Goal: Communication & Community: Participate in discussion

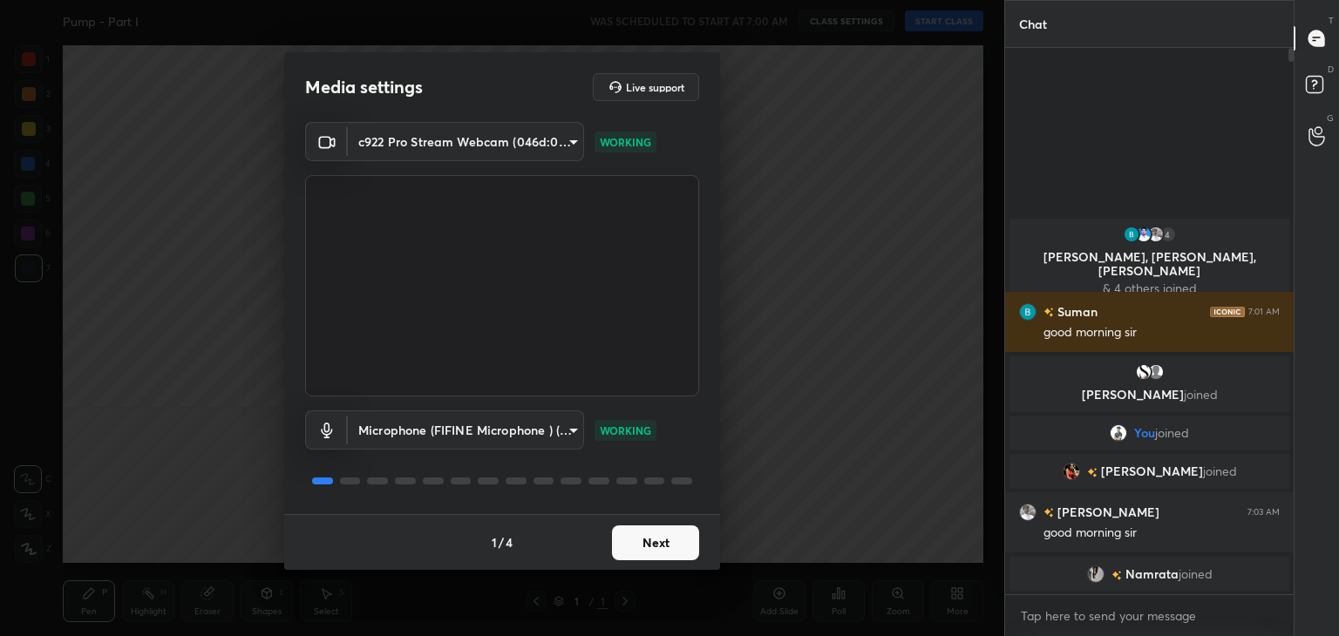
click at [655, 546] on button "Next" at bounding box center [655, 543] width 87 height 35
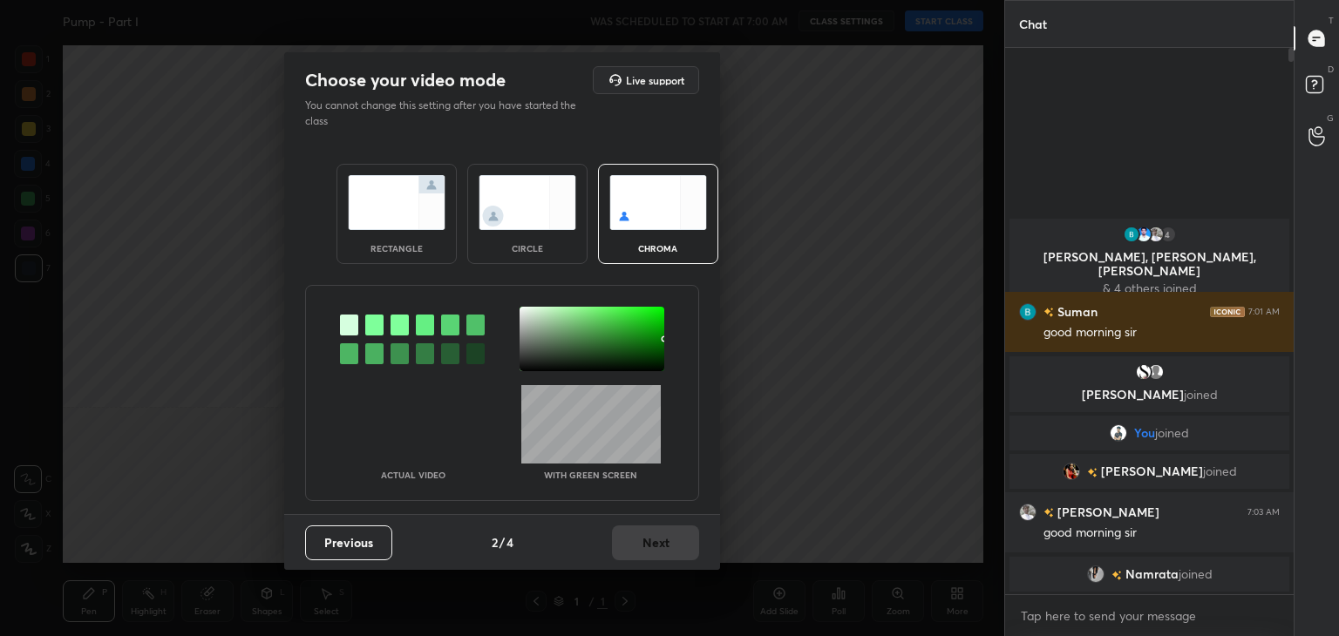
click at [380, 229] on img at bounding box center [397, 202] width 98 height 55
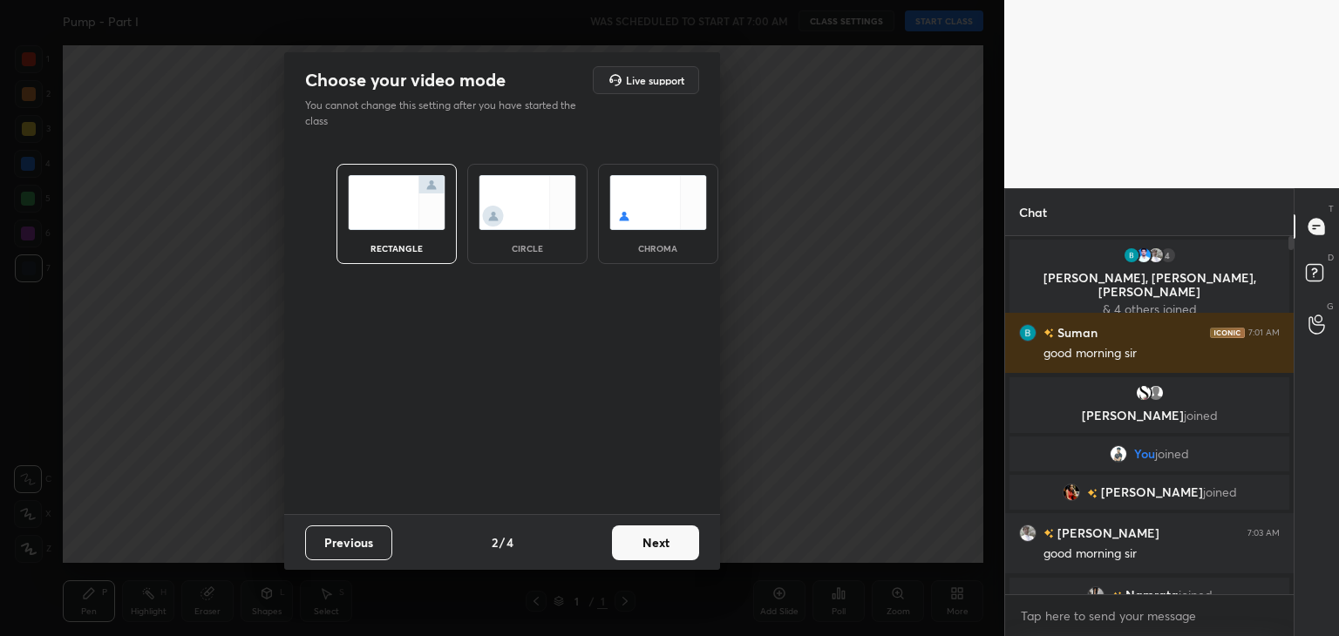
scroll to position [209, 283]
click at [658, 546] on button "Next" at bounding box center [655, 543] width 87 height 35
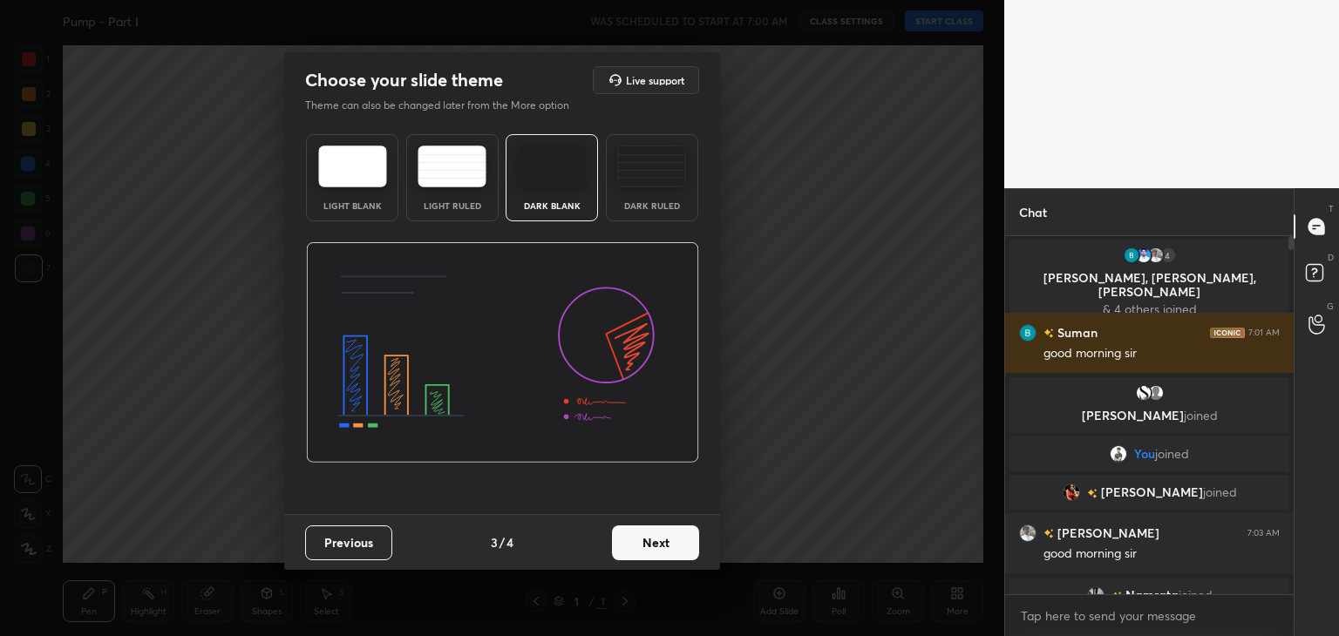
click at [658, 546] on button "Next" at bounding box center [655, 543] width 87 height 35
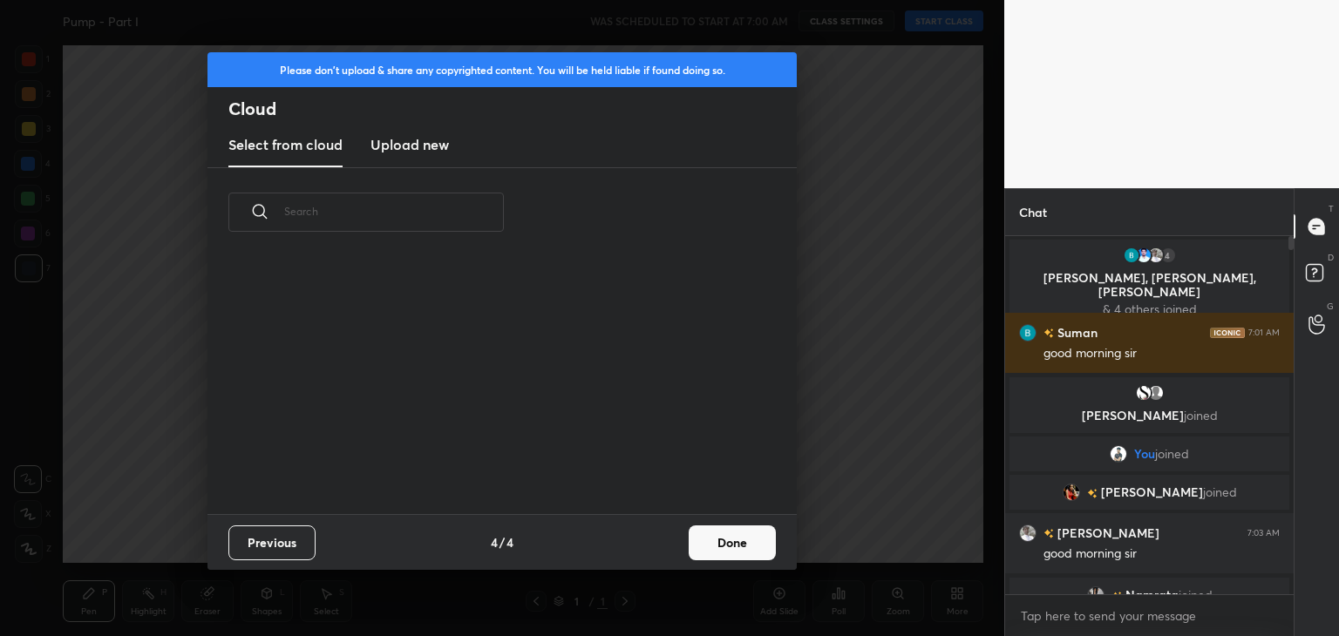
scroll to position [258, 560]
click at [719, 540] on button "Done" at bounding box center [731, 543] width 87 height 35
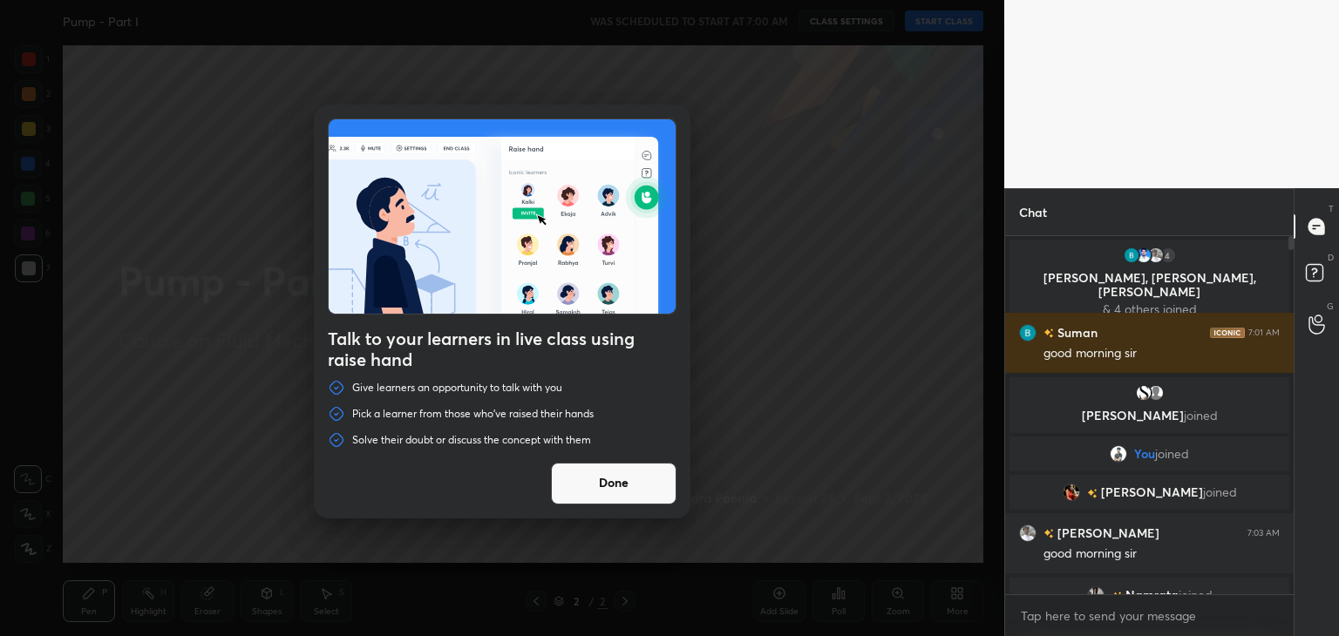
click at [607, 484] on button "Done" at bounding box center [613, 484] width 125 height 42
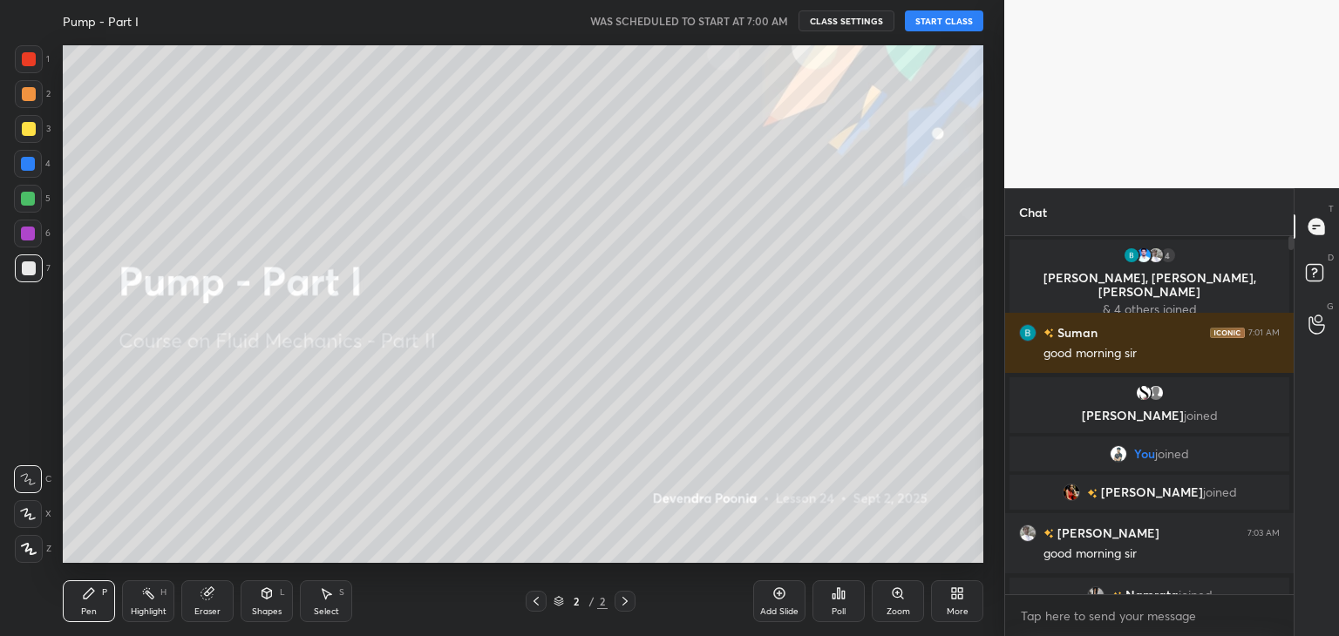
click at [31, 548] on icon at bounding box center [29, 549] width 14 height 10
click at [931, 23] on button "START CLASS" at bounding box center [944, 20] width 78 height 21
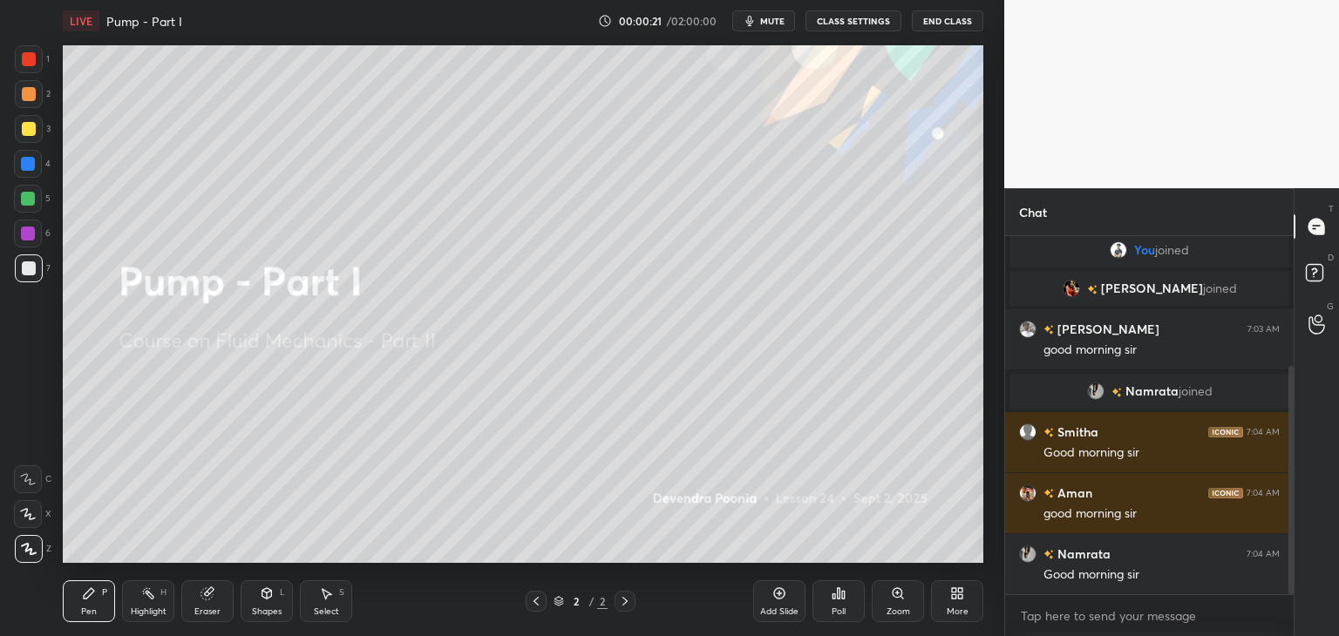
drag, startPoint x: 1290, startPoint y: 342, endPoint x: 1290, endPoint y: 364, distance: 22.7
click at [1290, 364] on div at bounding box center [1288, 415] width 10 height 358
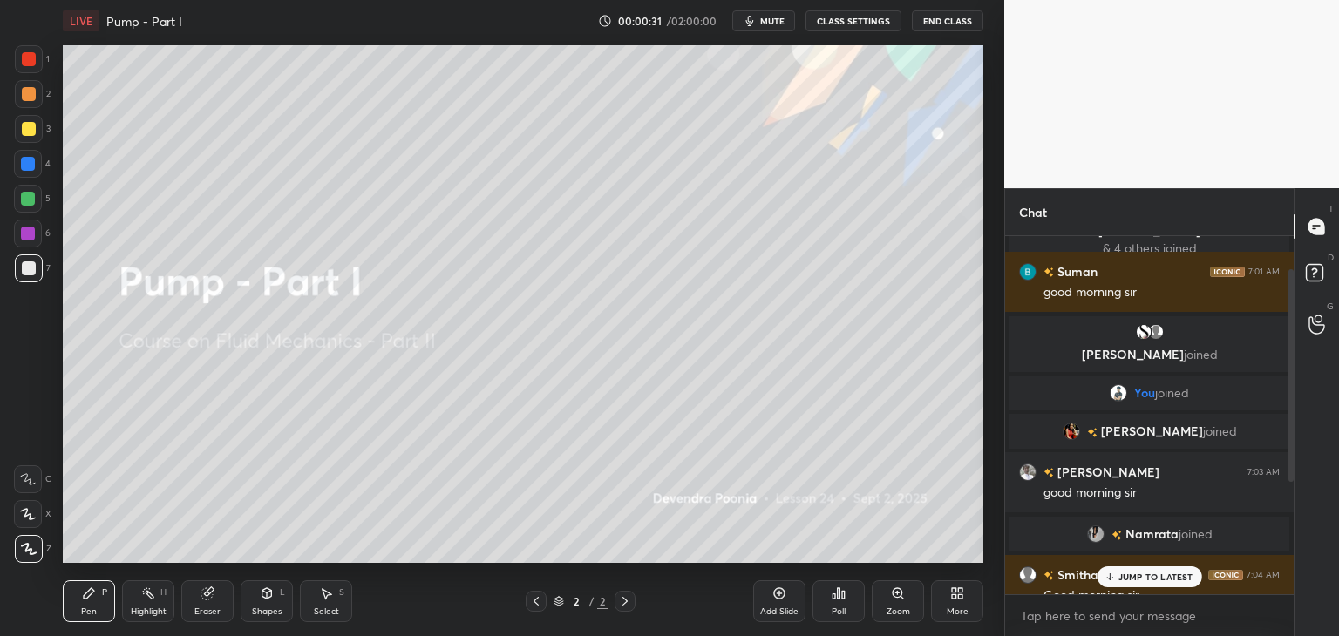
scroll to position [56, 0]
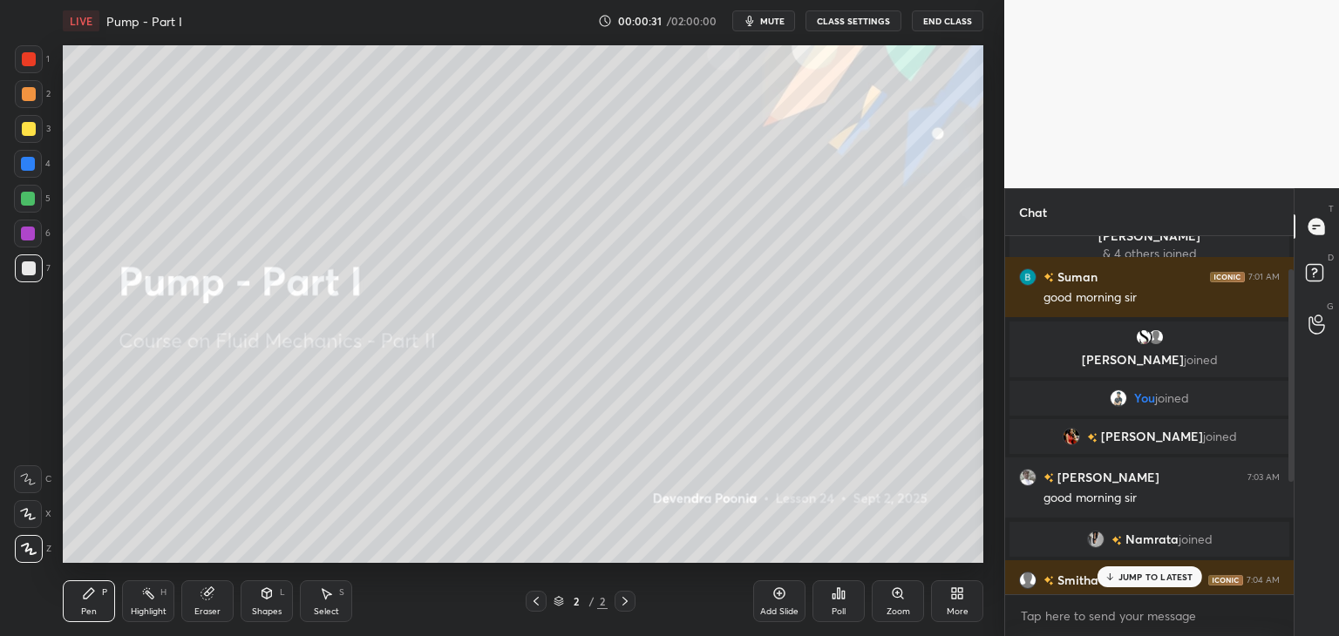
drag, startPoint x: 1292, startPoint y: 395, endPoint x: 1286, endPoint y: 282, distance: 112.5
click at [1286, 282] on div at bounding box center [1288, 415] width 10 height 358
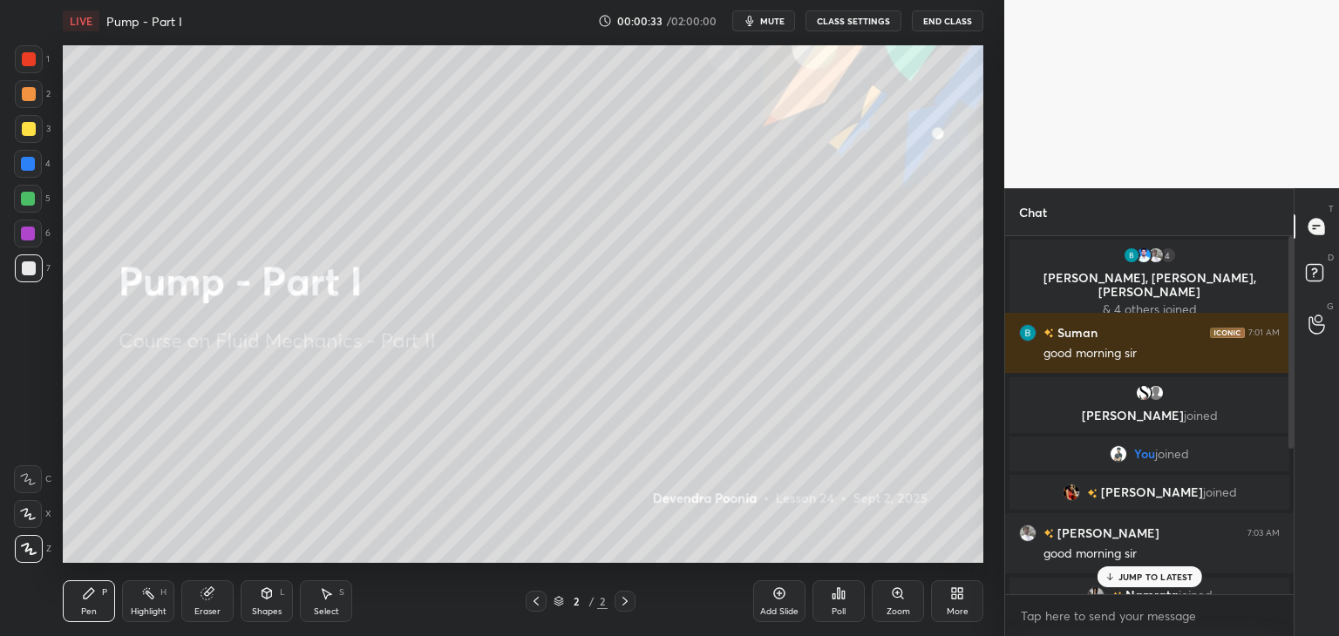
scroll to position [246, 0]
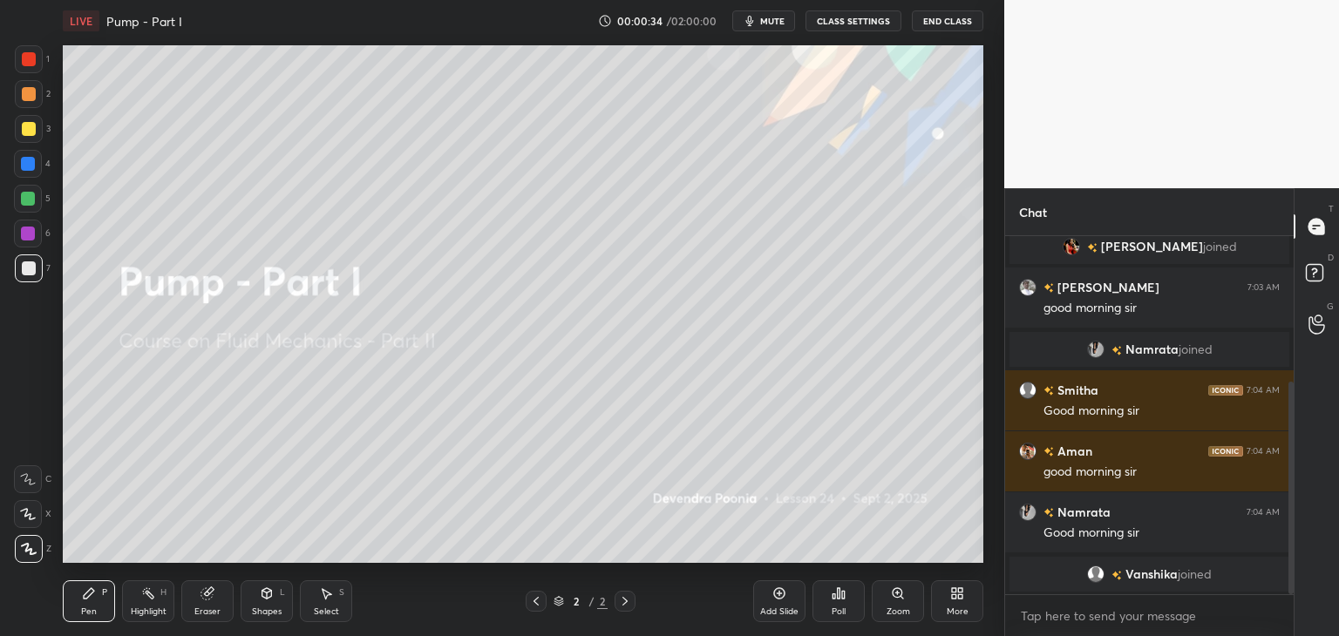
drag, startPoint x: 1290, startPoint y: 297, endPoint x: 1305, endPoint y: 554, distance: 257.5
click at [1305, 554] on div "Chat You joined Aiswarya joined Janardhan 7:03 AM good morning sir Namrata join…" at bounding box center [1171, 412] width 335 height 448
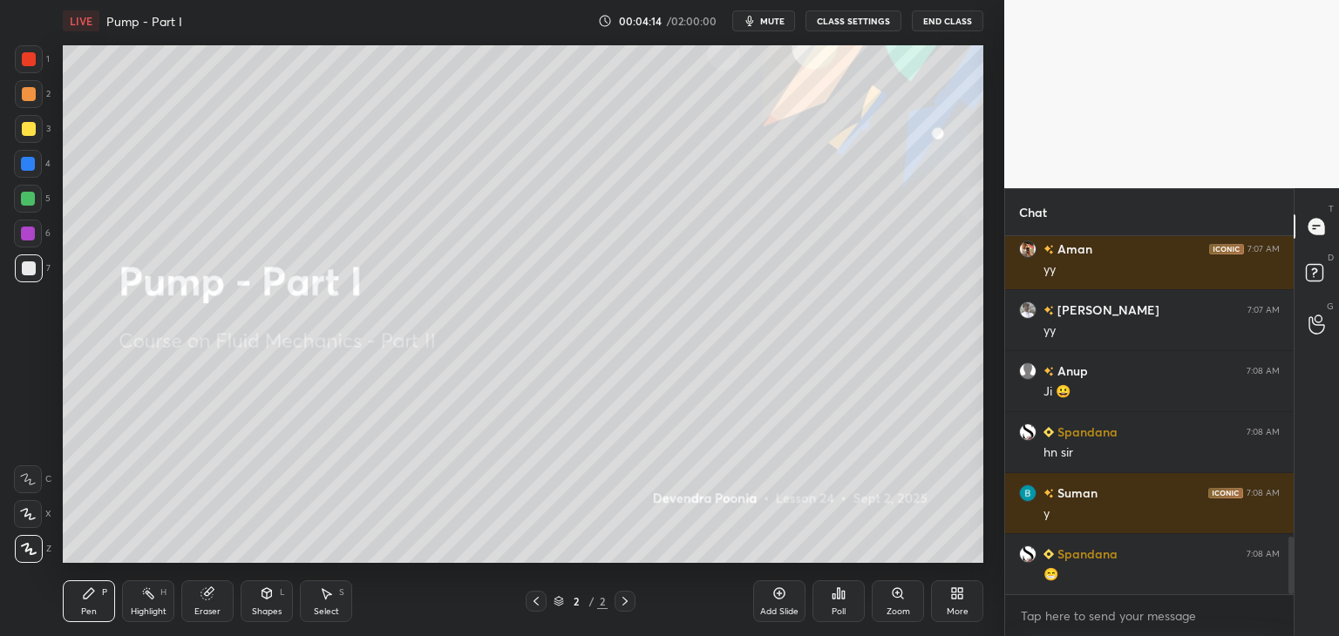
scroll to position [1935, 0]
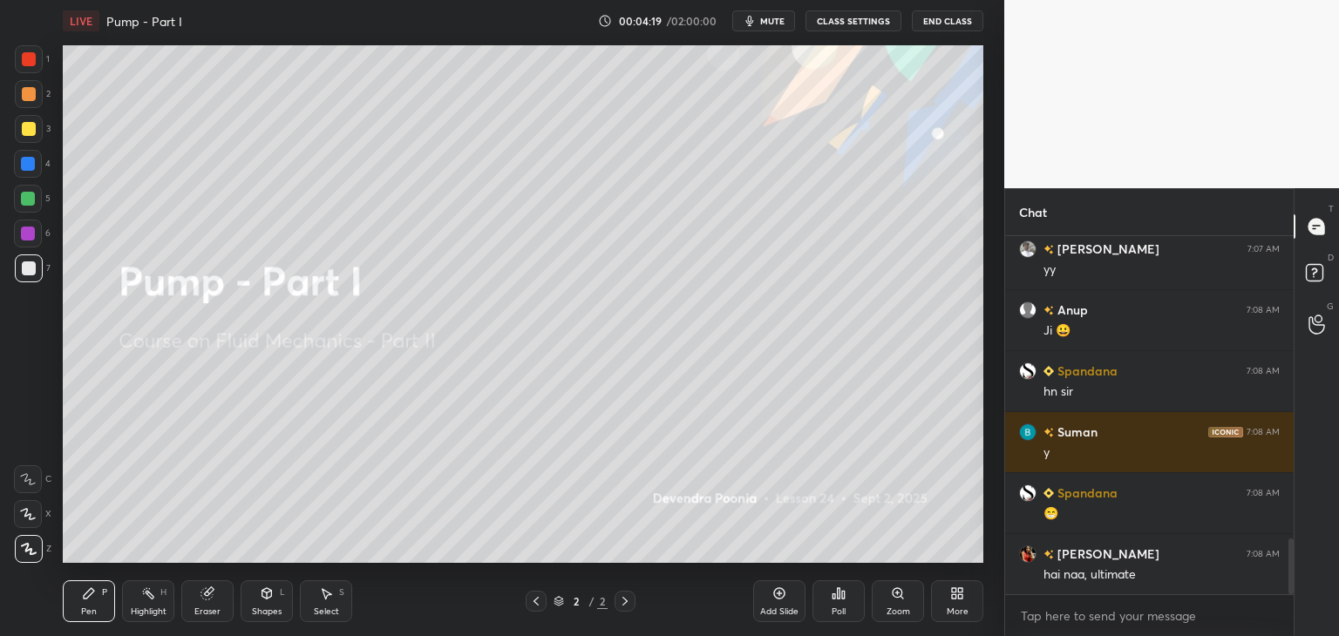
click at [952, 611] on div "More" at bounding box center [957, 611] width 22 height 9
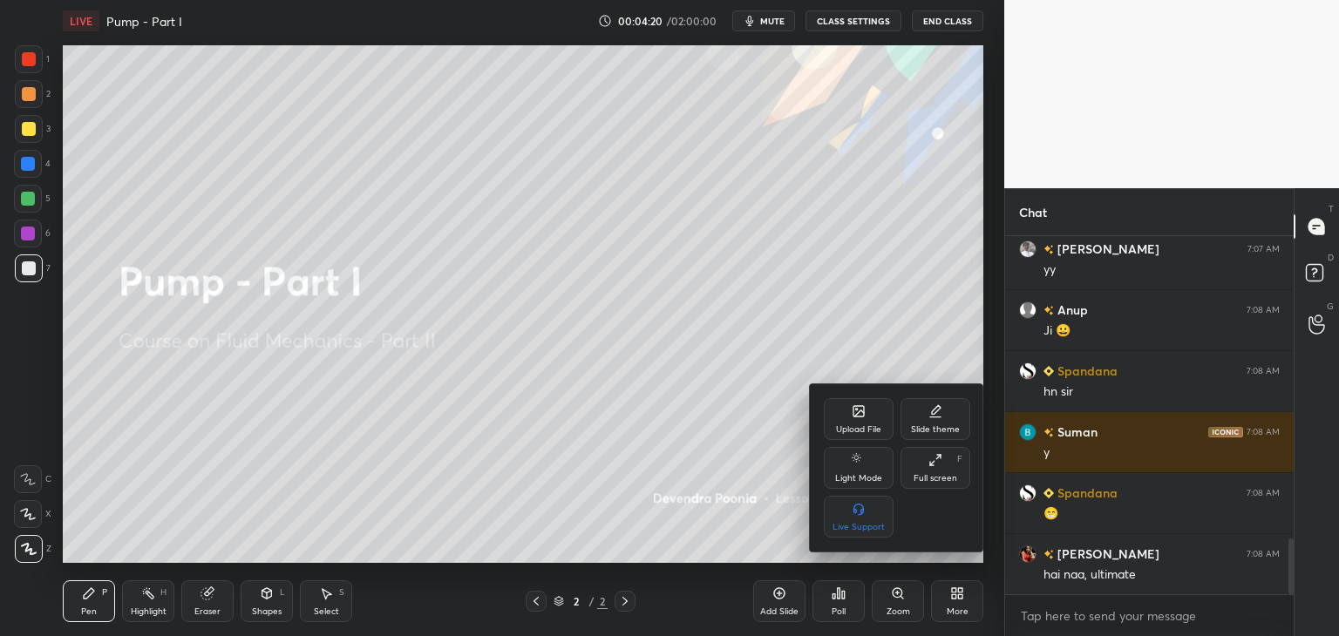
scroll to position [1996, 0]
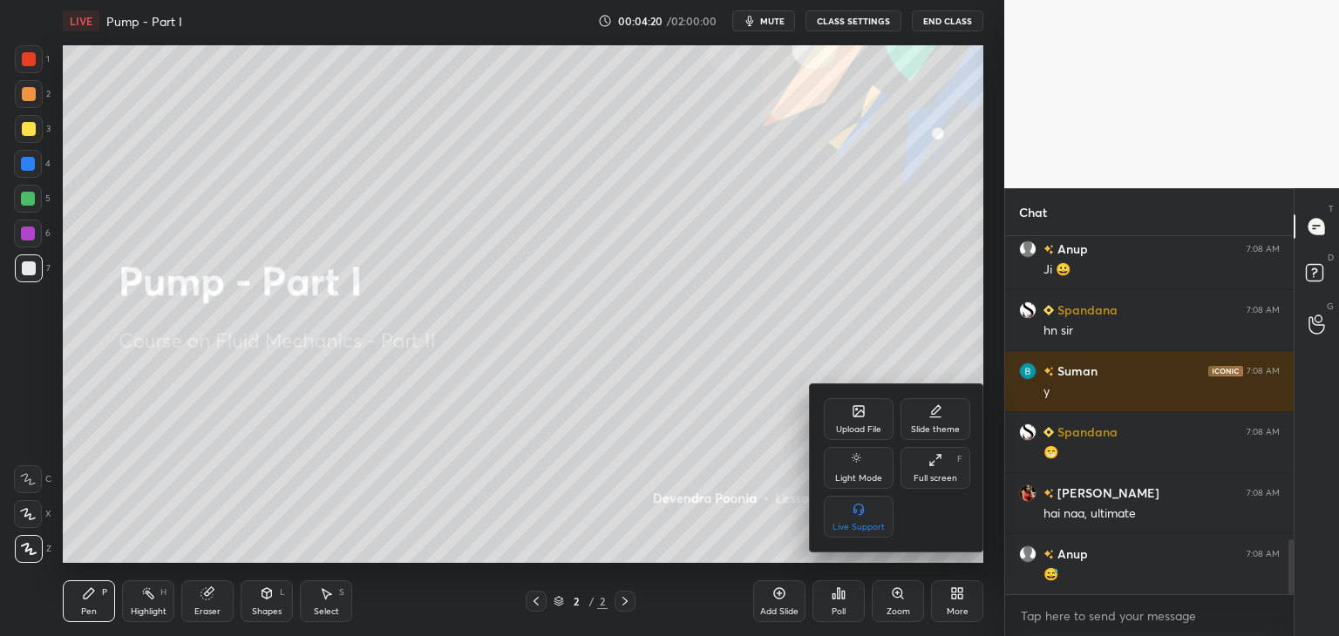
click at [858, 421] on div "Upload File" at bounding box center [859, 419] width 70 height 42
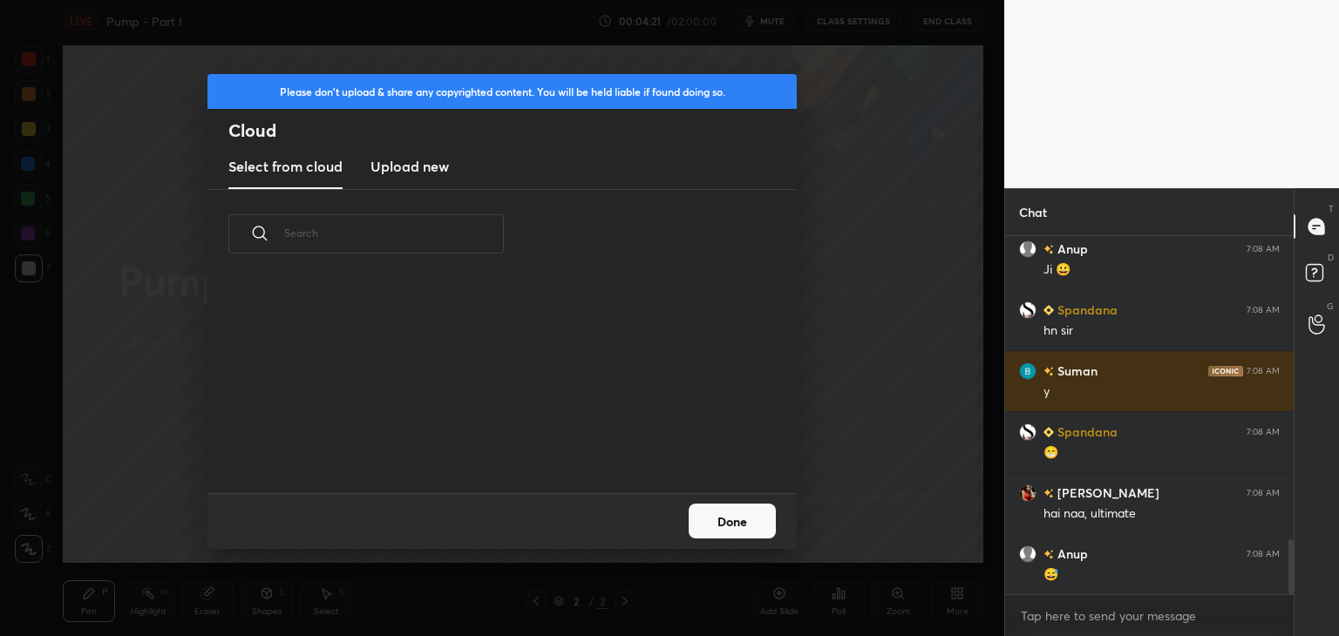
scroll to position [214, 560]
click at [435, 173] on h3 "Upload new" at bounding box center [409, 166] width 78 height 21
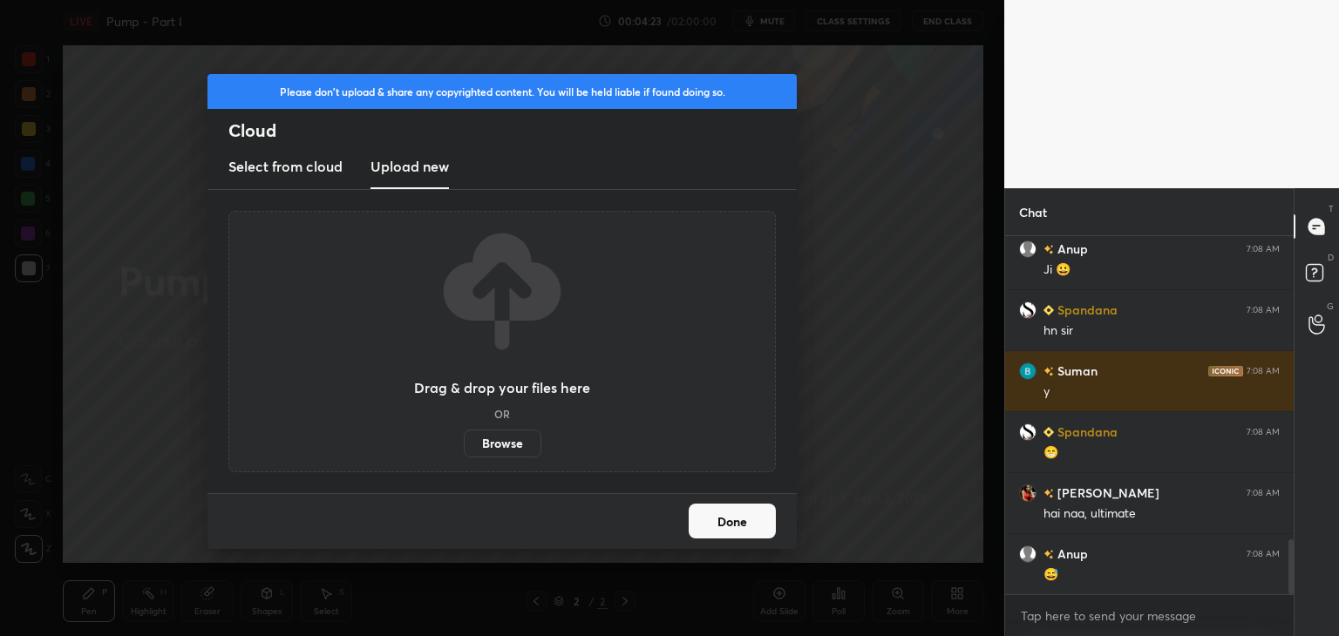
click at [491, 452] on label "Browse" at bounding box center [503, 444] width 78 height 28
click at [464, 452] on input "Browse" at bounding box center [464, 444] width 0 height 28
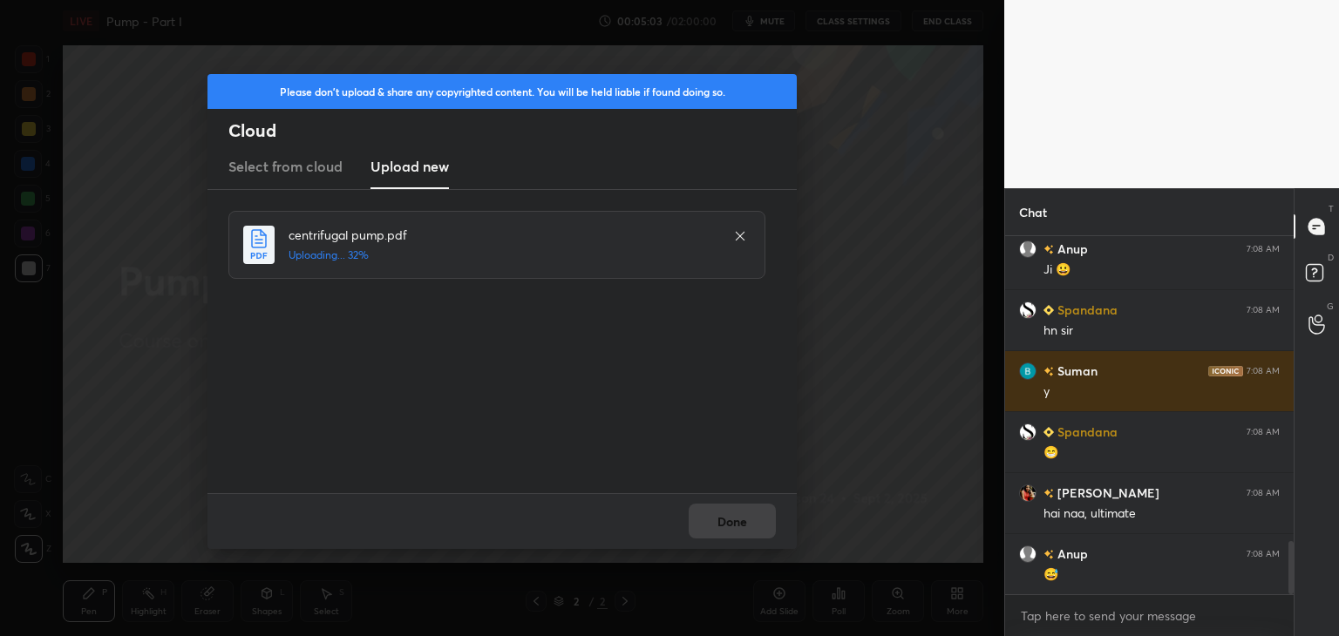
scroll to position [2057, 0]
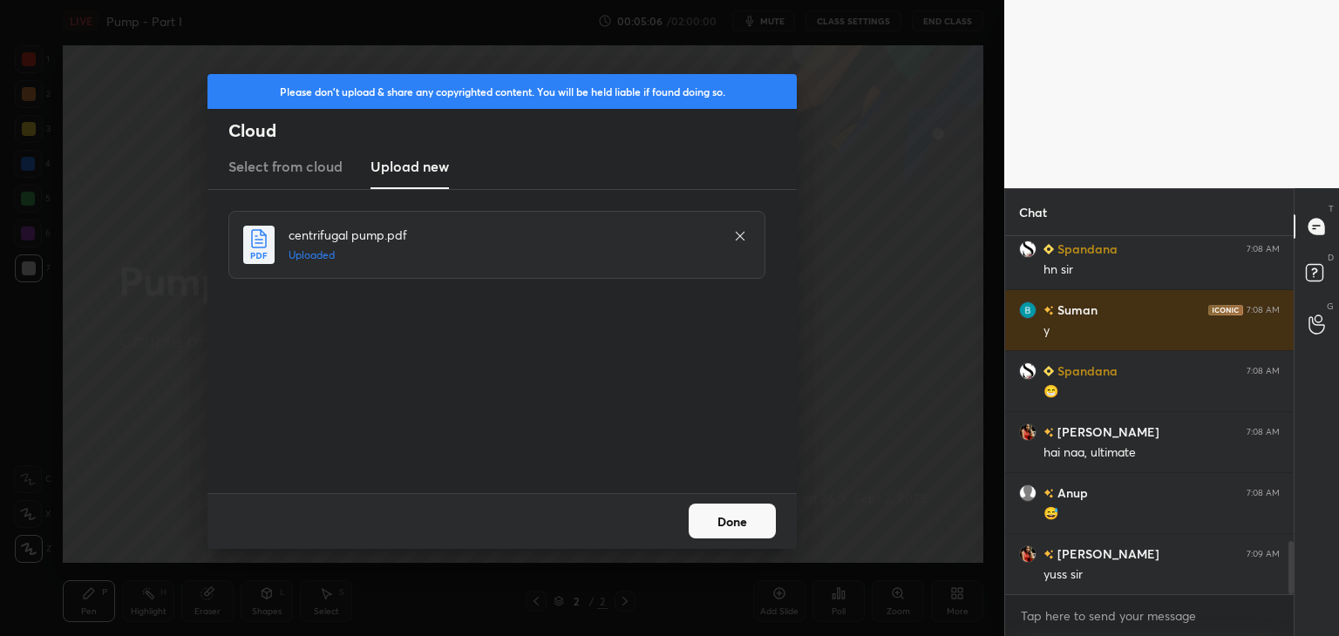
click at [709, 529] on button "Done" at bounding box center [731, 521] width 87 height 35
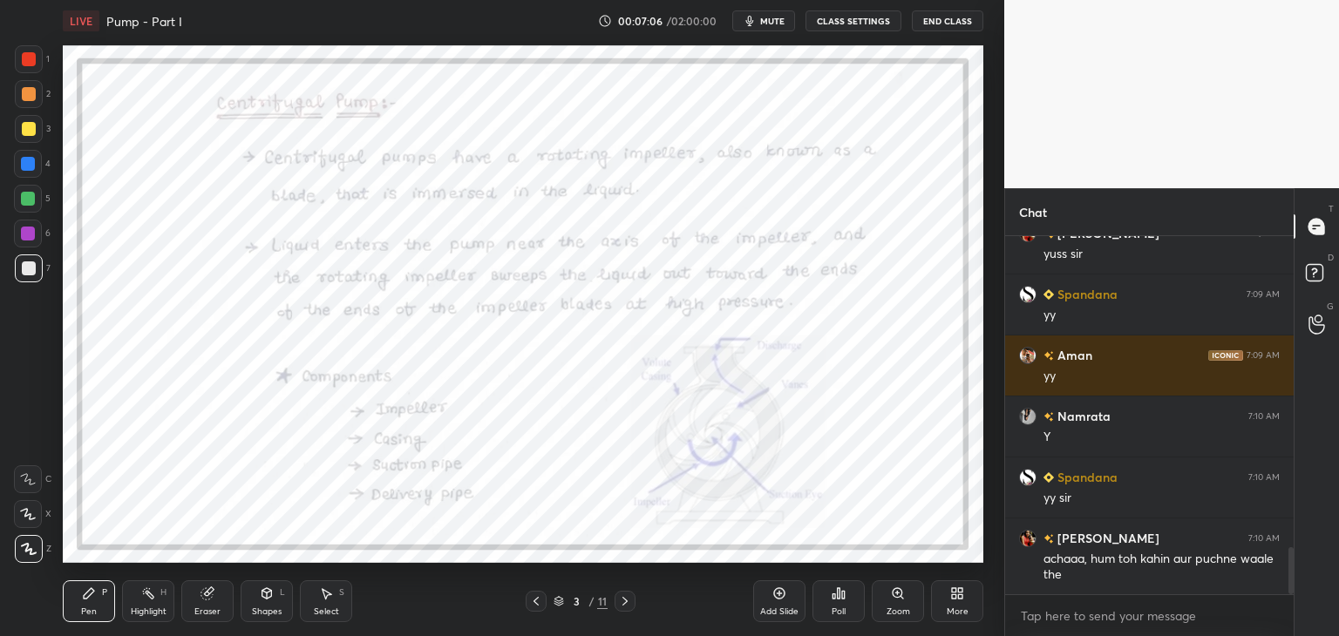
scroll to position [2419, 0]
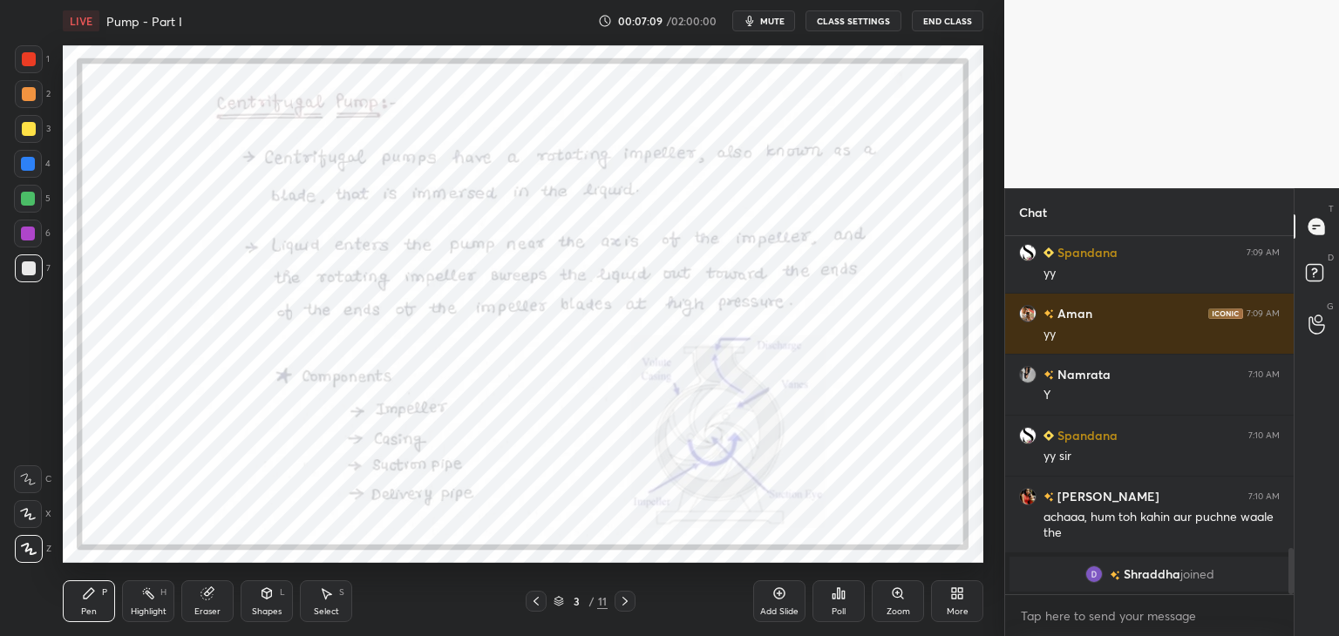
click at [204, 608] on div "Eraser" at bounding box center [207, 611] width 26 height 9
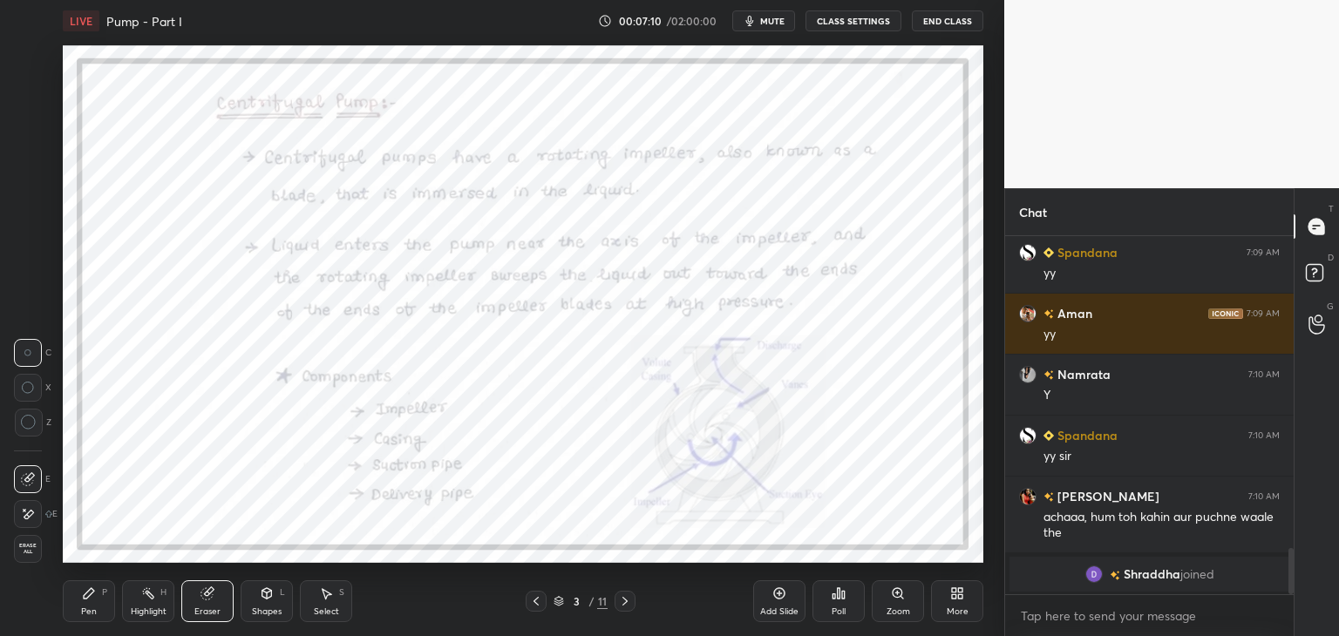
click at [144, 611] on div "Highlight" at bounding box center [149, 611] width 36 height 9
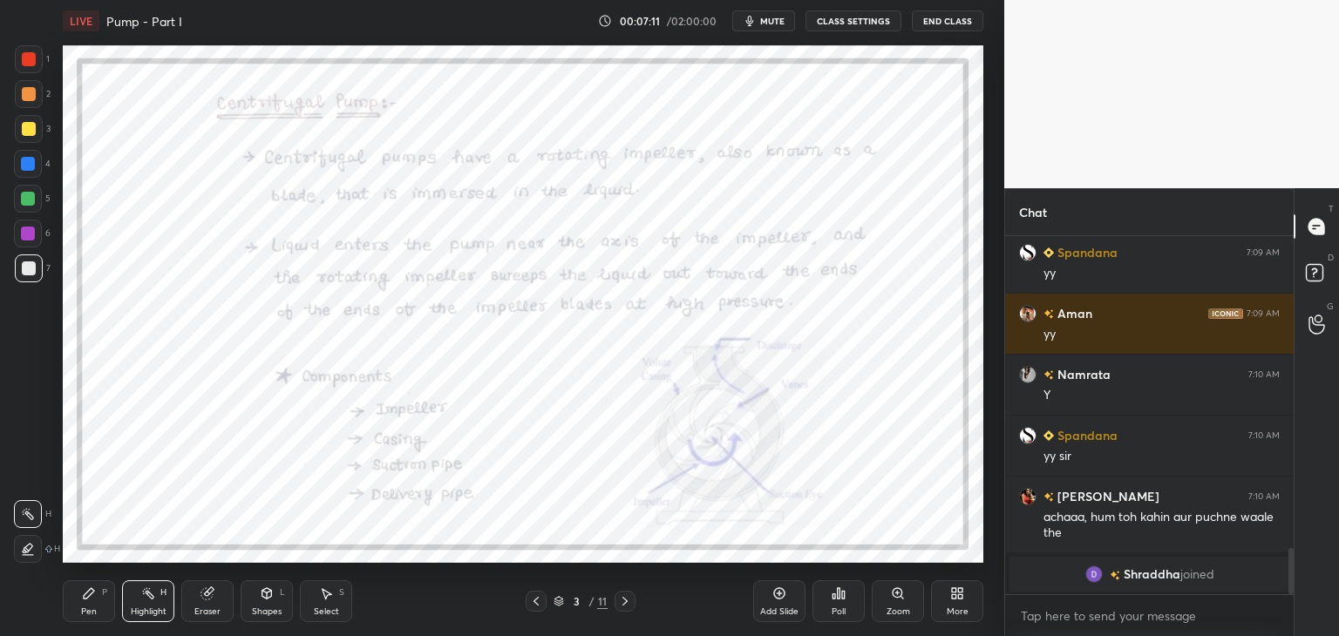
scroll to position [2060, 0]
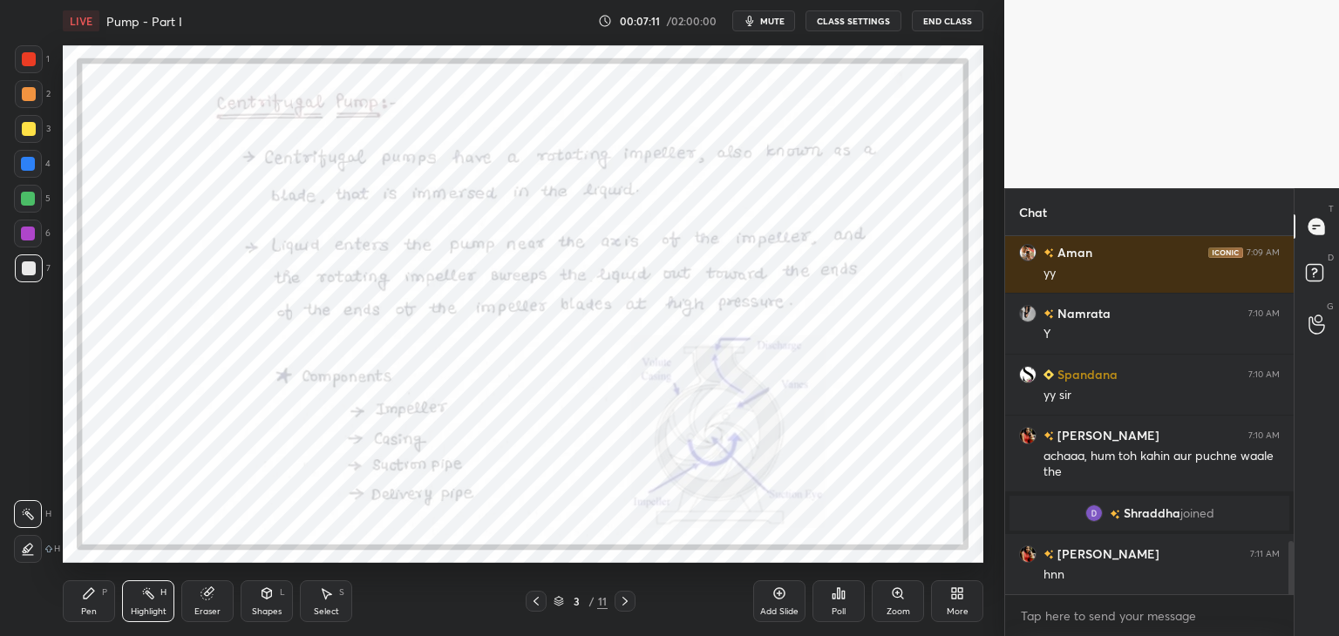
click at [29, 51] on div at bounding box center [29, 59] width 28 height 28
click at [31, 164] on div at bounding box center [28, 164] width 14 height 14
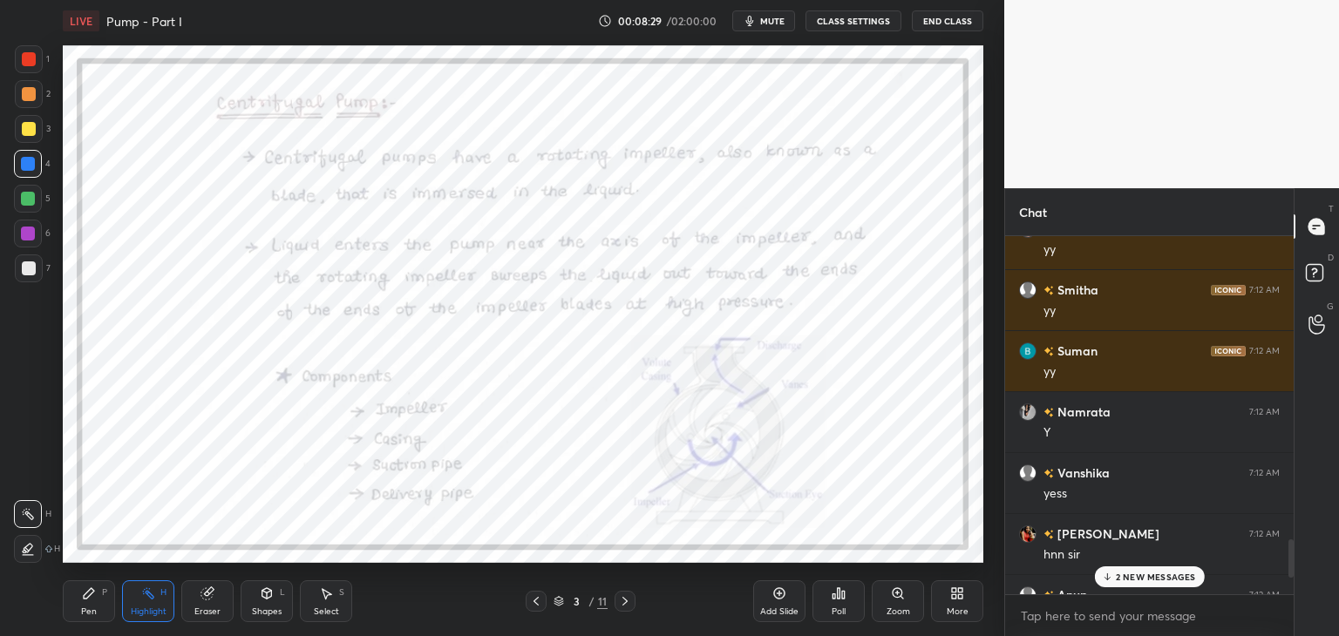
scroll to position [3007, 0]
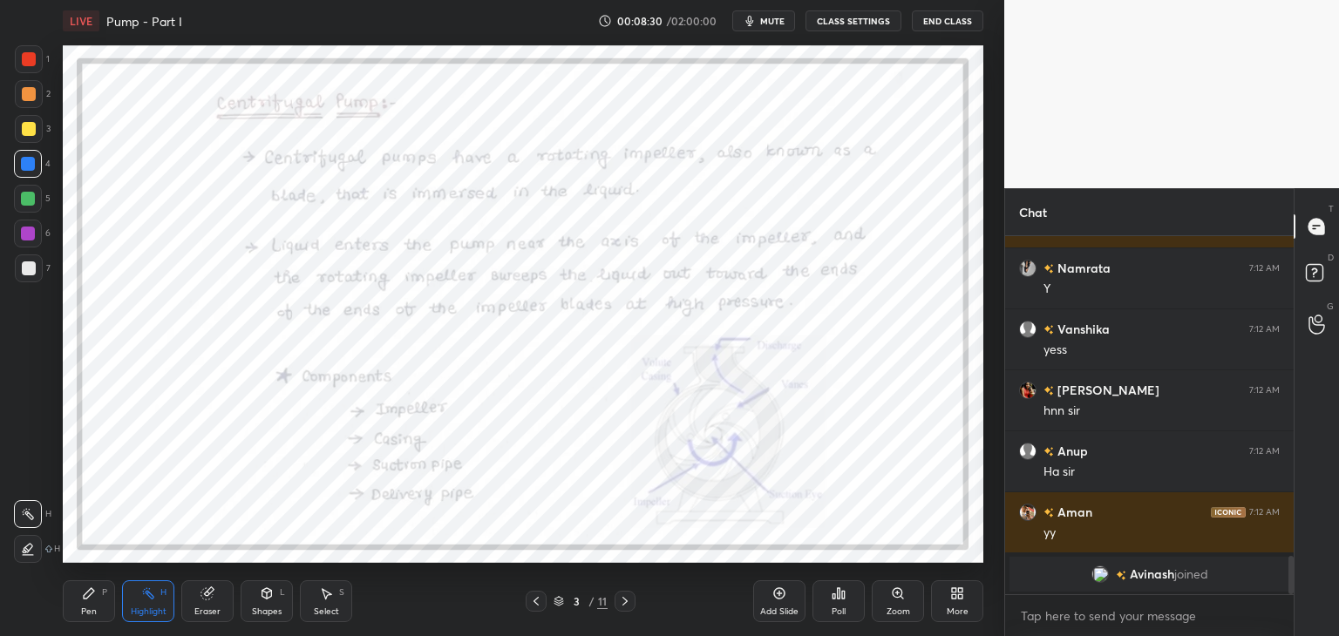
drag, startPoint x: 1291, startPoint y: 569, endPoint x: 1283, endPoint y: 599, distance: 30.7
click at [1288, 601] on div "Smitha 7:12 AM yy Suman 7:12 AM yy Namrata 7:12 AM Y Vanshika 7:12 AM yess Aisw…" at bounding box center [1149, 436] width 288 height 400
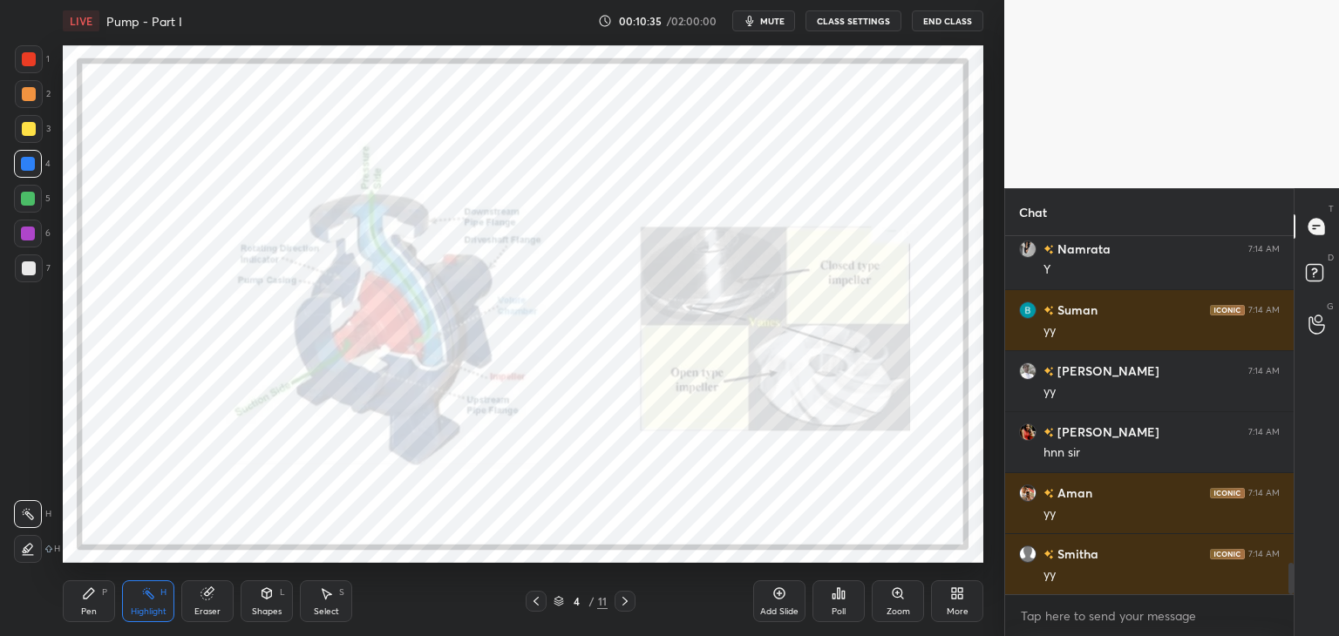
scroll to position [3685, 0]
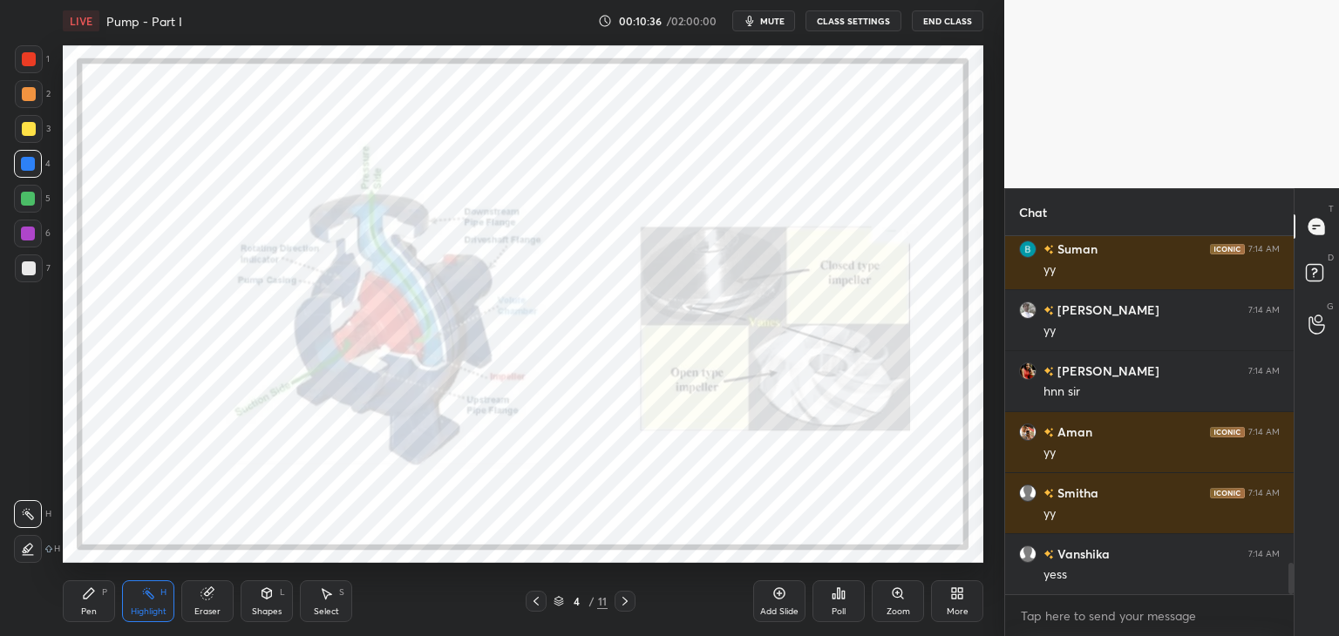
click at [627, 604] on icon at bounding box center [625, 601] width 14 height 14
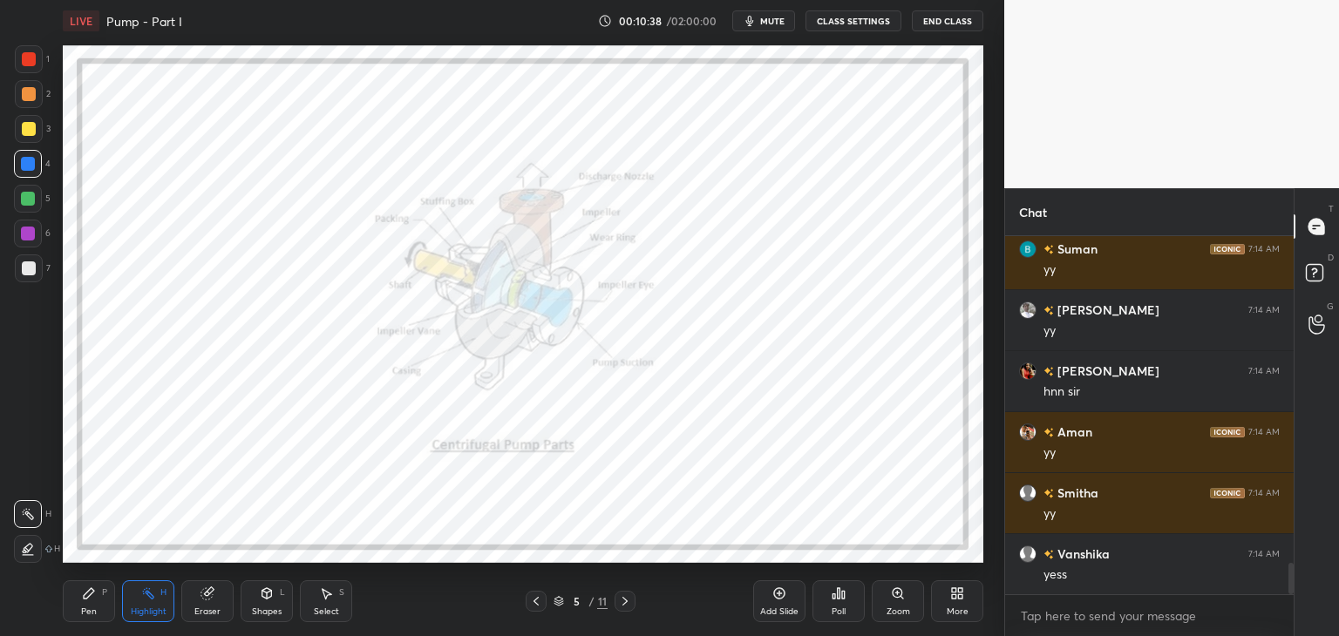
scroll to position [3746, 0]
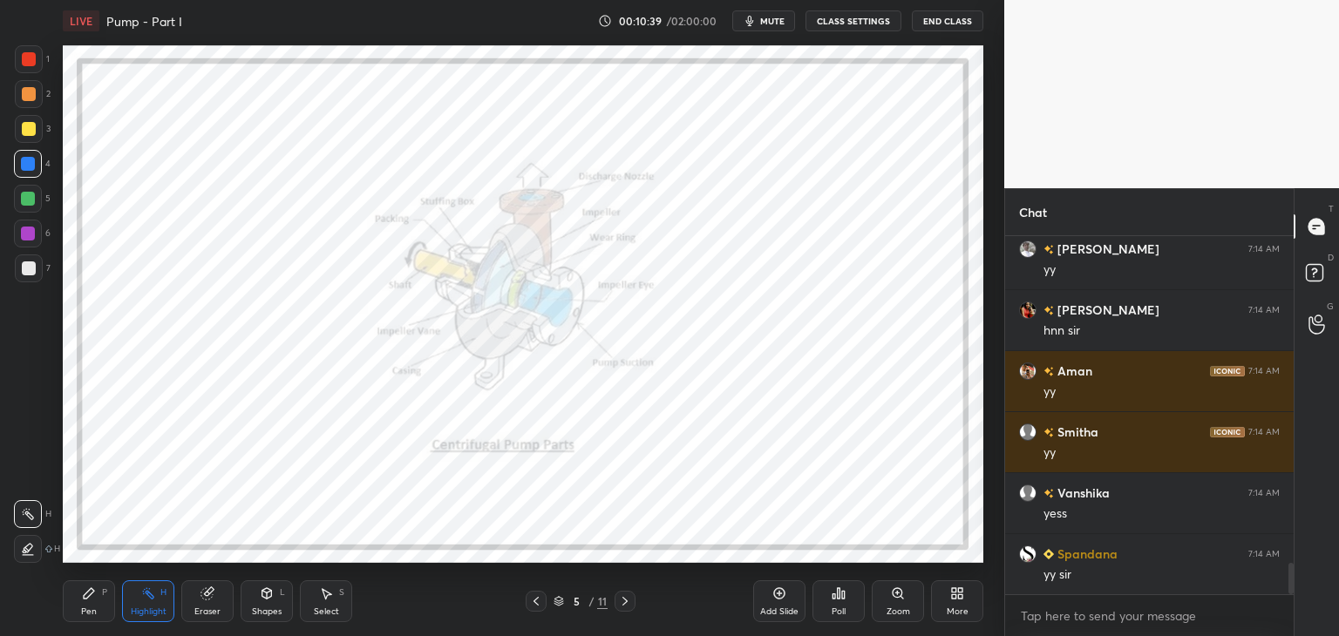
click at [631, 607] on icon at bounding box center [625, 601] width 14 height 14
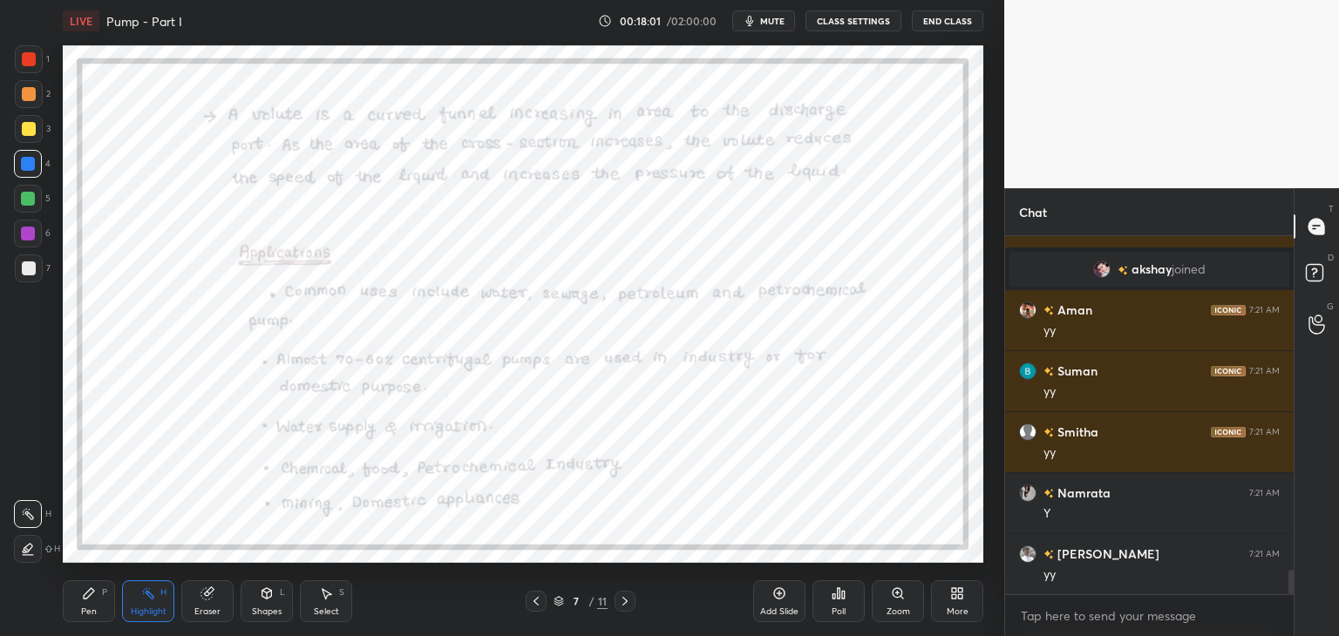
scroll to position [5043, 0]
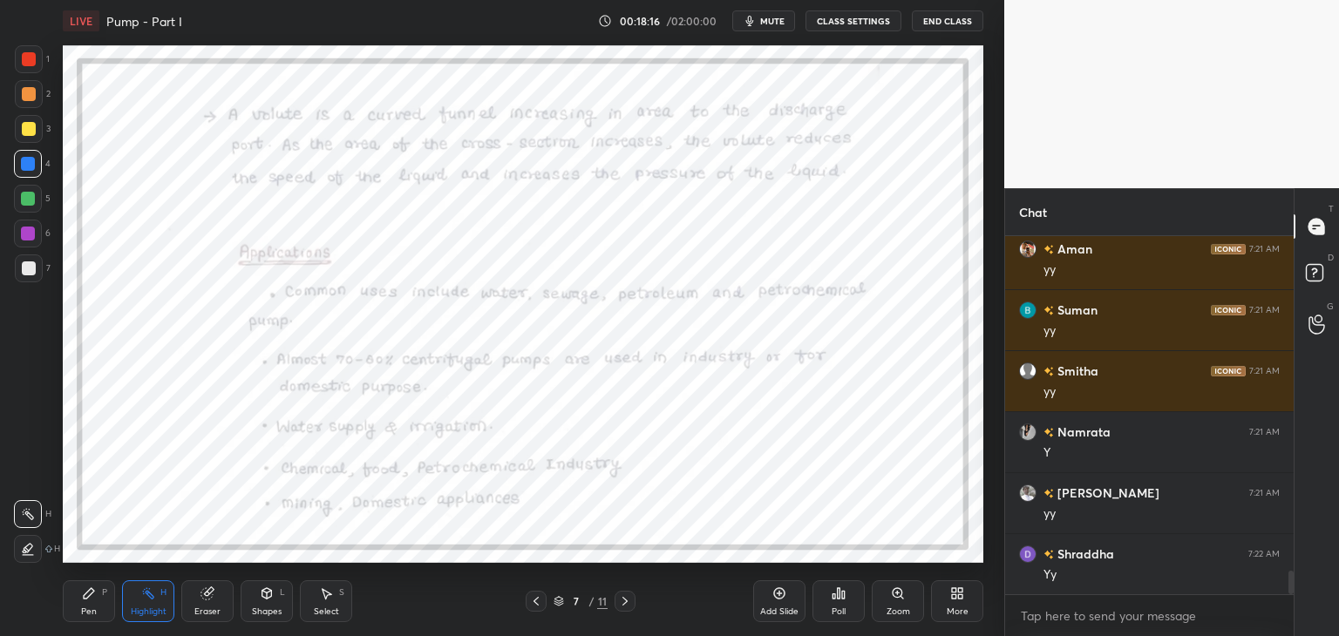
click at [1292, 573] on div "Chat akshay joined Aman 7:21 AM yy Suman 7:21 AM yy Smitha 7:21 AM yy Namrata 7…" at bounding box center [1171, 412] width 335 height 448
drag, startPoint x: 1292, startPoint y: 578, endPoint x: 1292, endPoint y: 603, distance: 25.3
click at [1292, 603] on div "akshay joined Aman 7:21 AM yy Suman 7:21 AM yy Smitha 7:21 AM yy Namrata 7:21 A…" at bounding box center [1149, 436] width 288 height 400
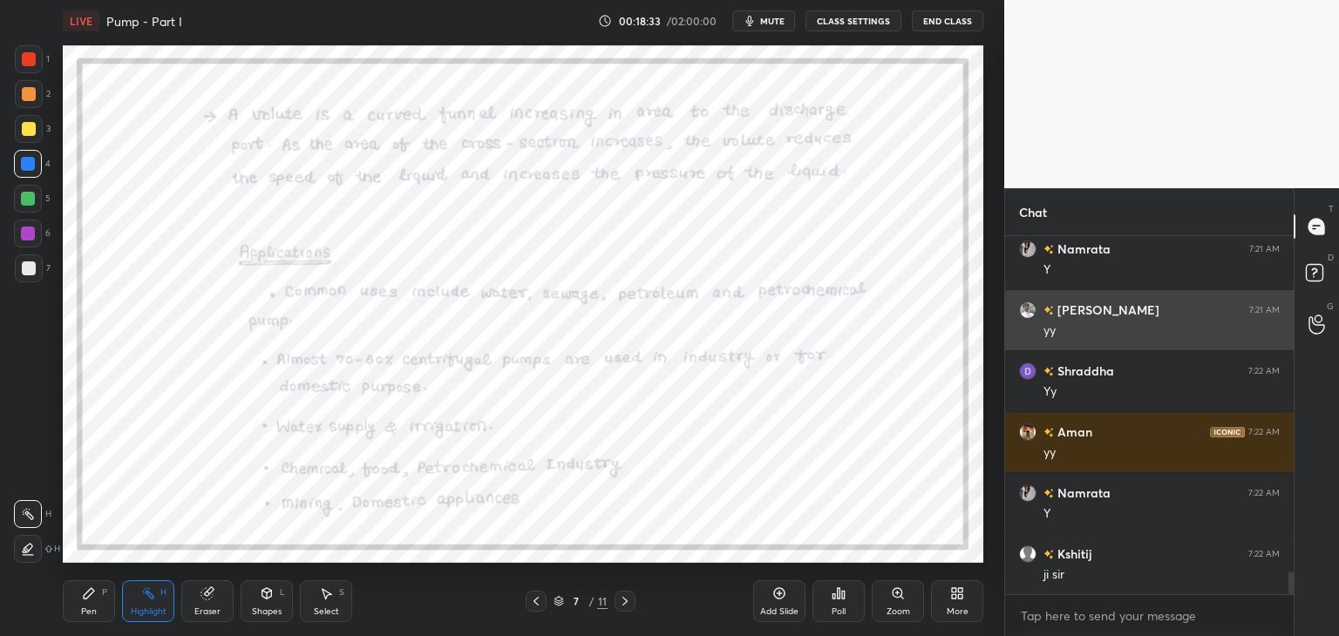
scroll to position [5287, 0]
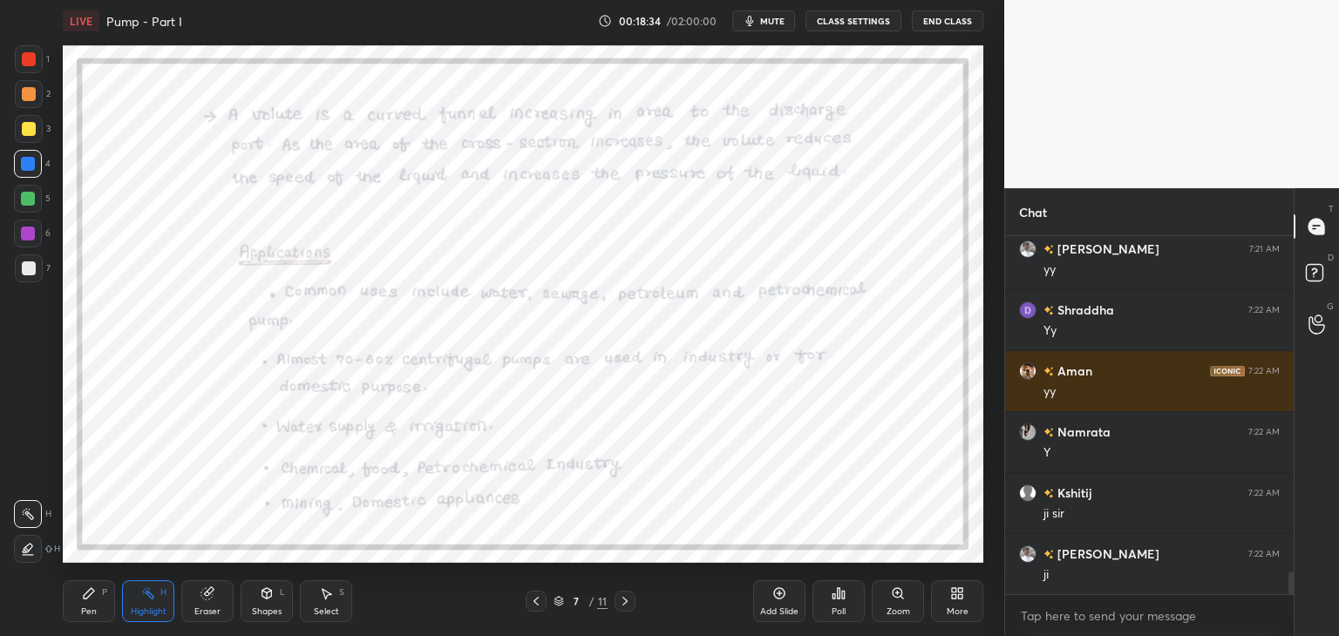
click at [539, 603] on icon at bounding box center [536, 601] width 14 height 14
click at [538, 604] on icon at bounding box center [536, 601] width 14 height 14
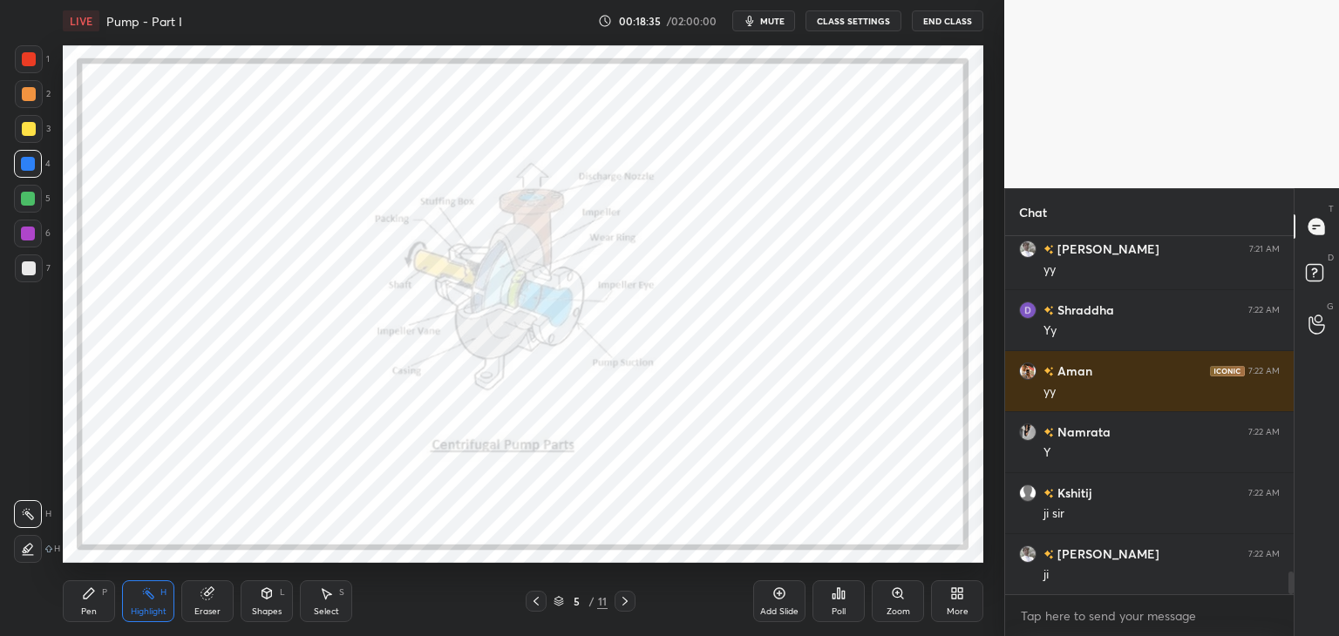
click at [537, 604] on icon at bounding box center [535, 601] width 5 height 9
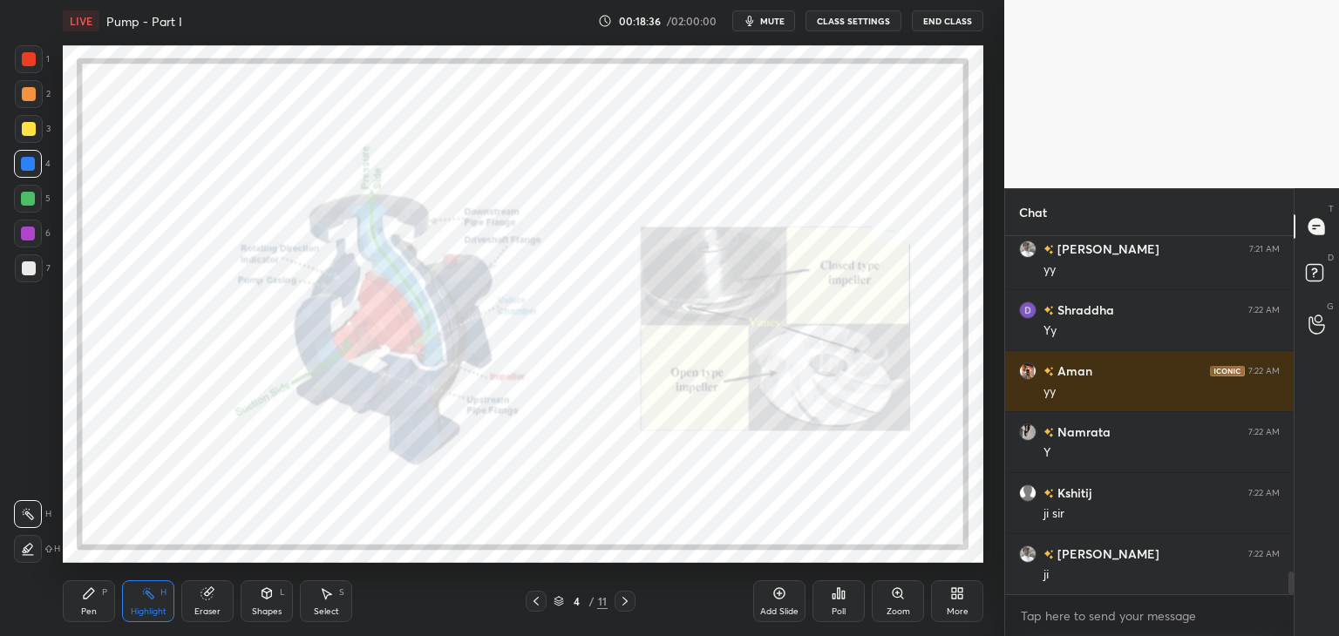
click at [535, 607] on icon at bounding box center [536, 601] width 14 height 14
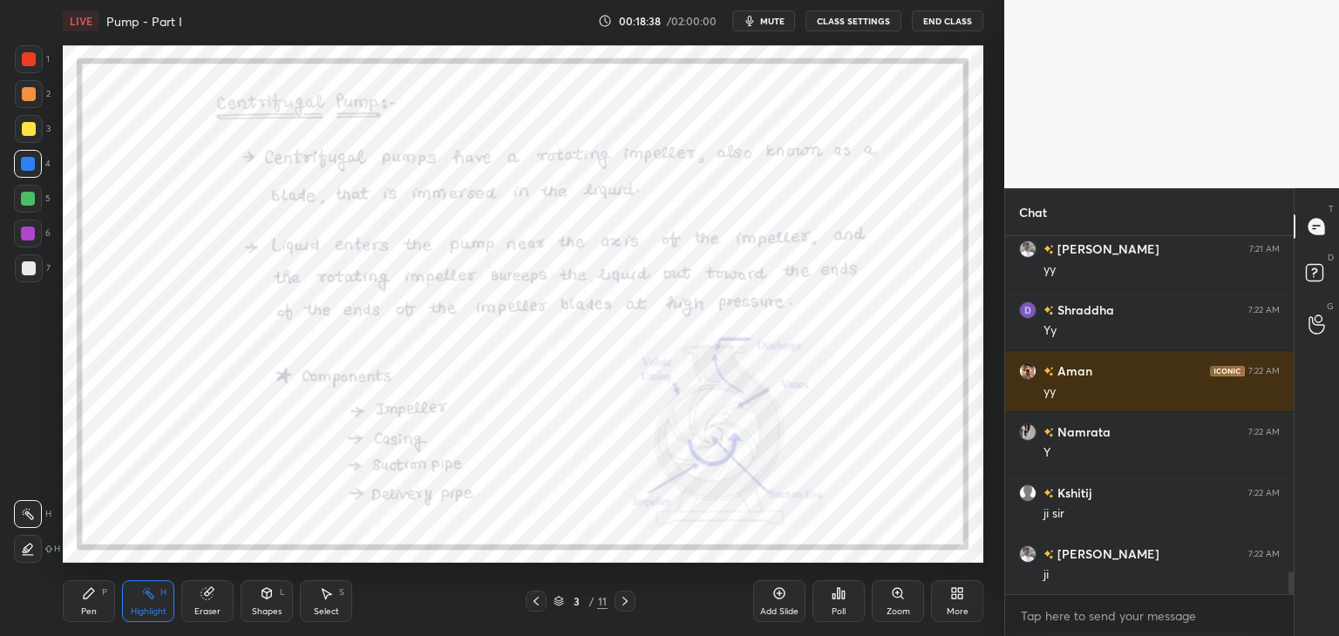
click at [29, 236] on div at bounding box center [28, 234] width 14 height 14
click at [108, 606] on div "Pen P" at bounding box center [89, 601] width 52 height 42
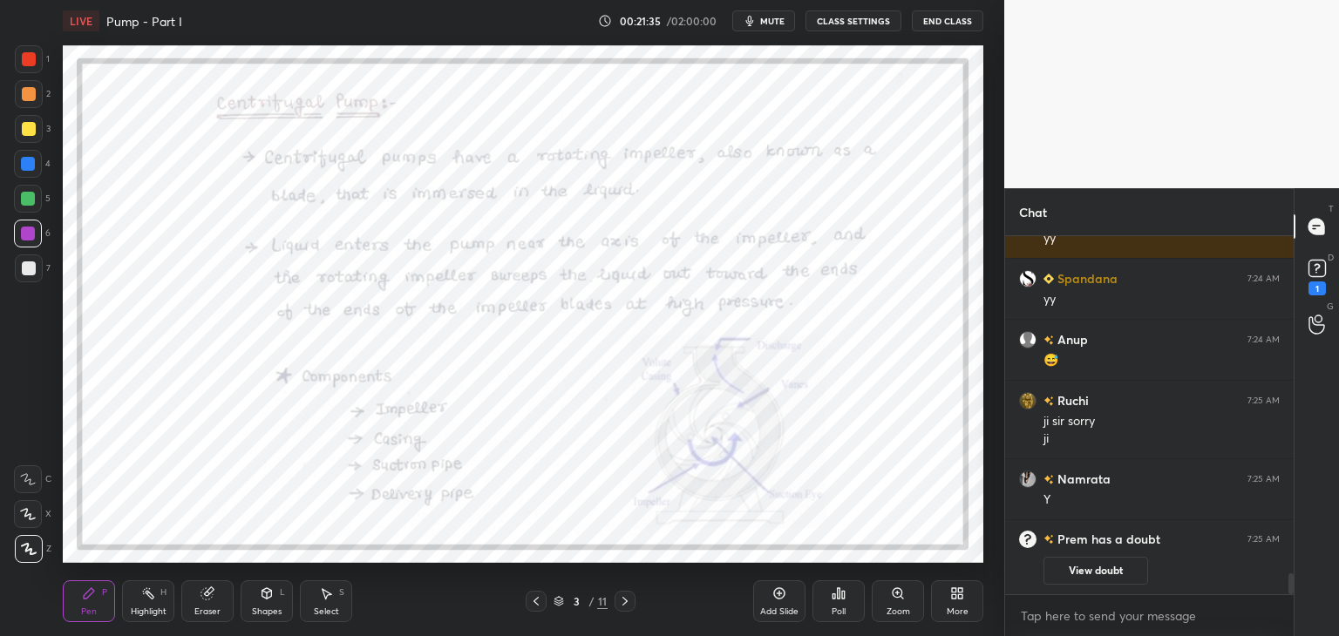
scroll to position [5588, 0]
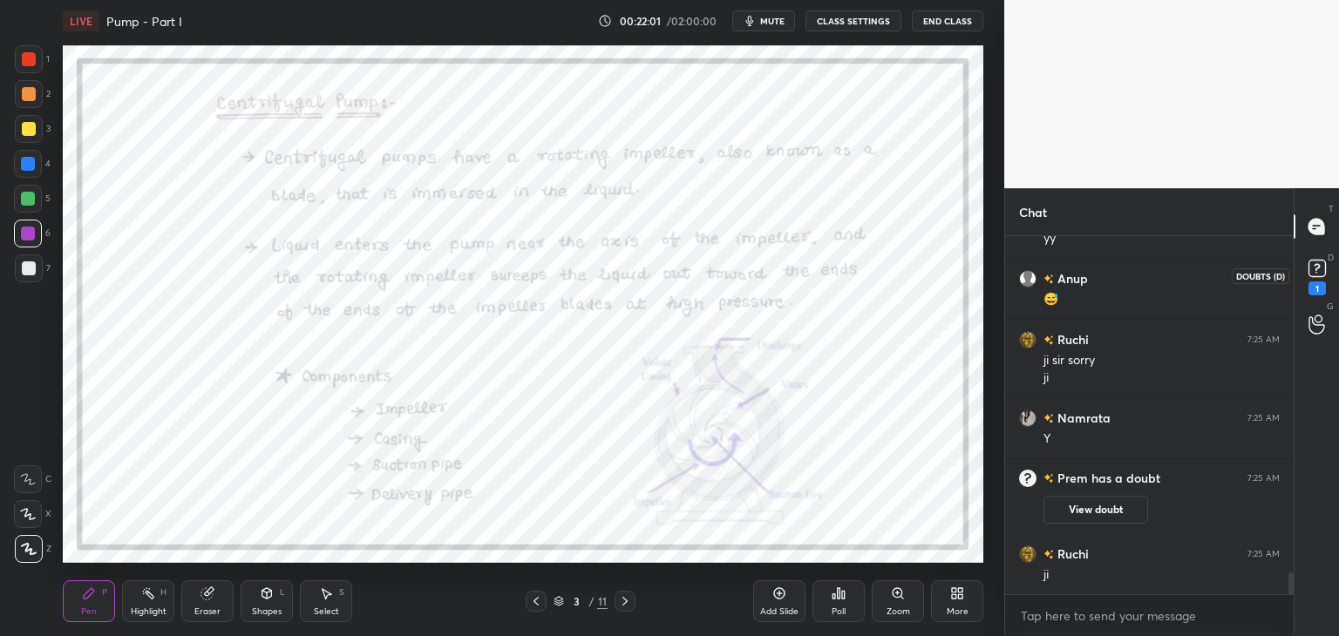
click at [1318, 278] on icon at bounding box center [1317, 268] width 26 height 26
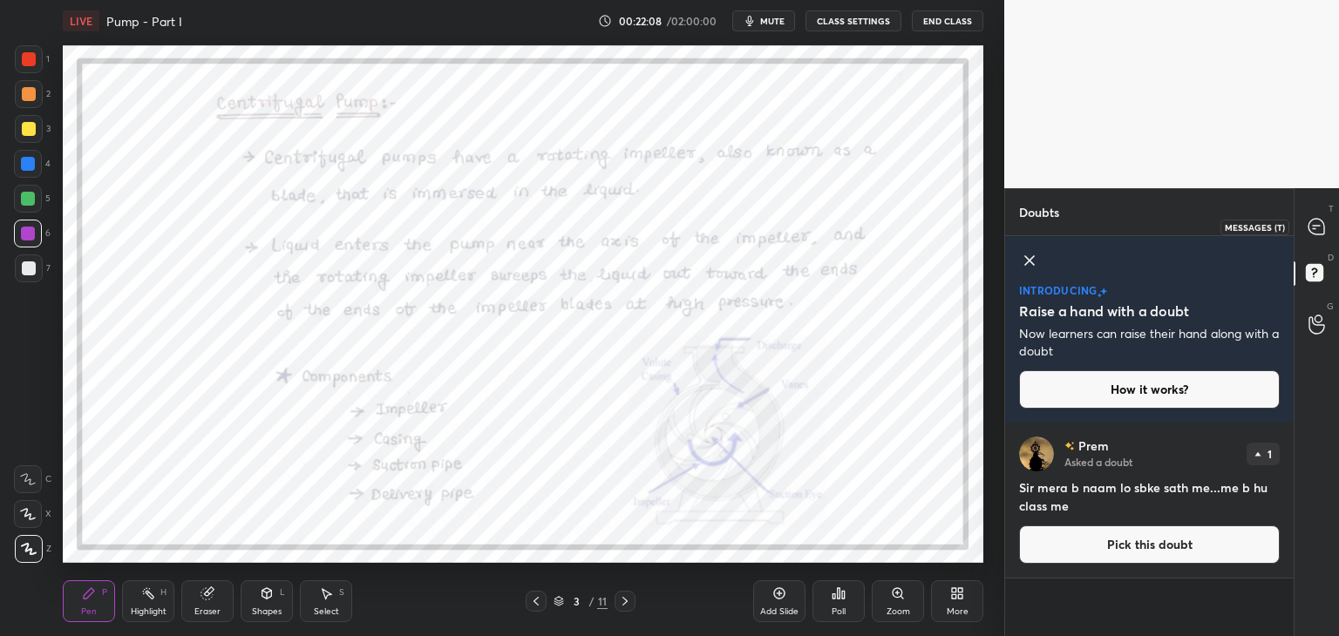
click at [1317, 227] on icon at bounding box center [1316, 227] width 16 height 16
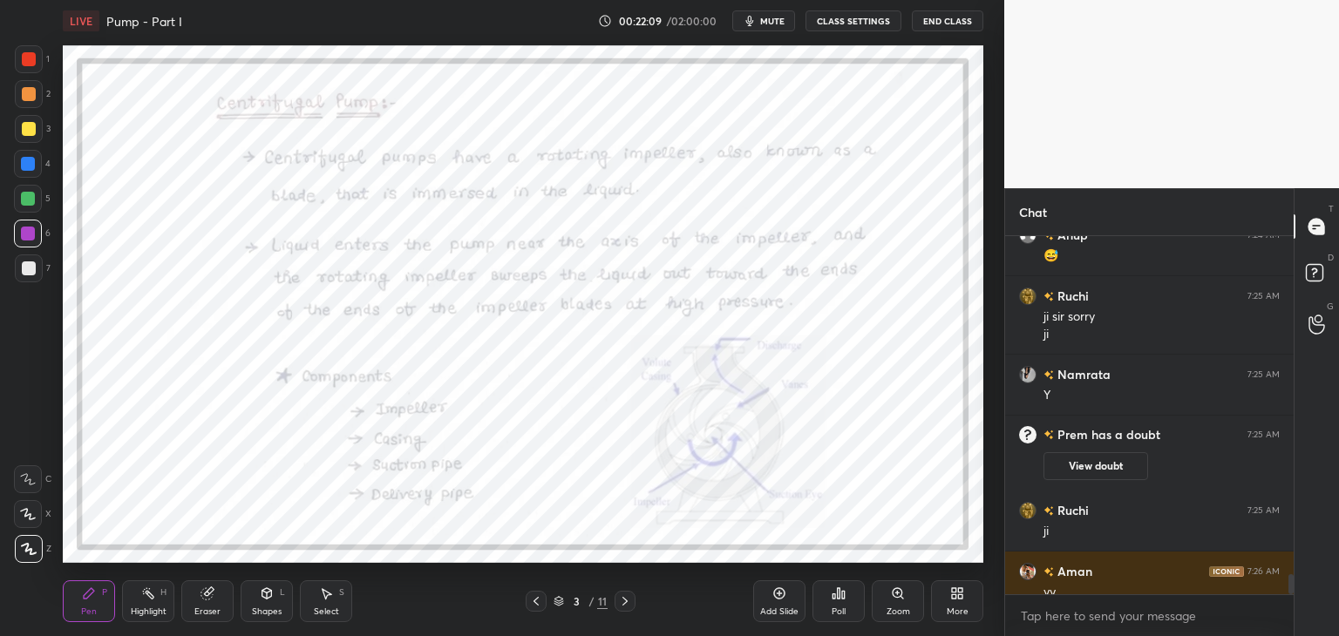
scroll to position [6005, 0]
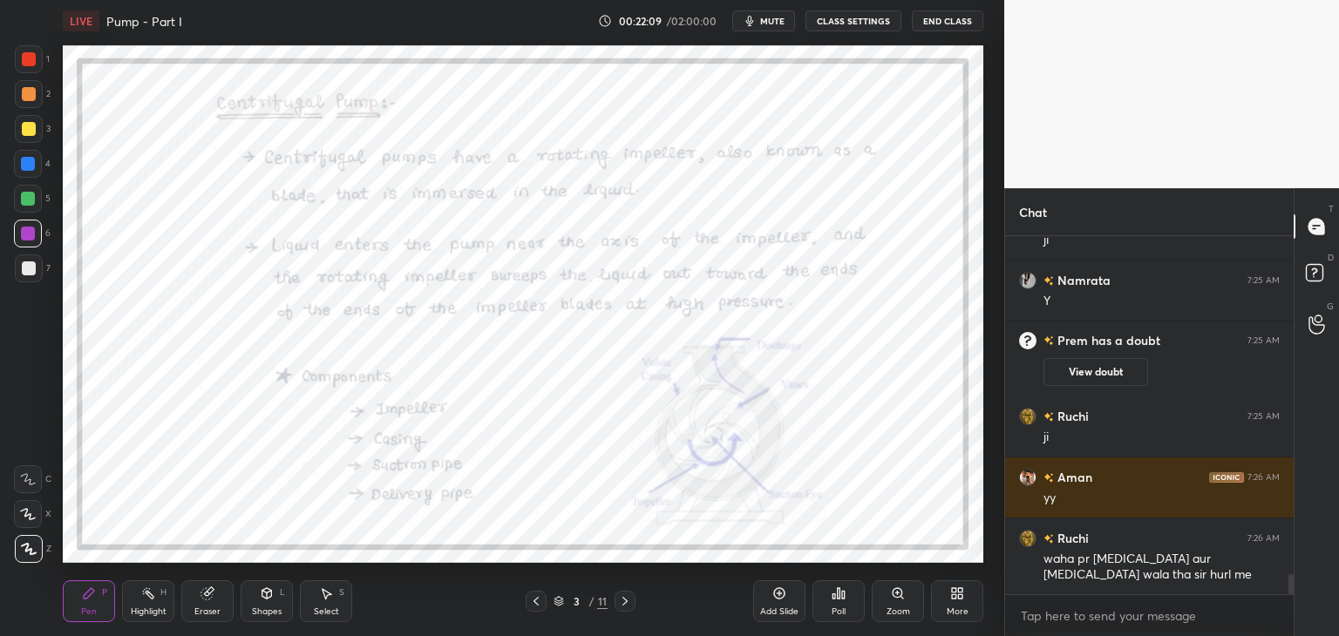
click at [1161, 576] on div "Anup 7:24 AM 😅 Ruchi 7:25 AM ji sir sorry ji Namrata 7:25 AM Y Prem has a doubt…" at bounding box center [1149, 415] width 288 height 359
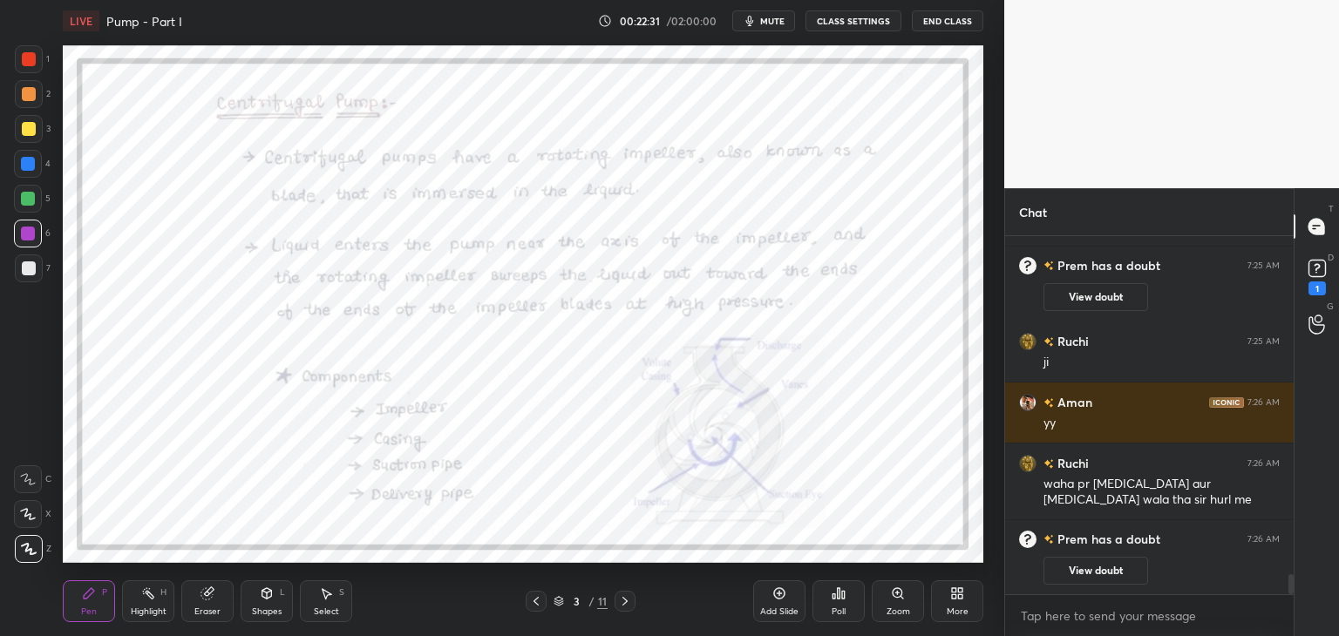
scroll to position [5792, 0]
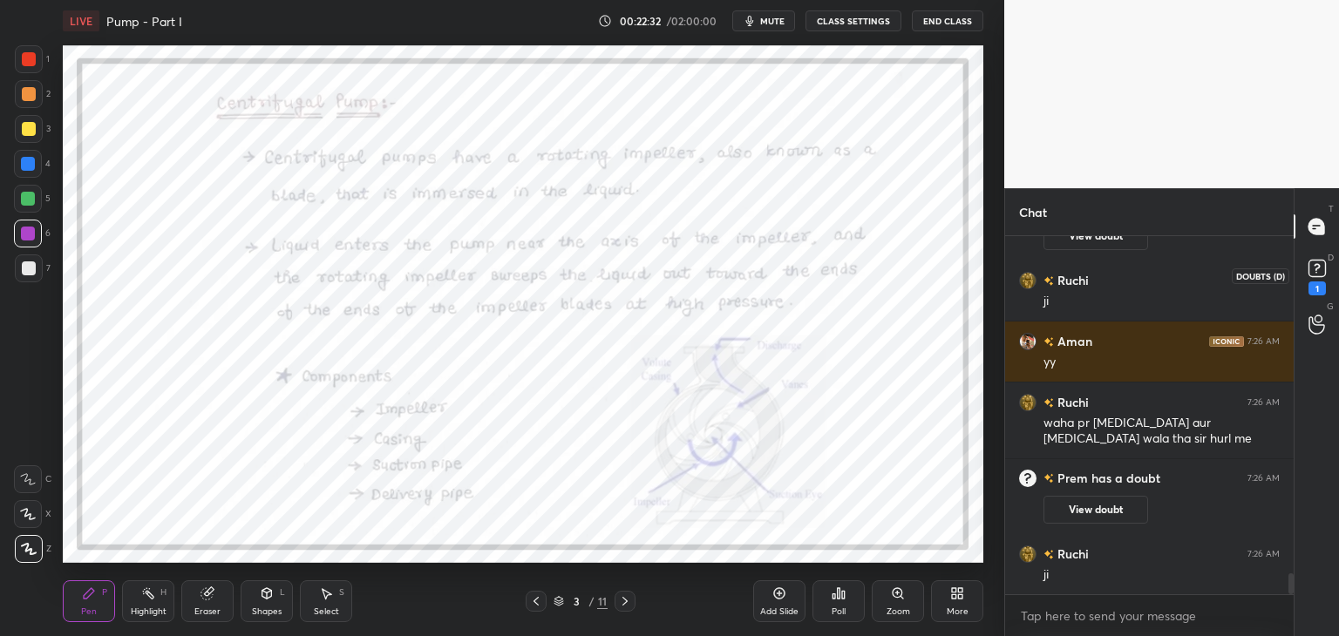
click at [1317, 279] on icon at bounding box center [1317, 268] width 26 height 26
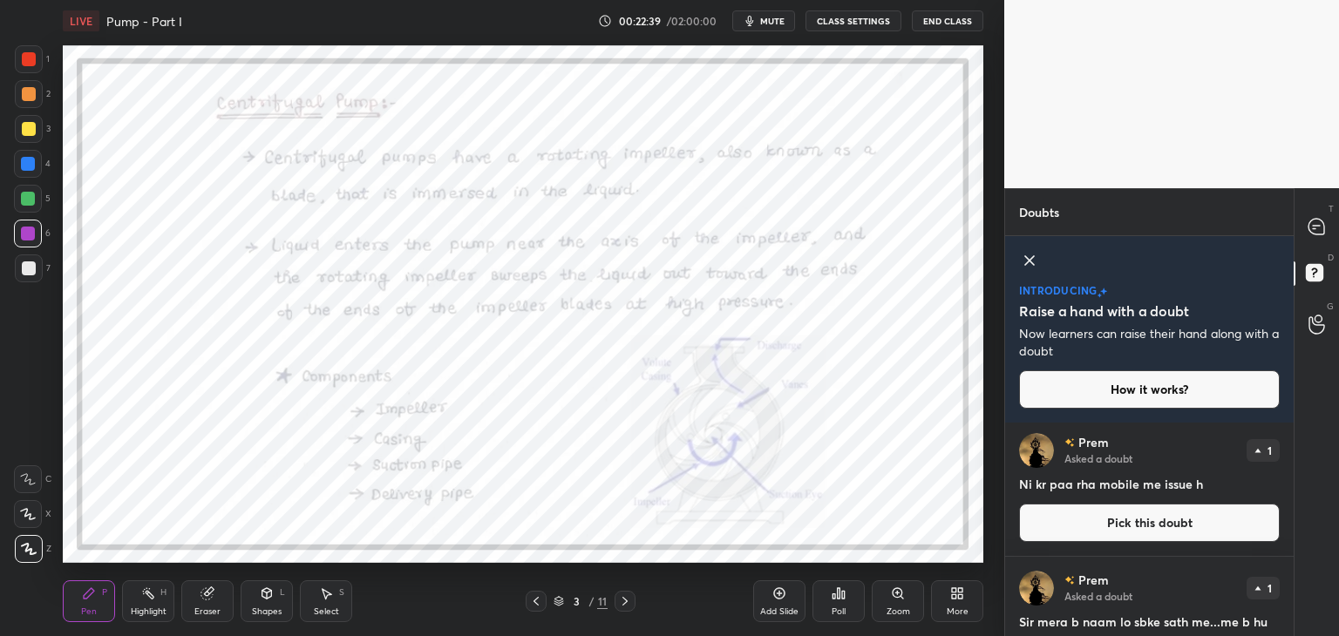
scroll to position [0, 0]
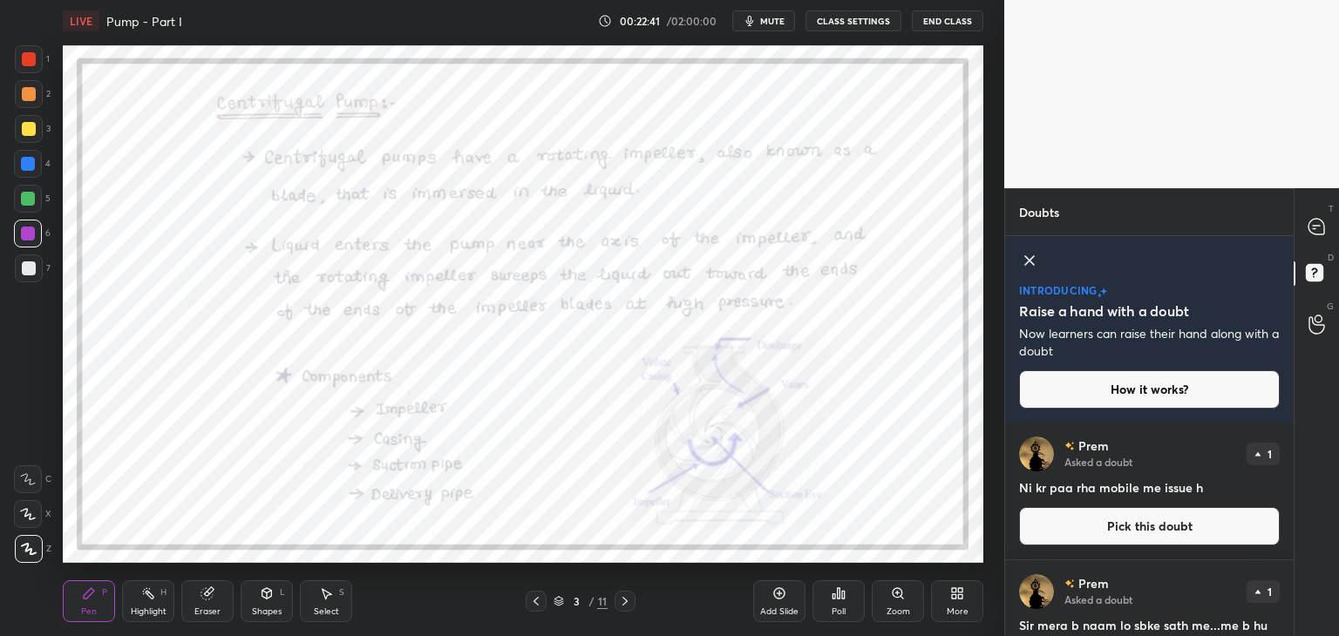
click at [1029, 265] on icon at bounding box center [1029, 260] width 21 height 21
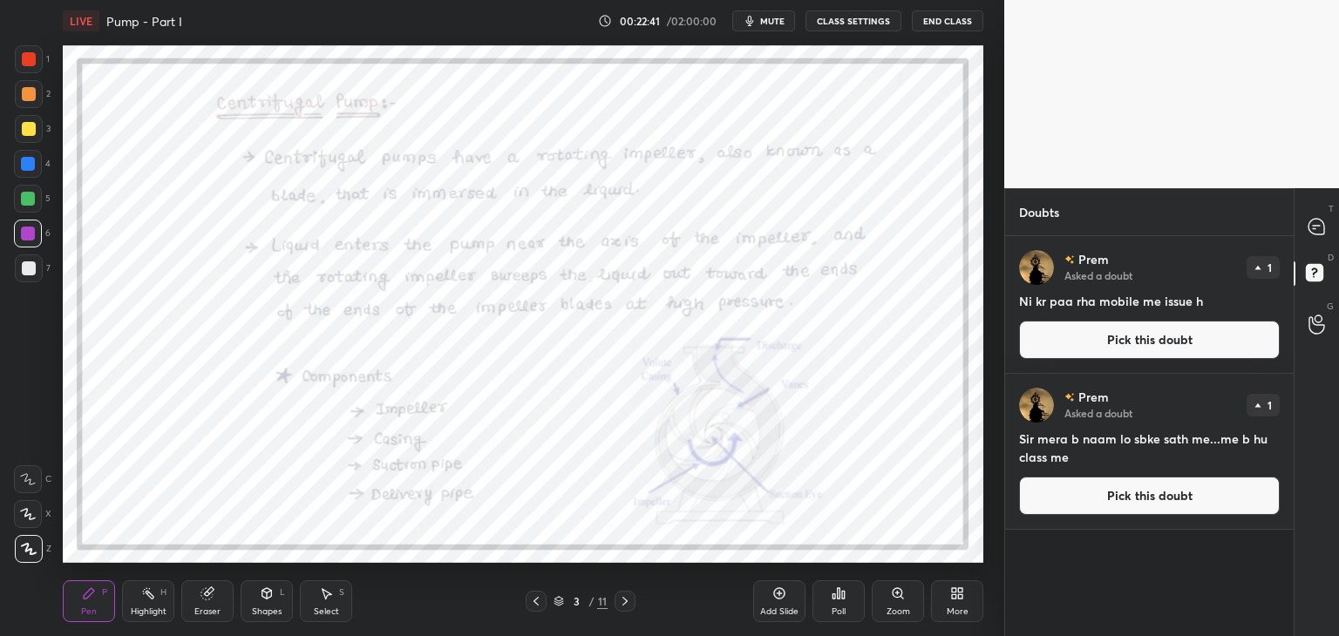
scroll to position [395, 283]
click at [1313, 231] on icon at bounding box center [1316, 227] width 16 height 16
type textarea "x"
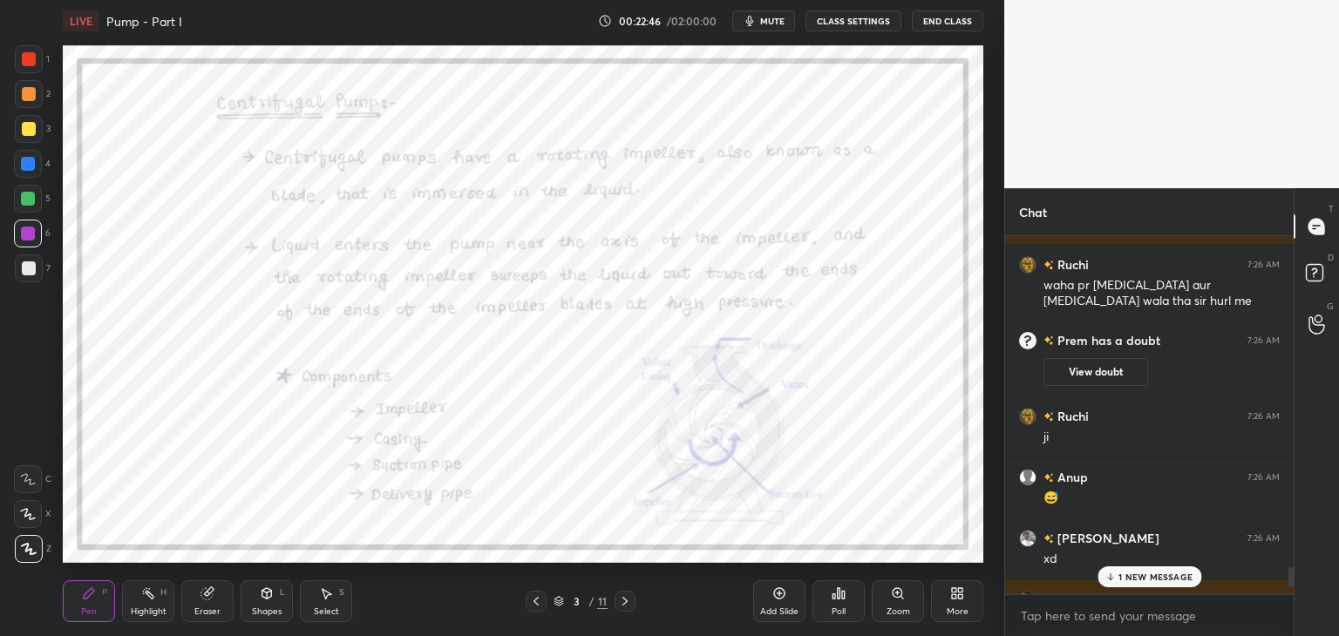
scroll to position [6254, 0]
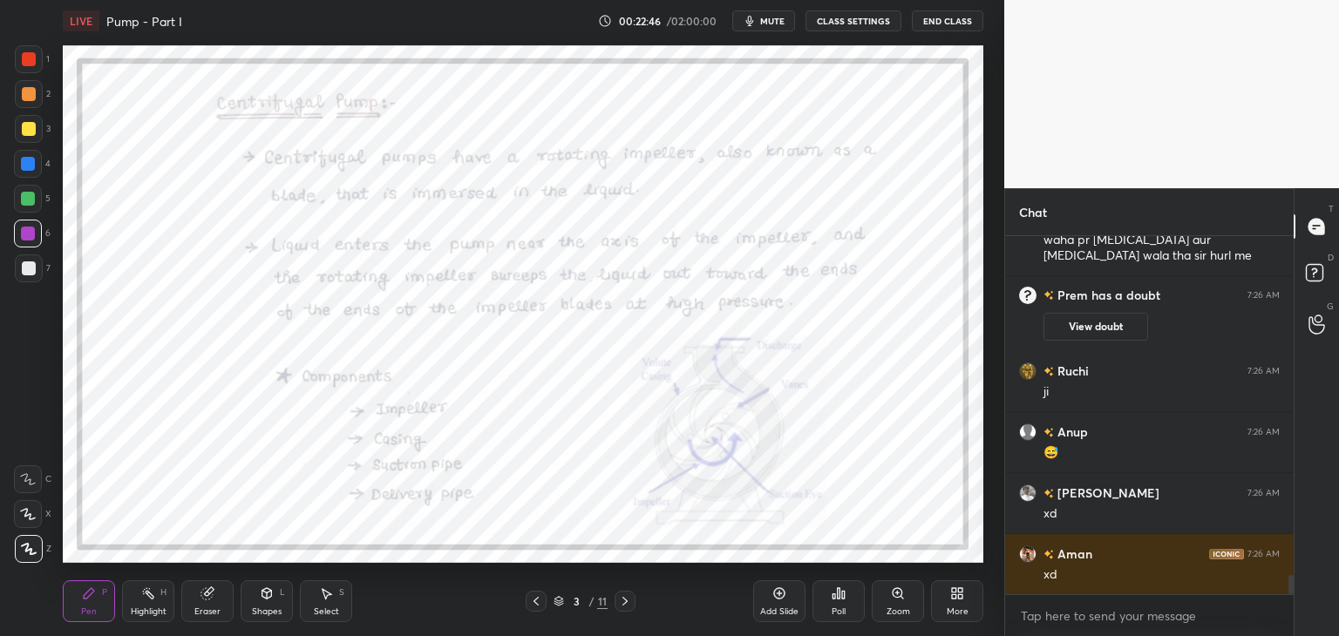
drag, startPoint x: 1291, startPoint y: 586, endPoint x: 1293, endPoint y: 604, distance: 18.5
click at [1293, 604] on div "Chat Aman 7:26 AM yy Ruchi 7:26 AM waha pr ammonia aur urea wala tha sir hurl m…" at bounding box center [1171, 412] width 335 height 448
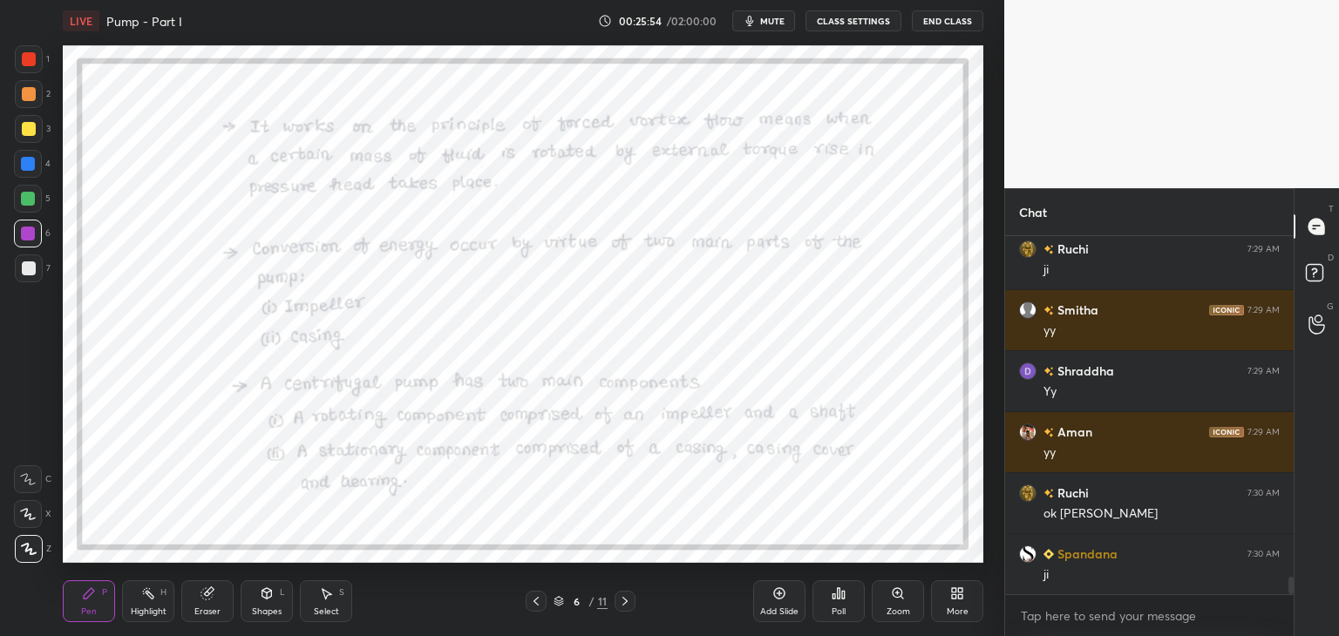
scroll to position [7101, 0]
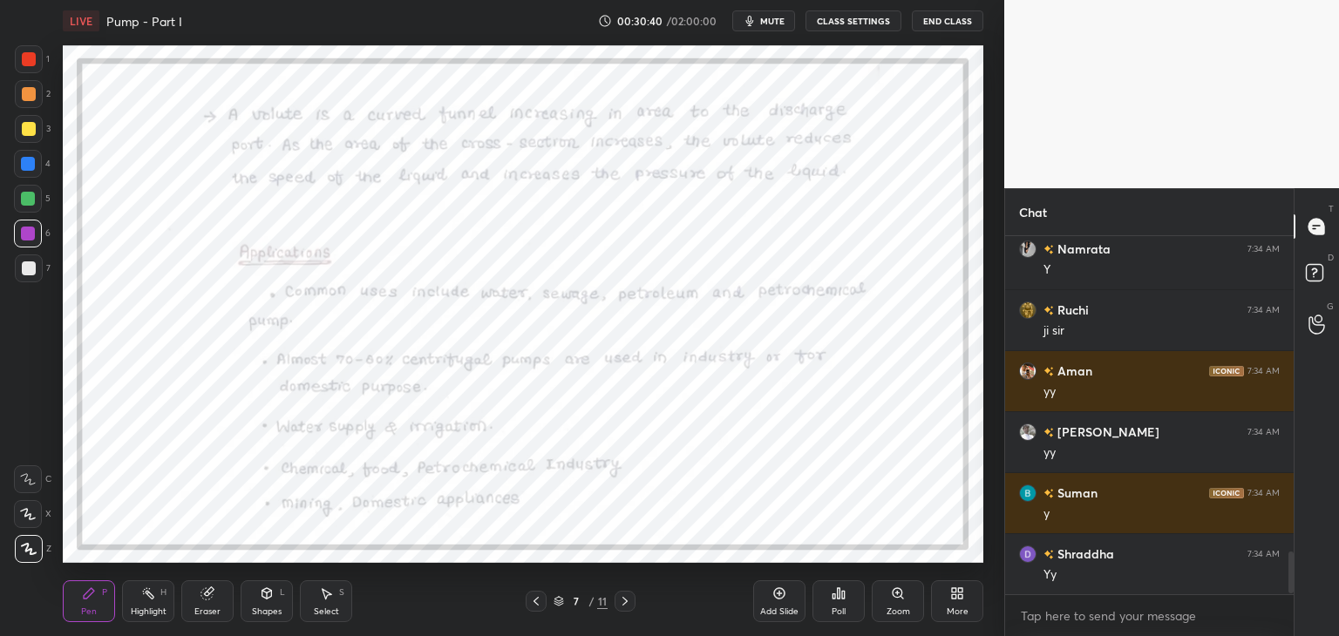
scroll to position [2717, 0]
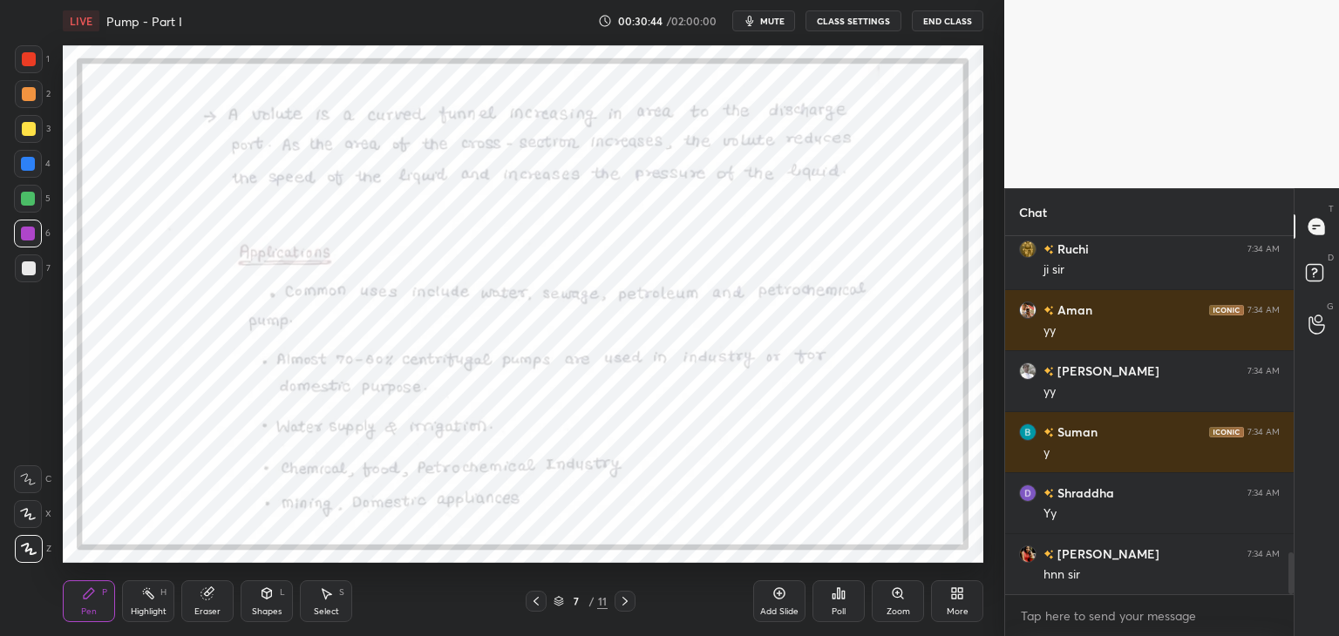
click at [27, 237] on div at bounding box center [28, 234] width 14 height 14
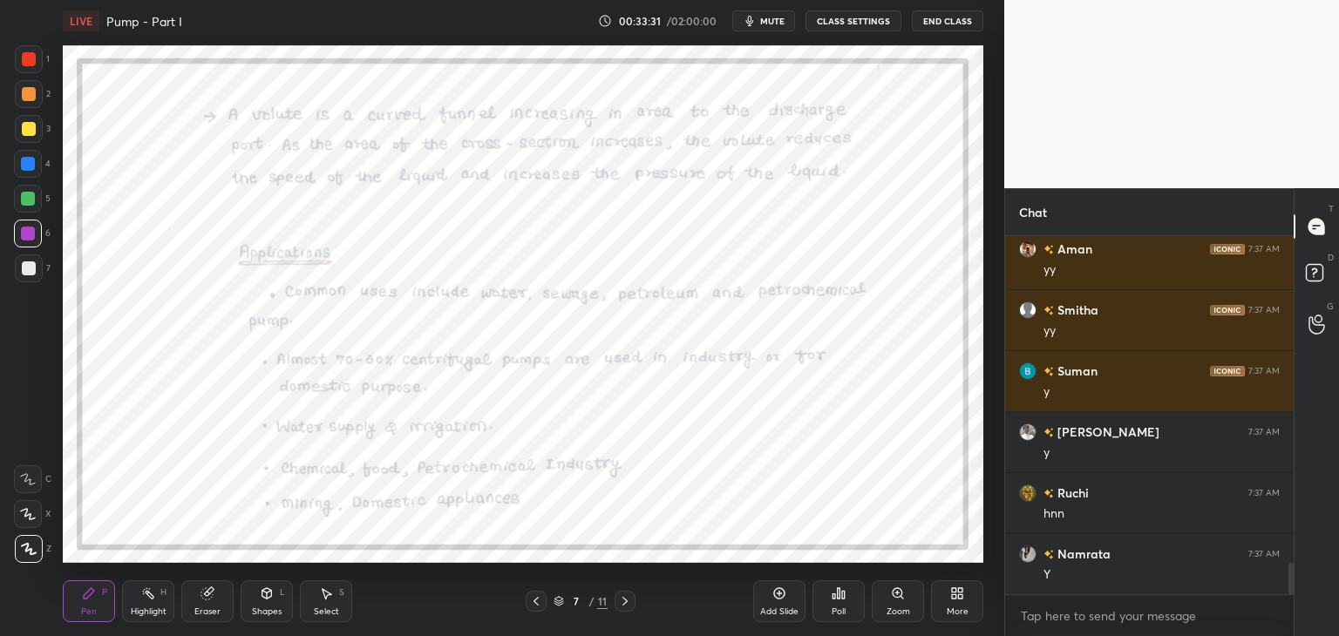
scroll to position [3849, 0]
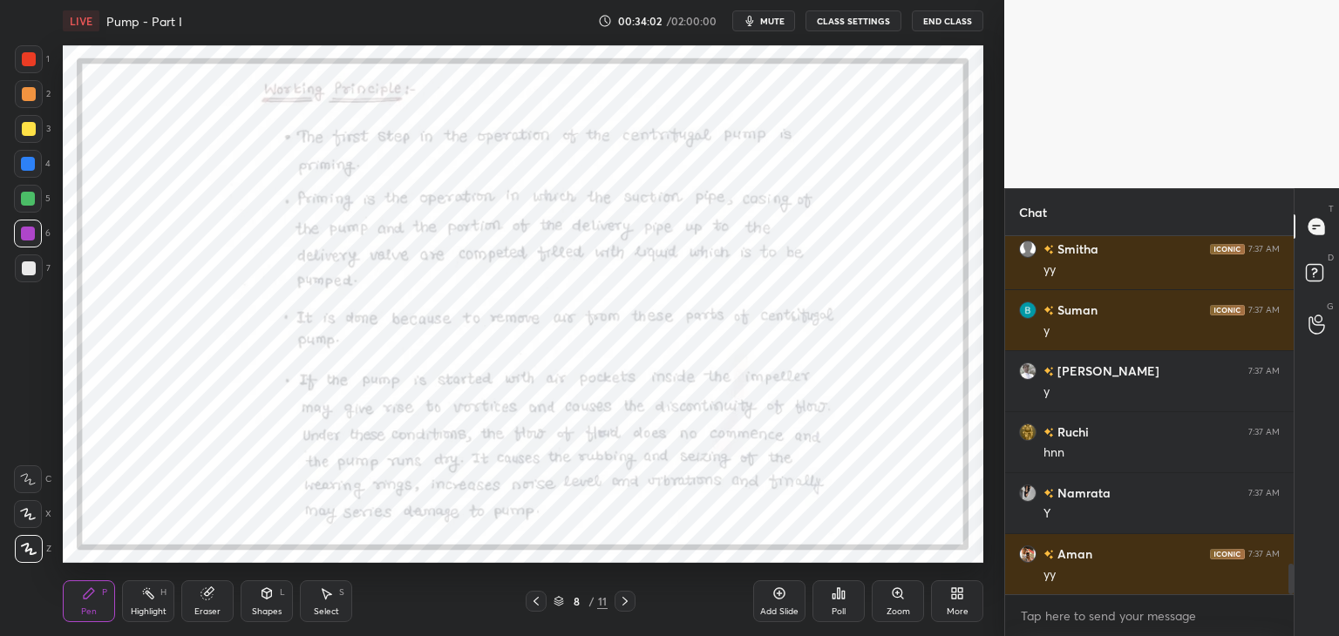
click at [278, 596] on div "Shapes L" at bounding box center [267, 601] width 52 height 42
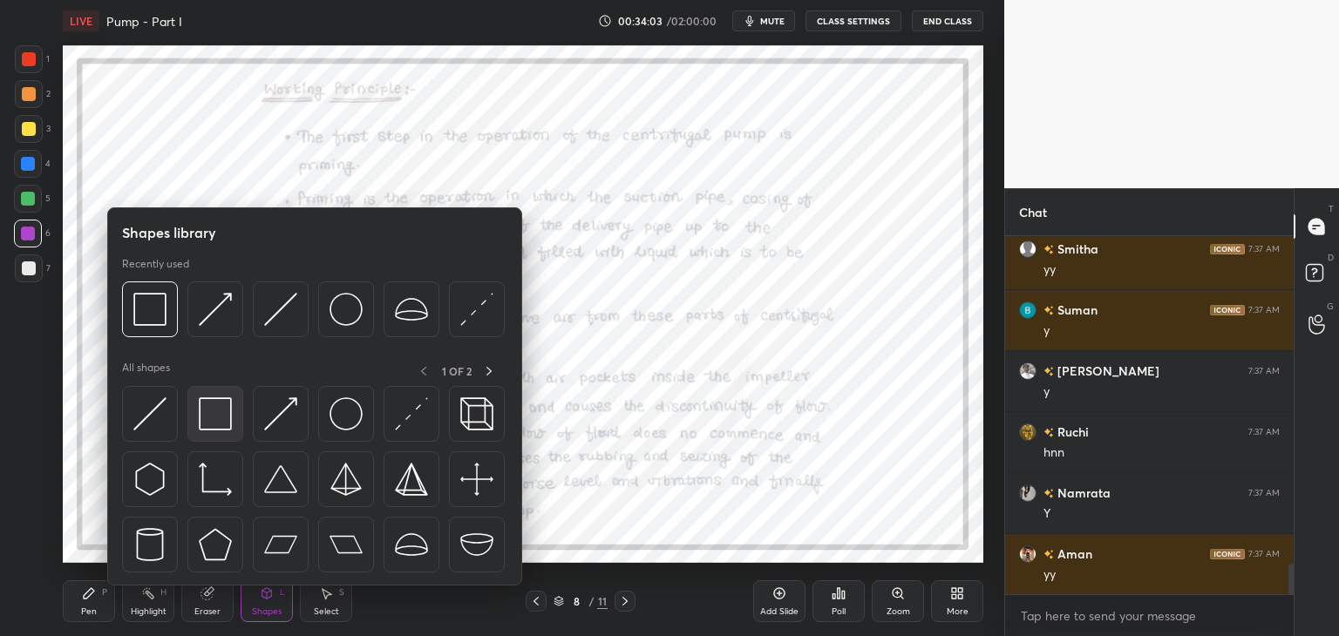
click at [220, 422] on img at bounding box center [215, 413] width 33 height 33
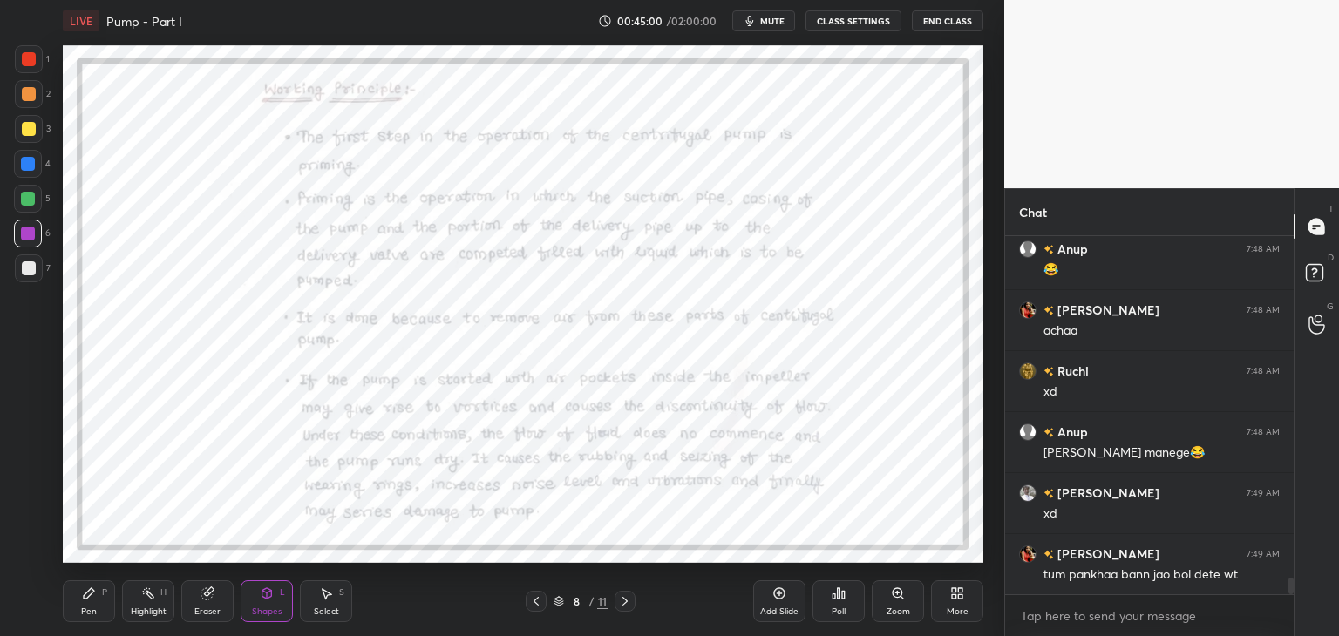
scroll to position [7279, 0]
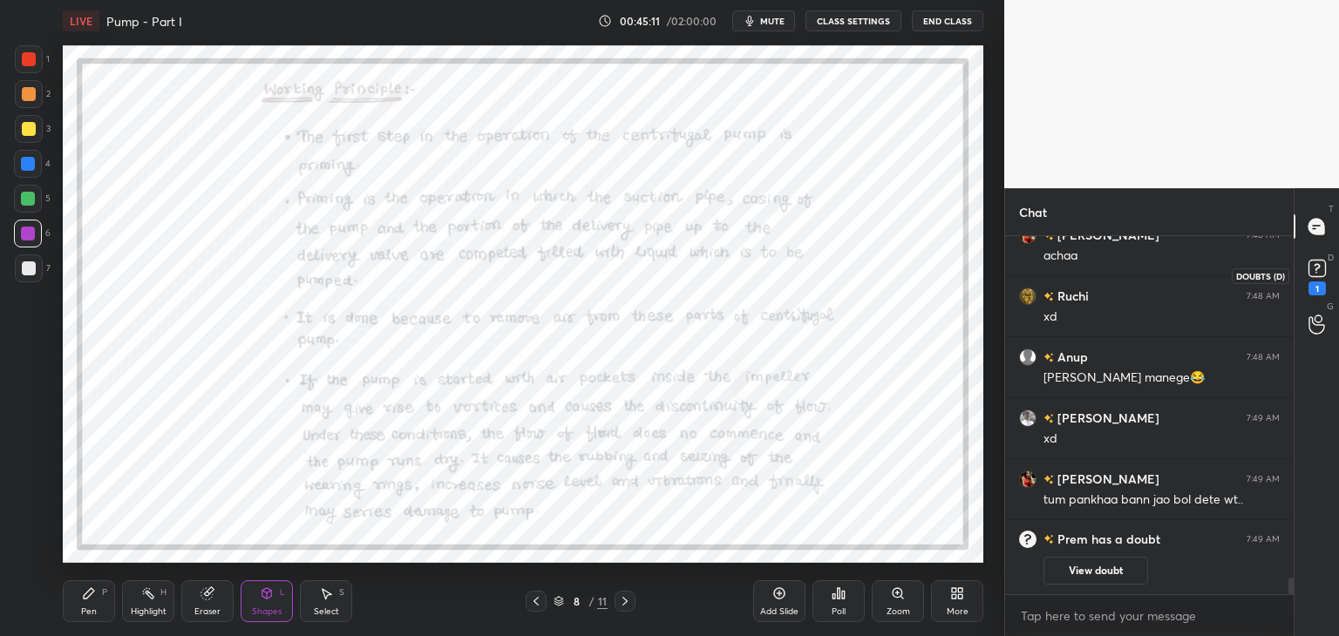
click at [1314, 277] on icon at bounding box center [1317, 268] width 26 height 26
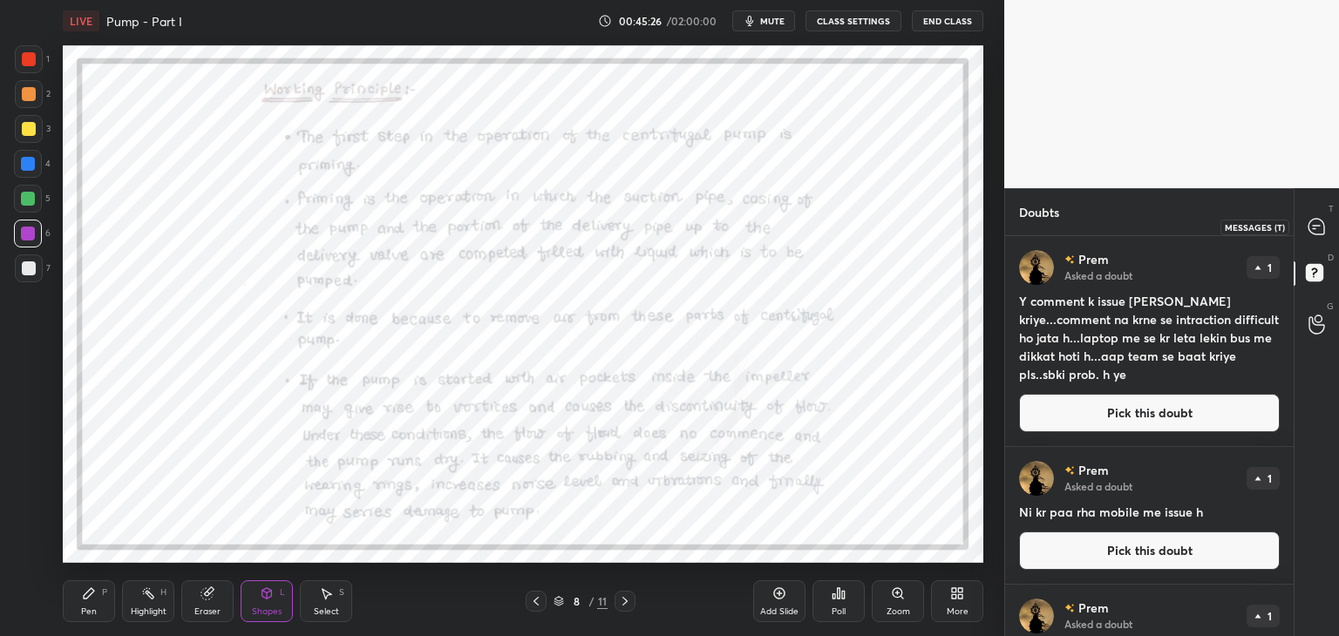
click at [1325, 234] on div at bounding box center [1316, 226] width 35 height 31
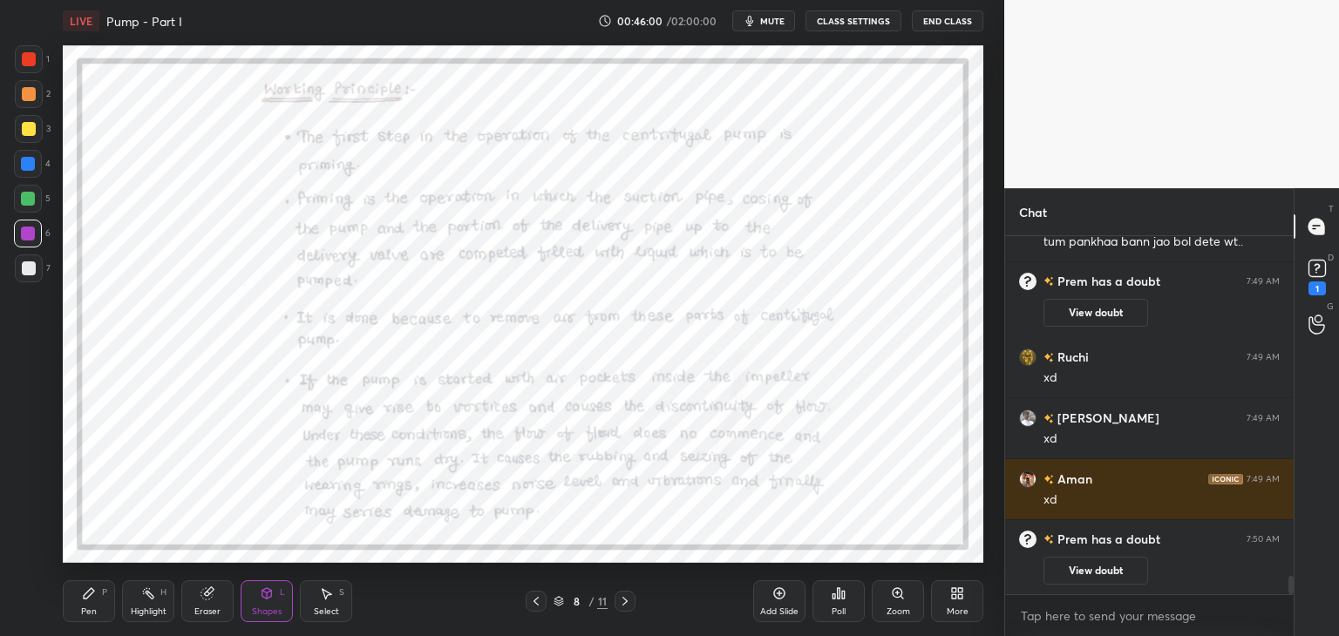
scroll to position [6606, 0]
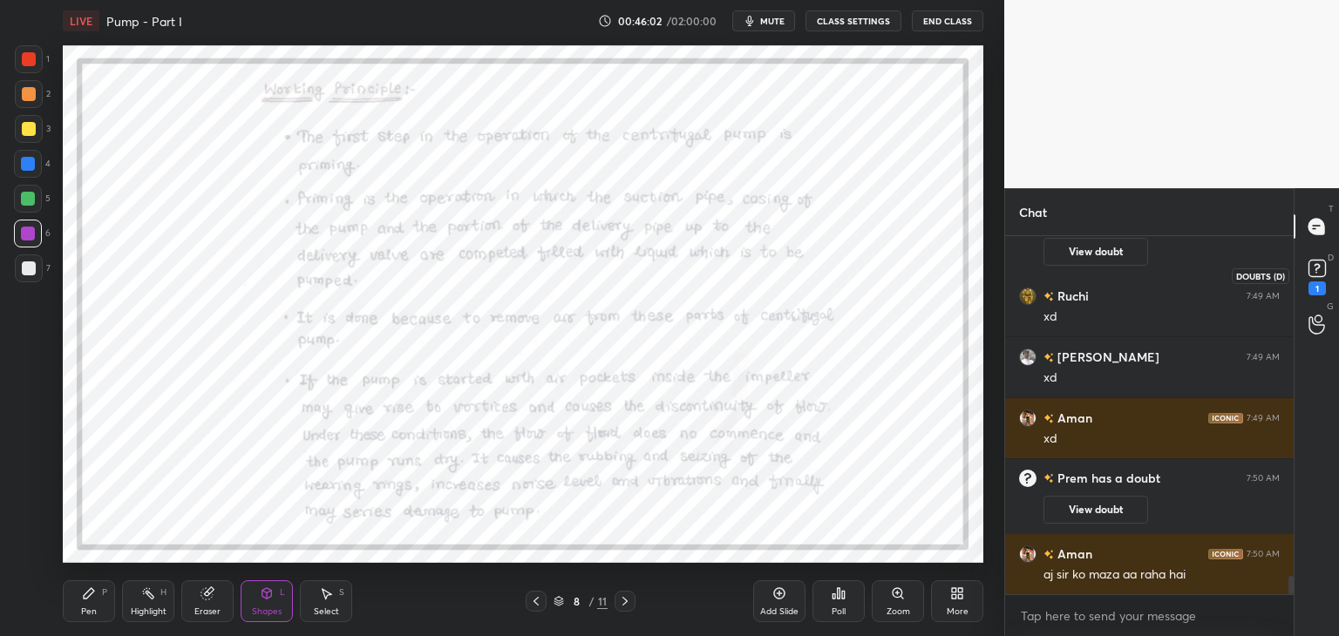
click at [1317, 279] on icon at bounding box center [1317, 268] width 26 height 26
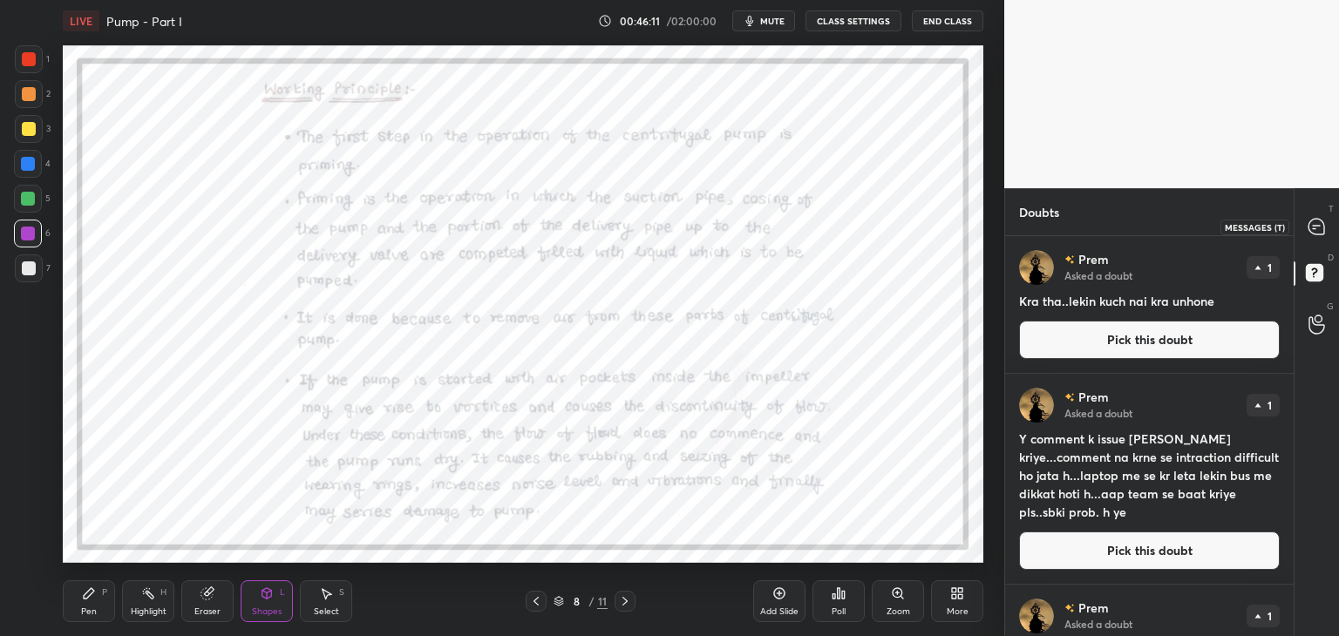
click at [1307, 231] on icon at bounding box center [1316, 227] width 18 height 18
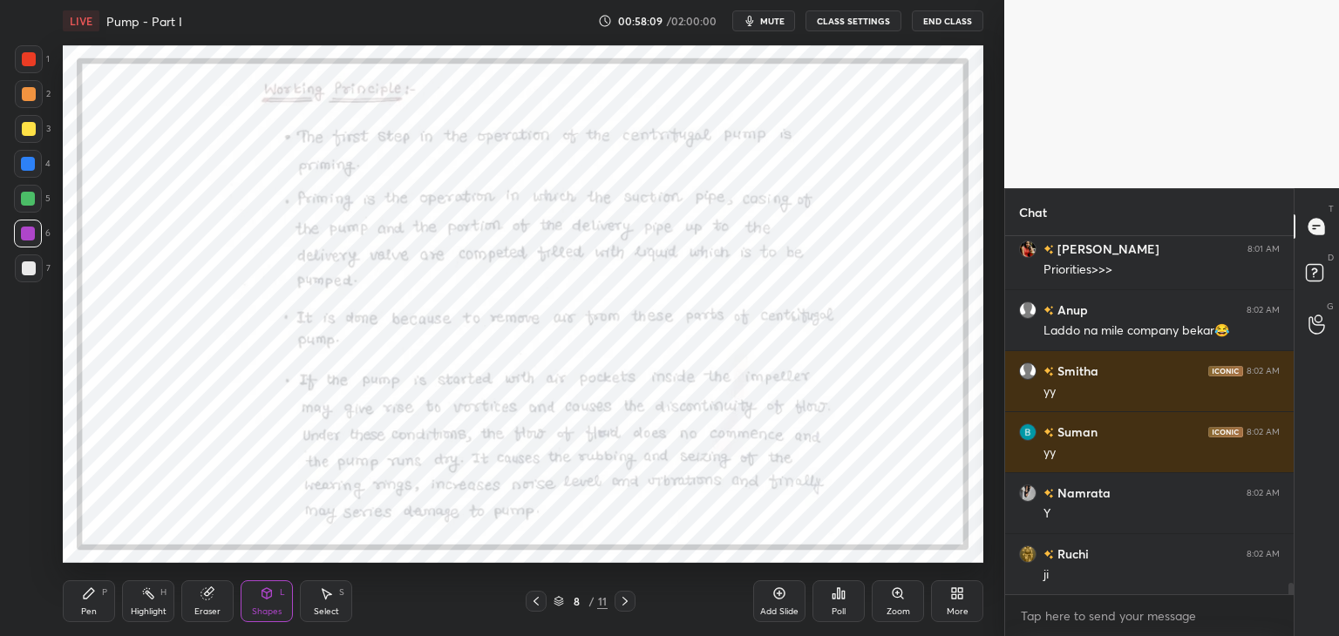
scroll to position [11171, 0]
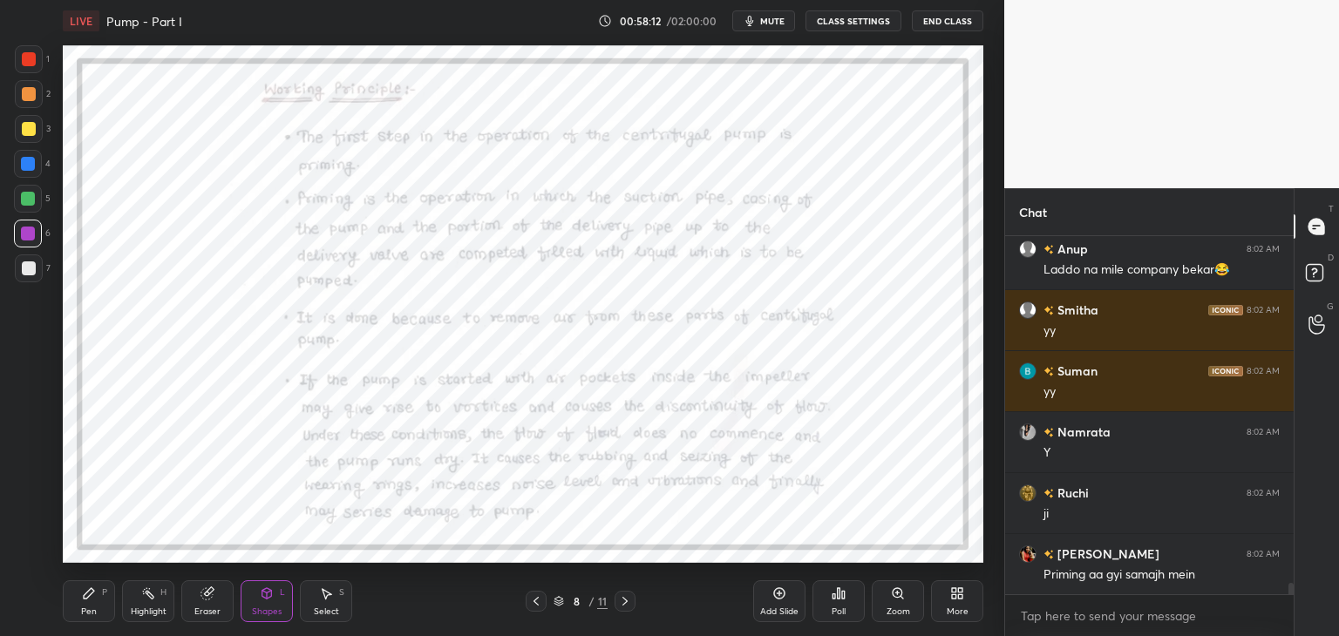
click at [25, 227] on div at bounding box center [28, 234] width 14 height 14
click at [23, 197] on div at bounding box center [28, 199] width 14 height 14
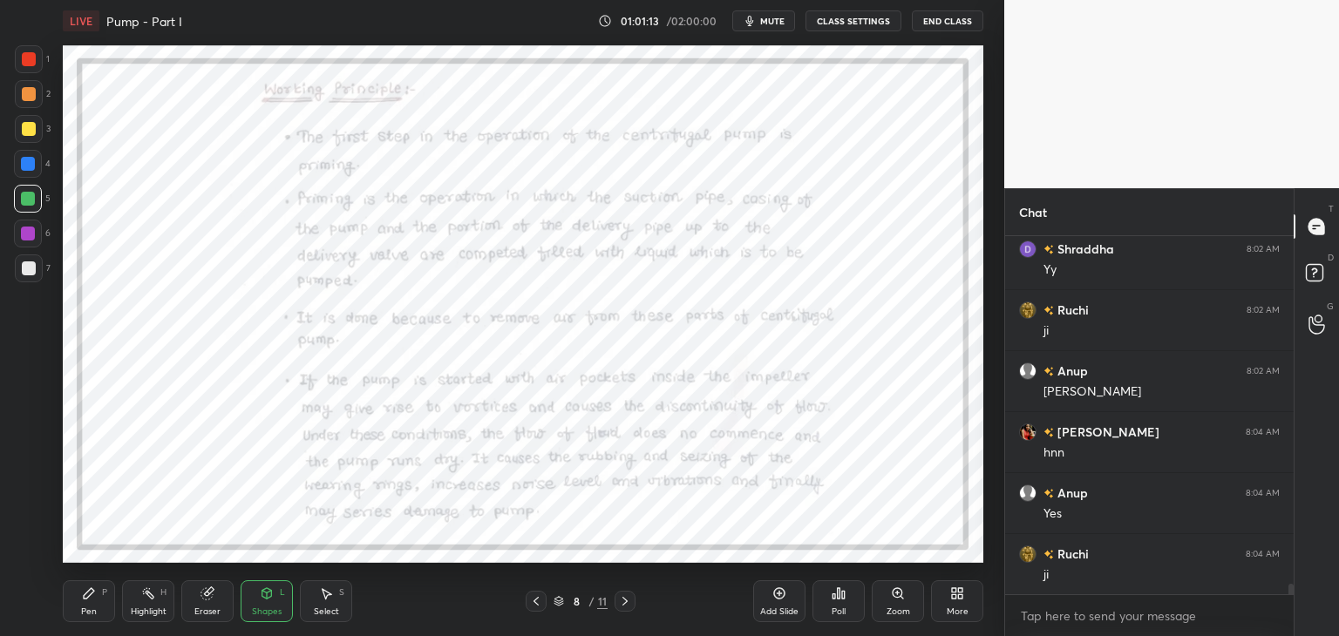
scroll to position [11781, 0]
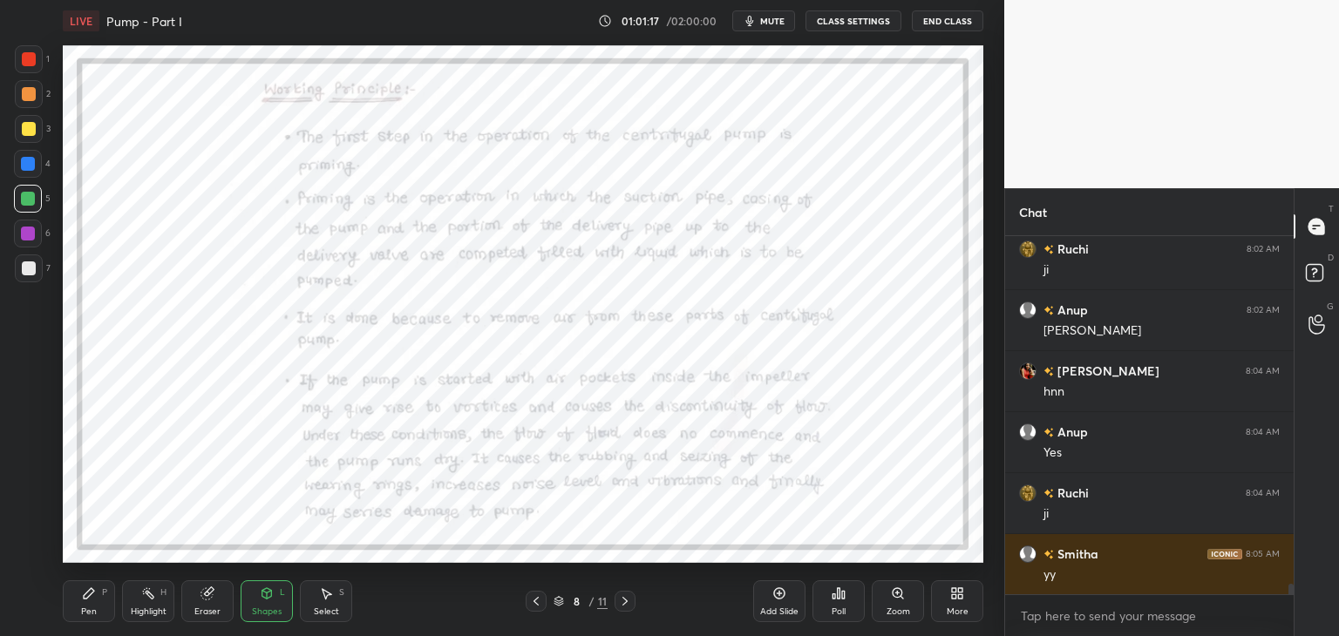
click at [82, 600] on div "Pen P" at bounding box center [89, 601] width 52 height 42
click at [29, 234] on div at bounding box center [28, 234] width 14 height 14
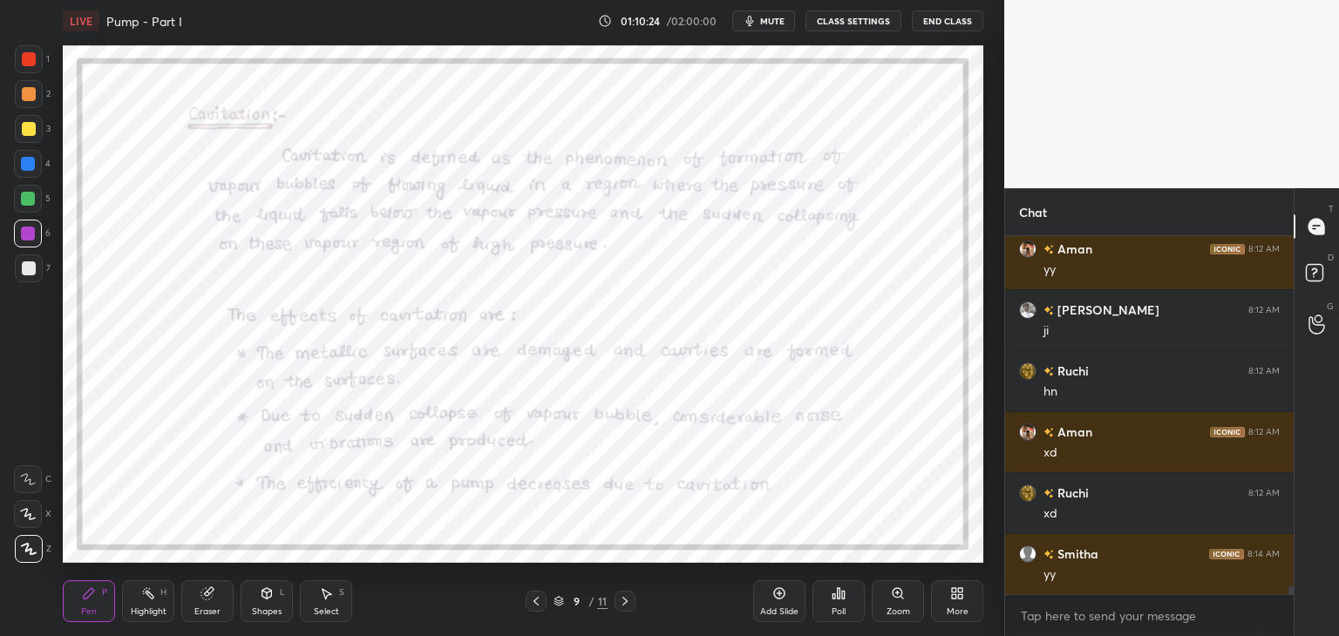
scroll to position [13749, 0]
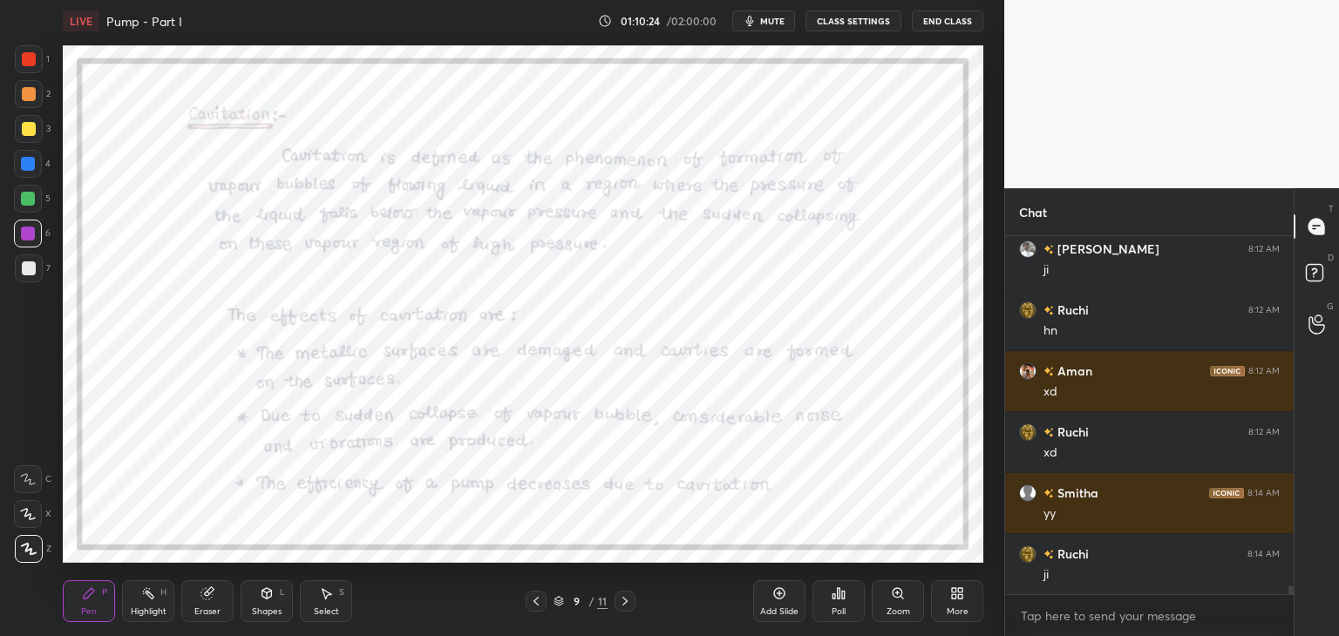
drag, startPoint x: 535, startPoint y: 607, endPoint x: 740, endPoint y: 593, distance: 205.3
click at [740, 593] on div "9 / 11" at bounding box center [580, 601] width 345 height 21
click at [440, 399] on div "LIVE Pump - Part I 01:10:26 / 02:00:00 mute CLASS SETTINGS End Class Setting up…" at bounding box center [523, 318] width 934 height 636
click at [780, 597] on icon at bounding box center [779, 594] width 14 height 14
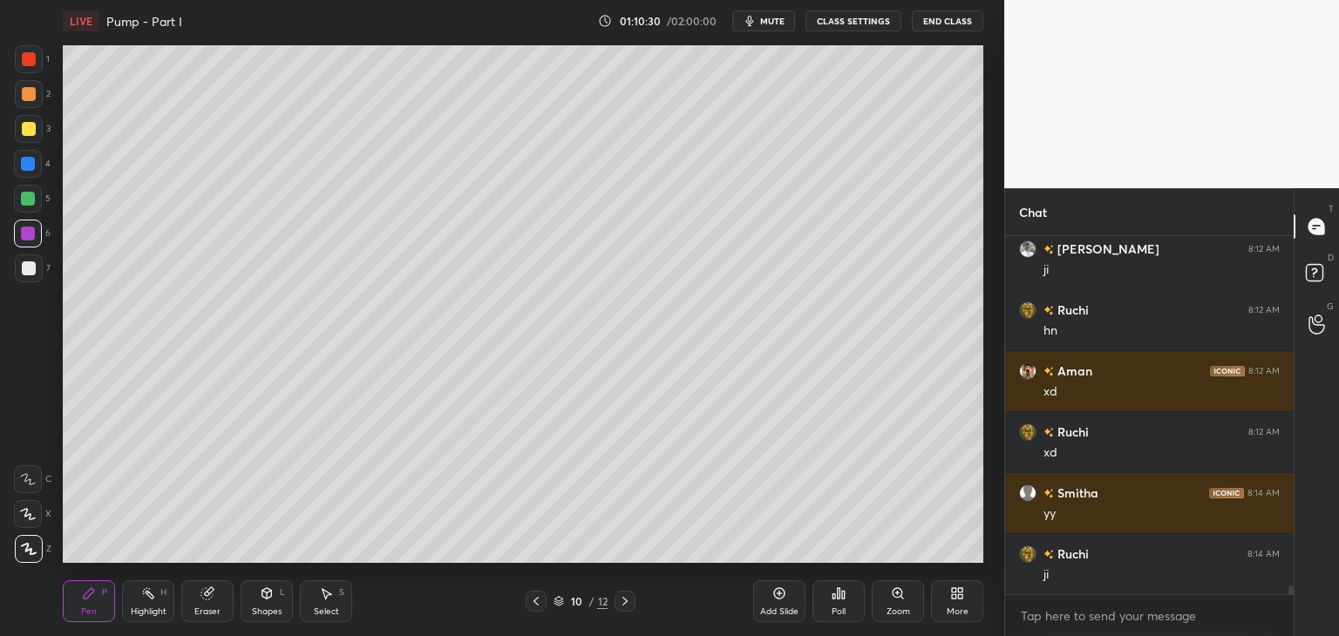
click at [35, 269] on div at bounding box center [29, 268] width 14 height 14
click at [265, 596] on icon at bounding box center [267, 593] width 10 height 10
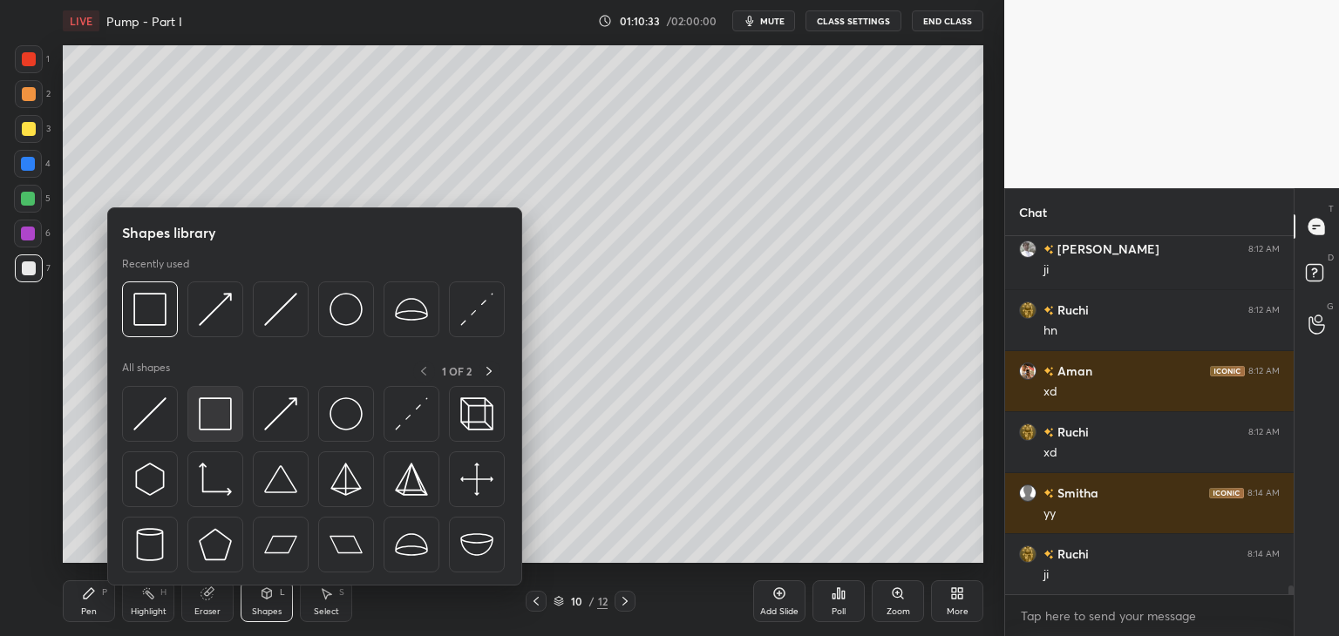
click at [211, 419] on img at bounding box center [215, 413] width 33 height 33
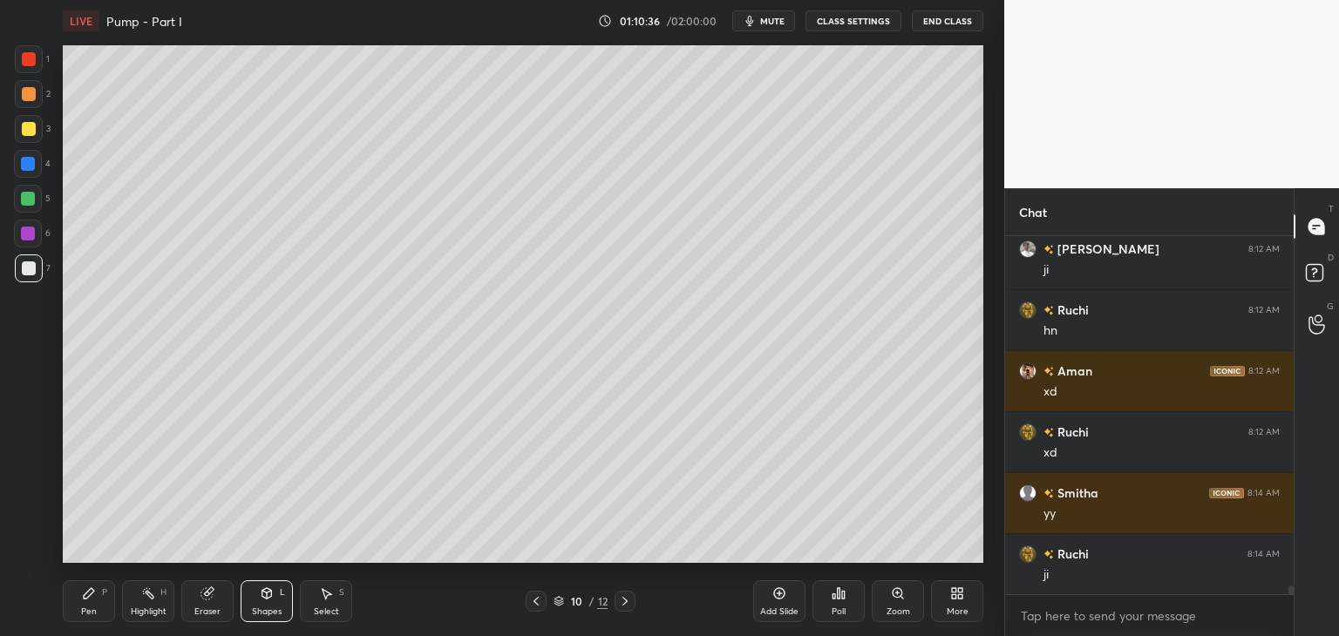
click at [212, 587] on icon at bounding box center [207, 594] width 14 height 14
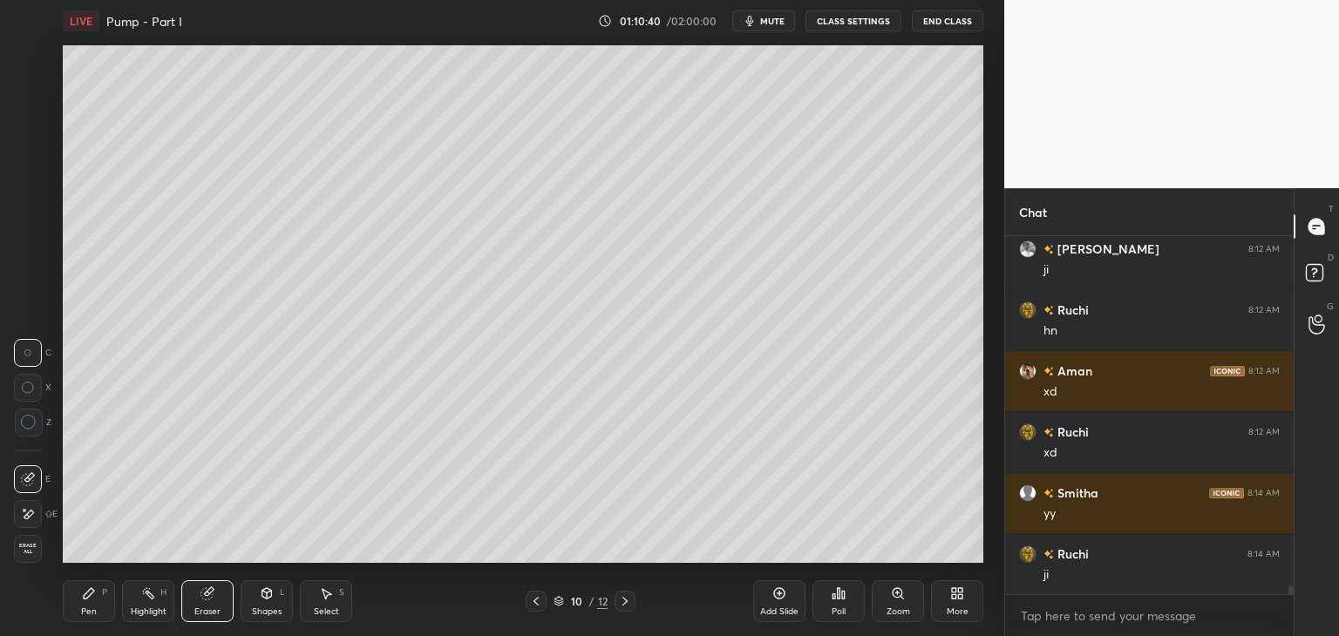
click at [262, 580] on div "Shapes L" at bounding box center [267, 601] width 52 height 42
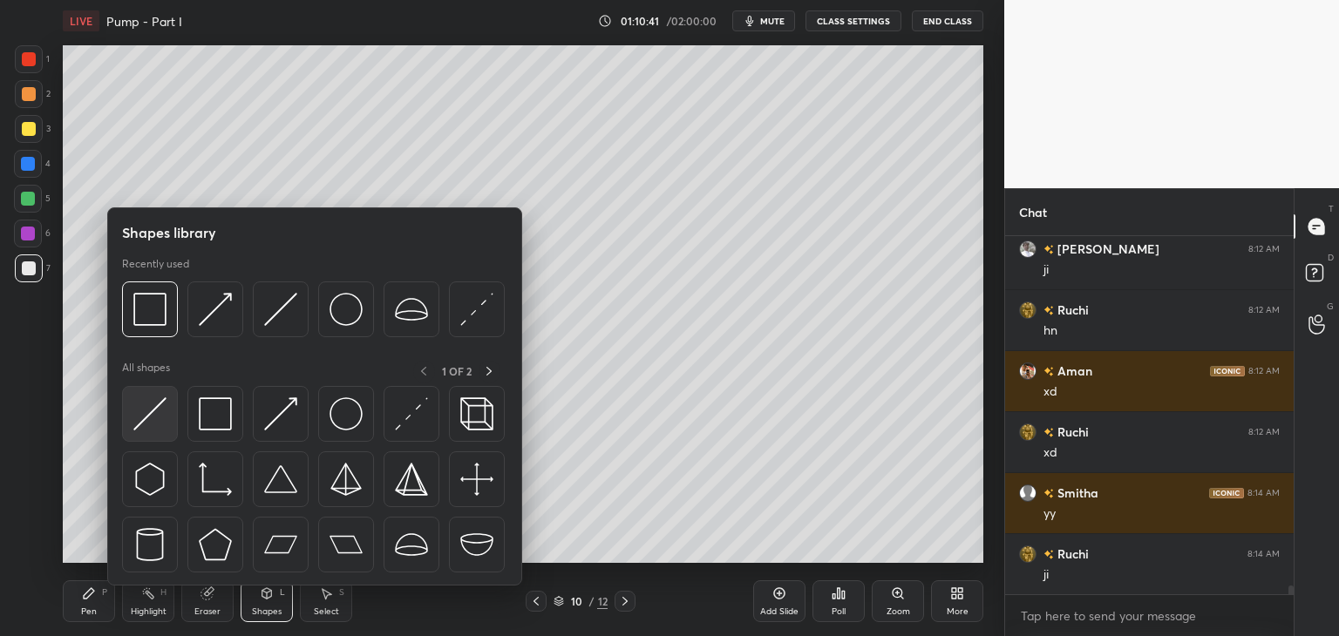
click at [153, 403] on img at bounding box center [149, 413] width 33 height 33
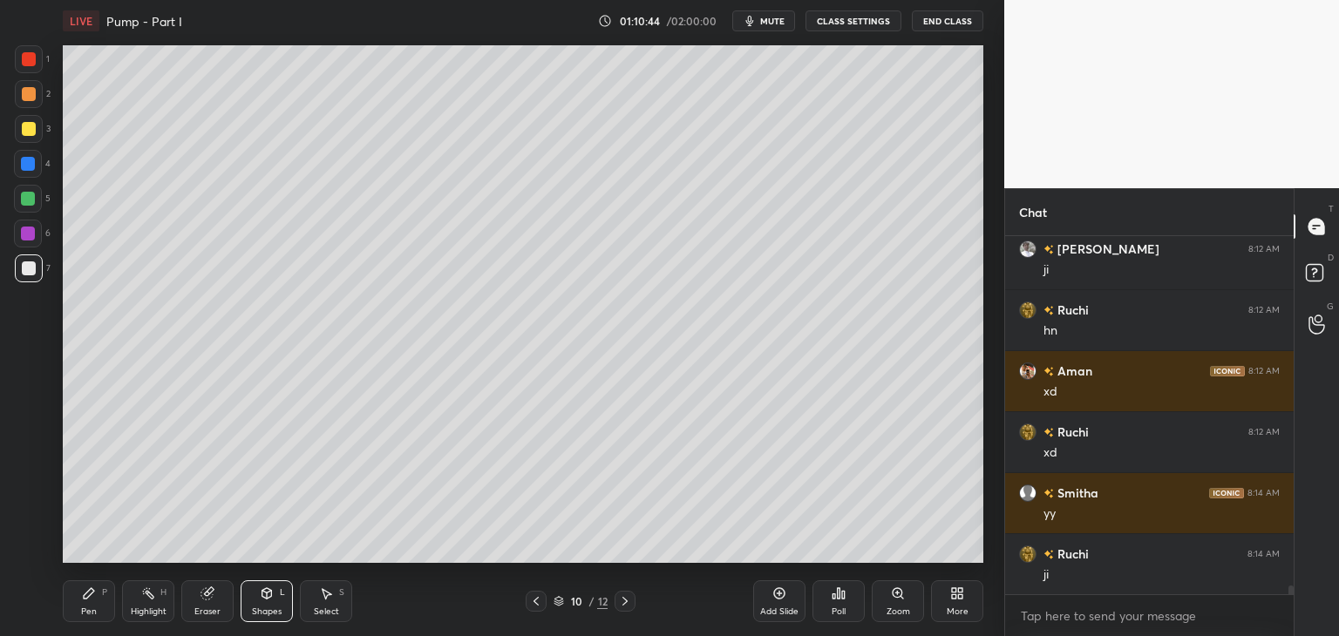
click at [87, 599] on icon at bounding box center [89, 593] width 10 height 10
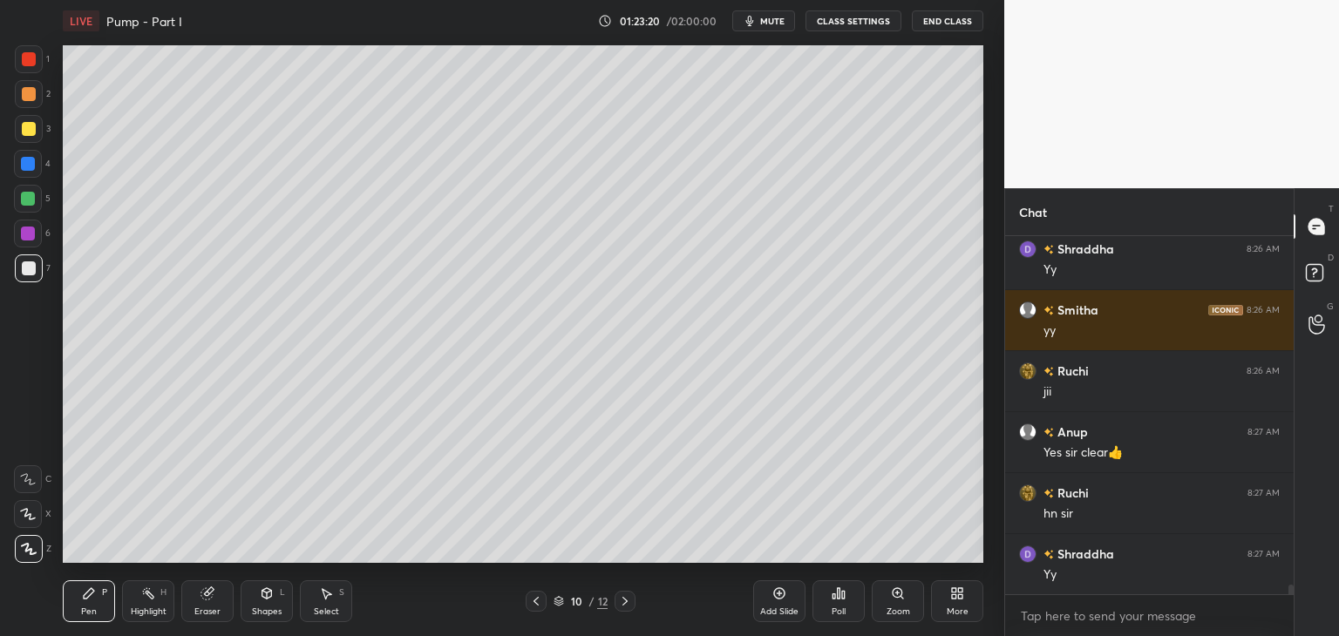
scroll to position [13435, 0]
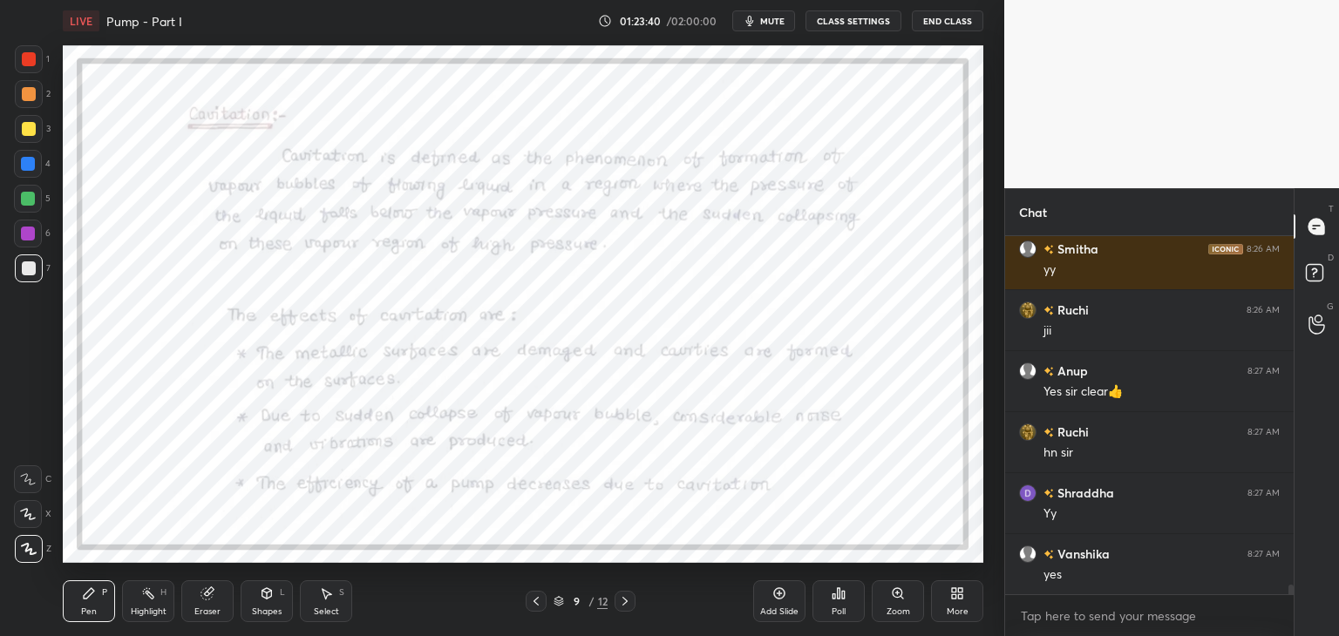
click at [22, 235] on div at bounding box center [28, 234] width 14 height 14
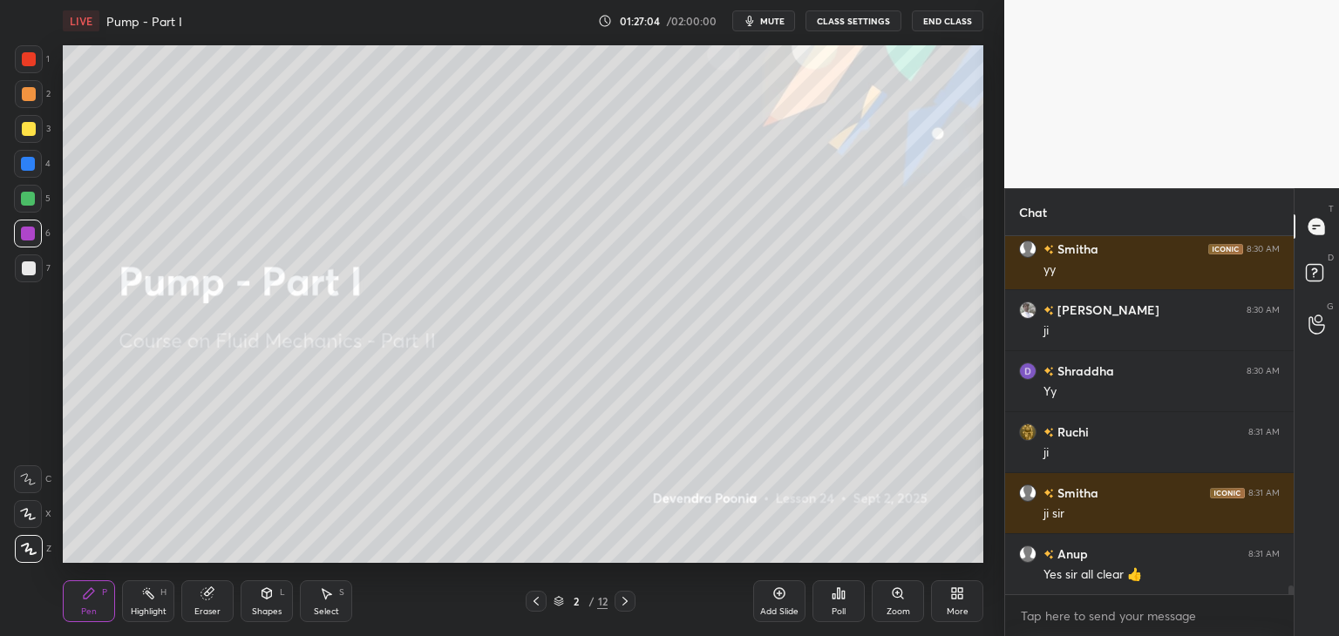
scroll to position [14289, 0]
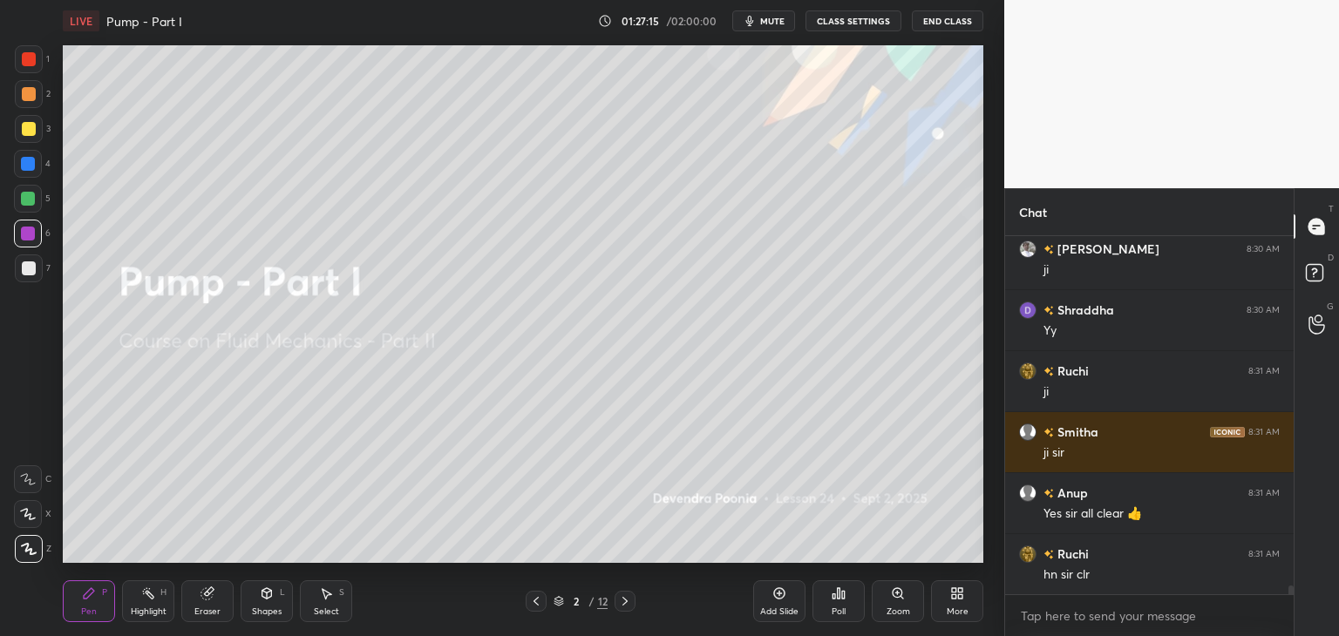
click at [627, 599] on icon at bounding box center [625, 601] width 14 height 14
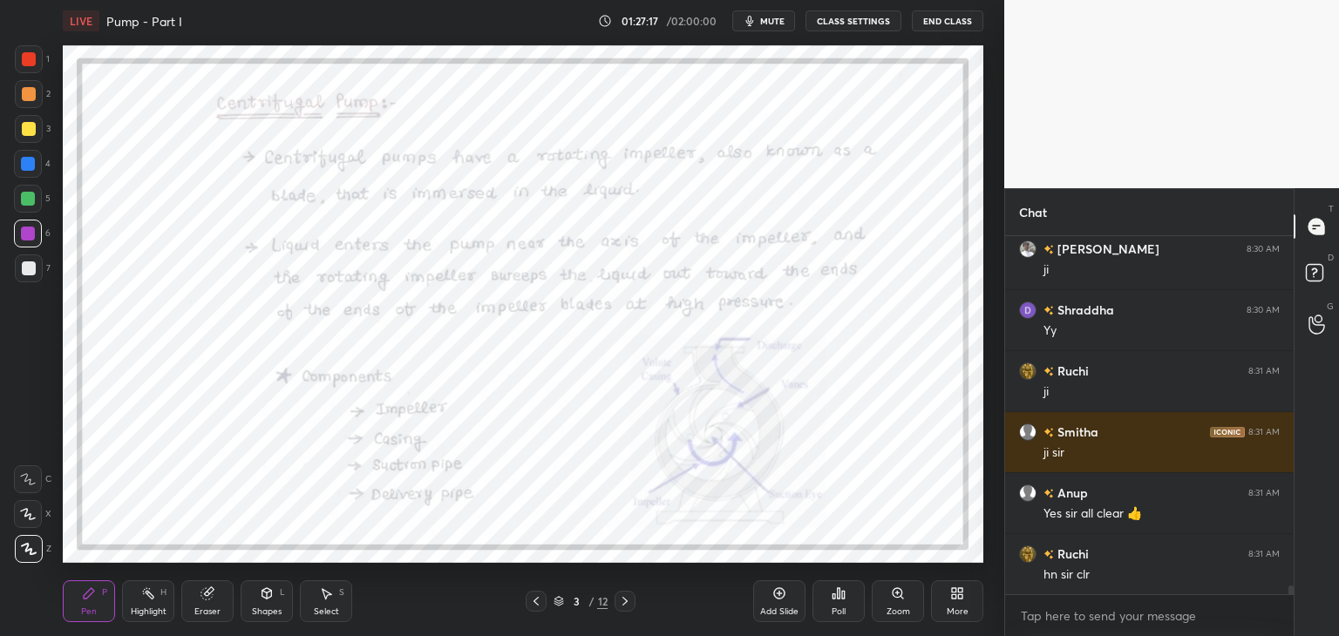
click at [532, 601] on icon at bounding box center [536, 601] width 14 height 14
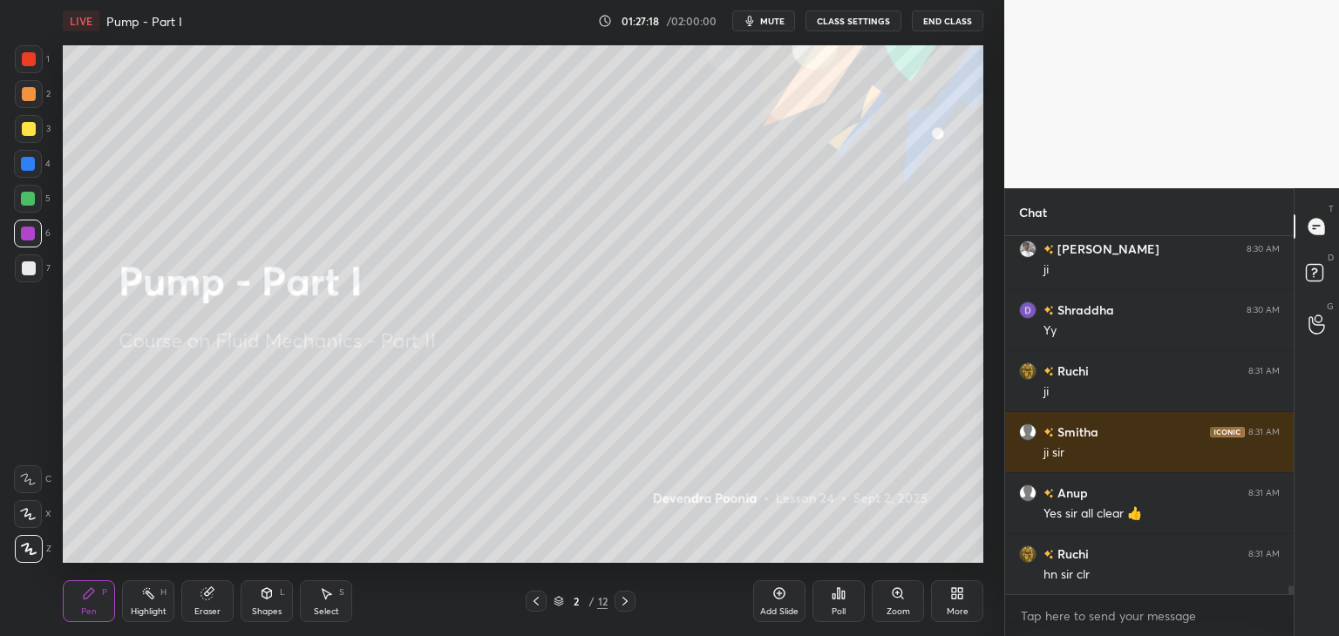
click at [31, 268] on div at bounding box center [29, 268] width 14 height 14
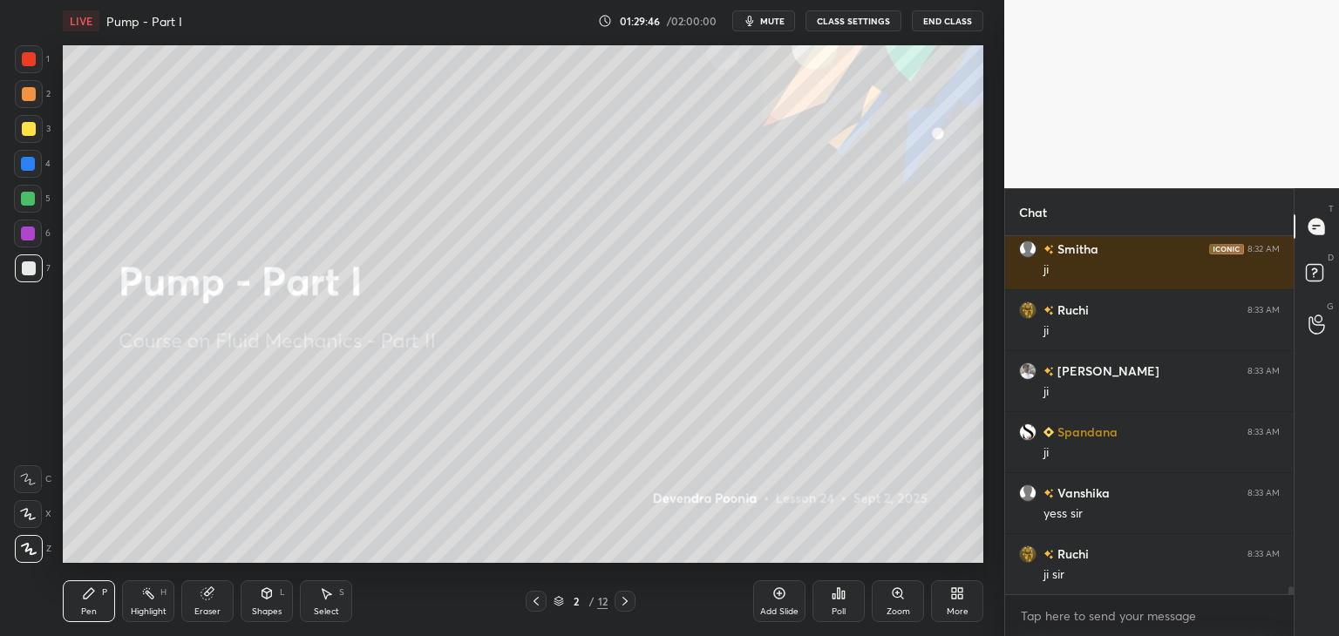
scroll to position [15387, 0]
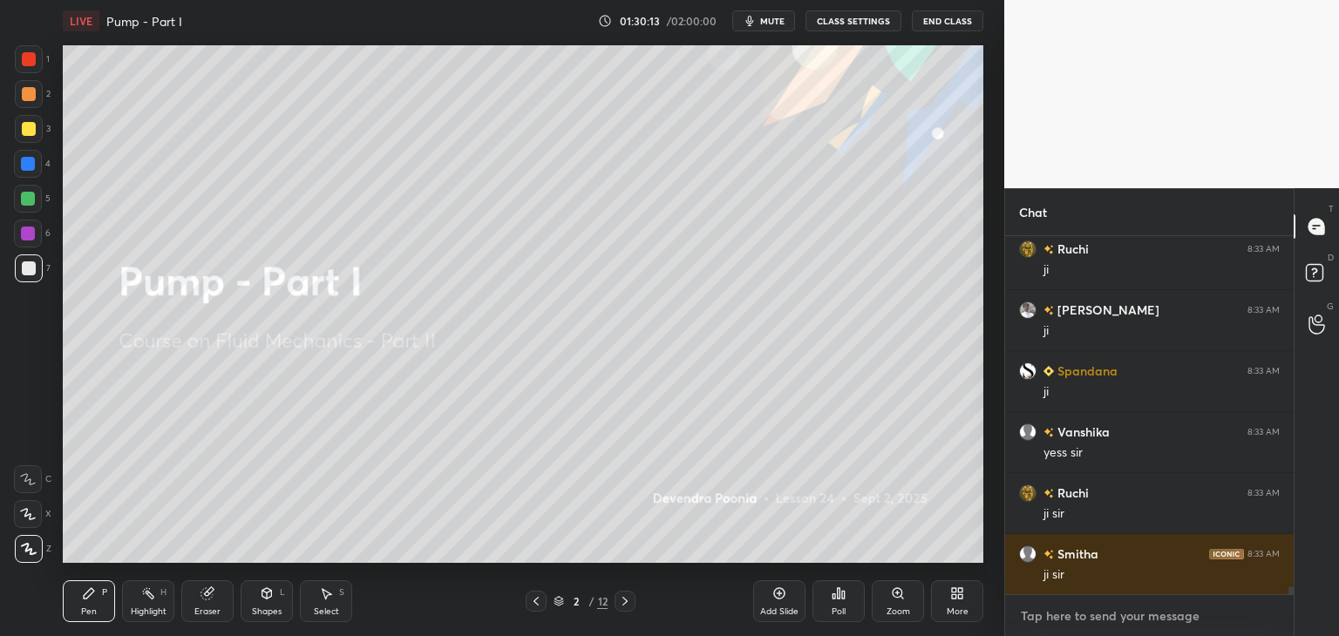
type textarea "x"
click at [1094, 611] on textarea at bounding box center [1149, 616] width 261 height 28
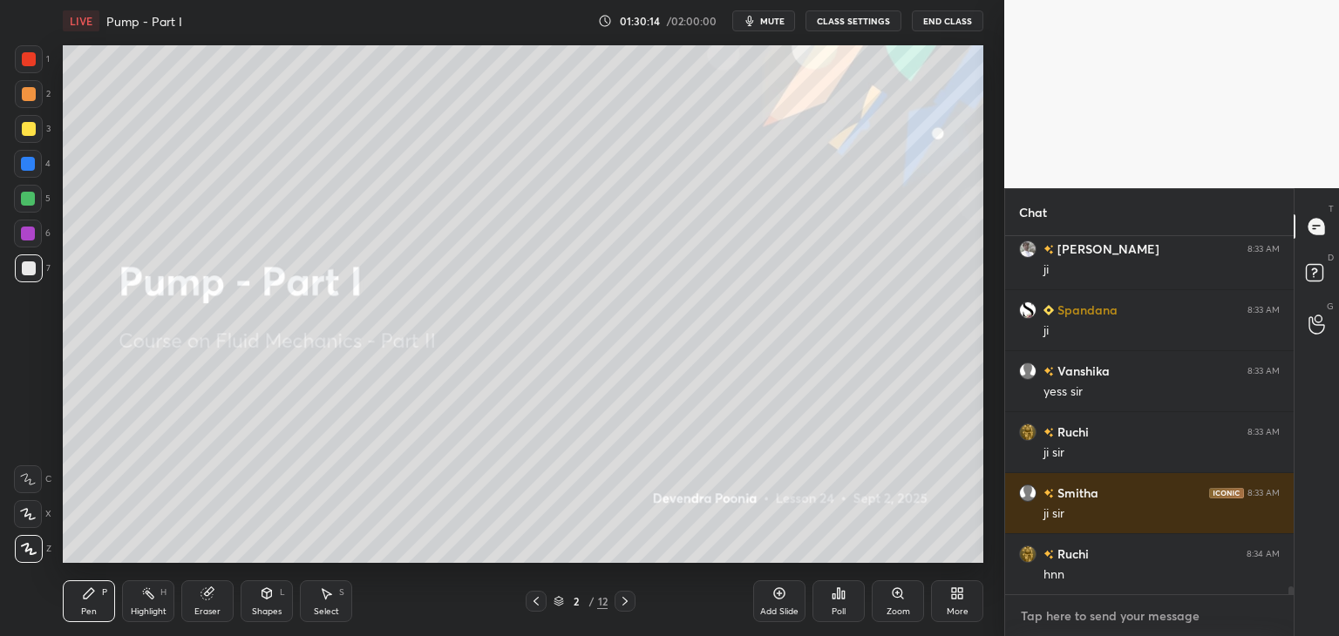
scroll to position [15509, 0]
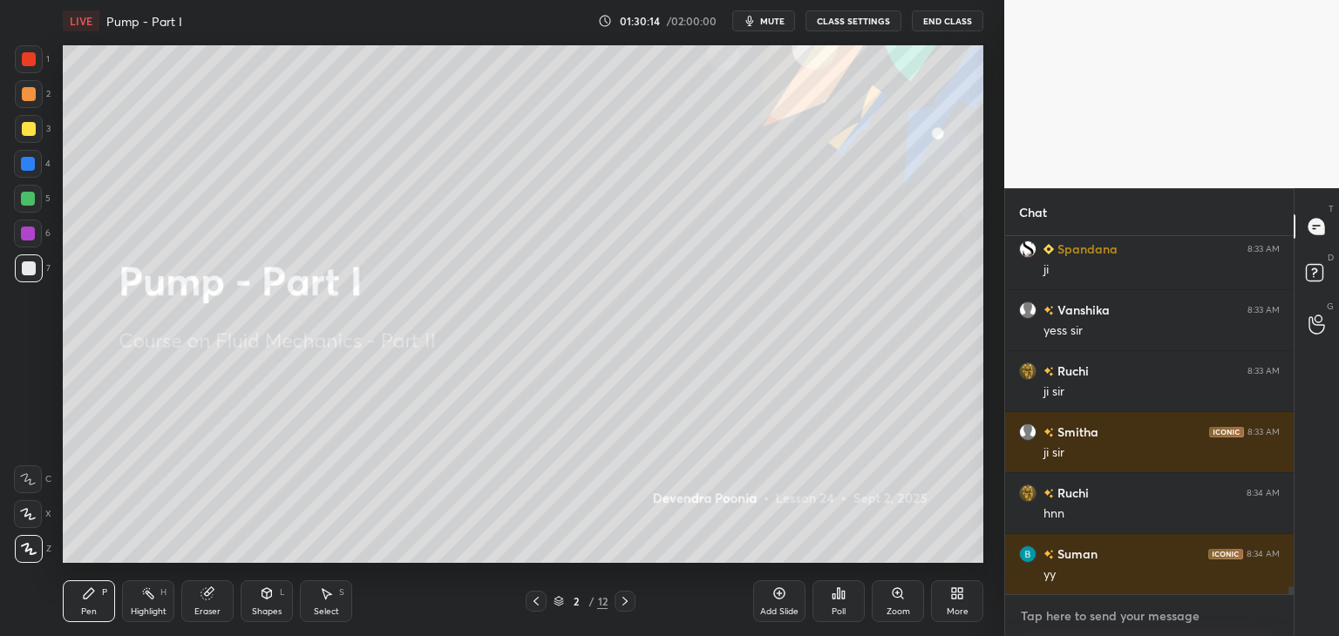
paste textarea "[URL][DOMAIN_NAME]"
type textarea "[URL][DOMAIN_NAME]"
type textarea "x"
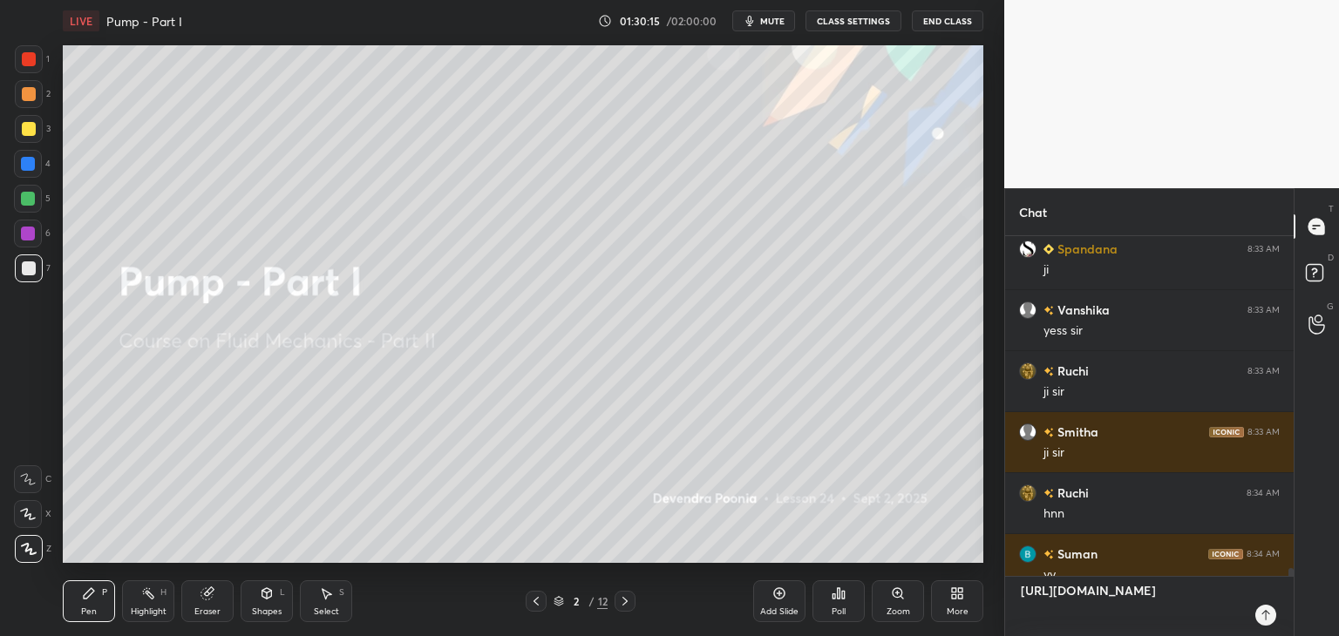
scroll to position [15649, 0]
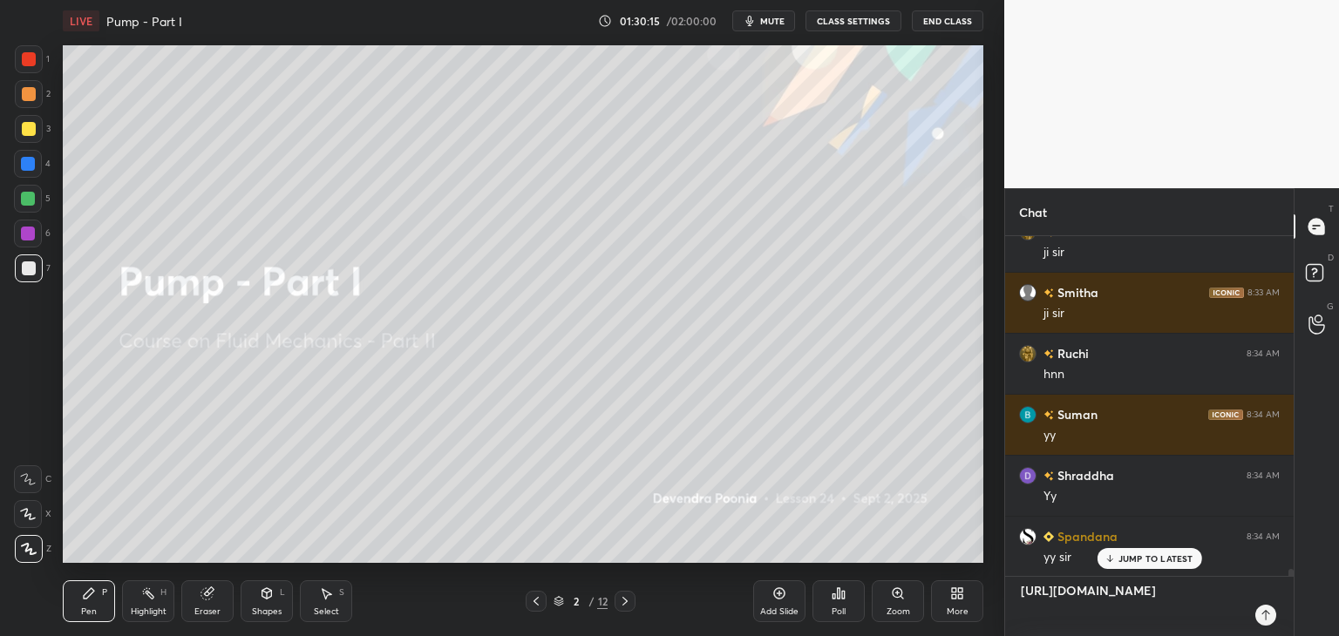
type textarea "[URL][DOMAIN_NAME]"
type textarea "x"
click at [1267, 615] on icon at bounding box center [1265, 615] width 14 height 14
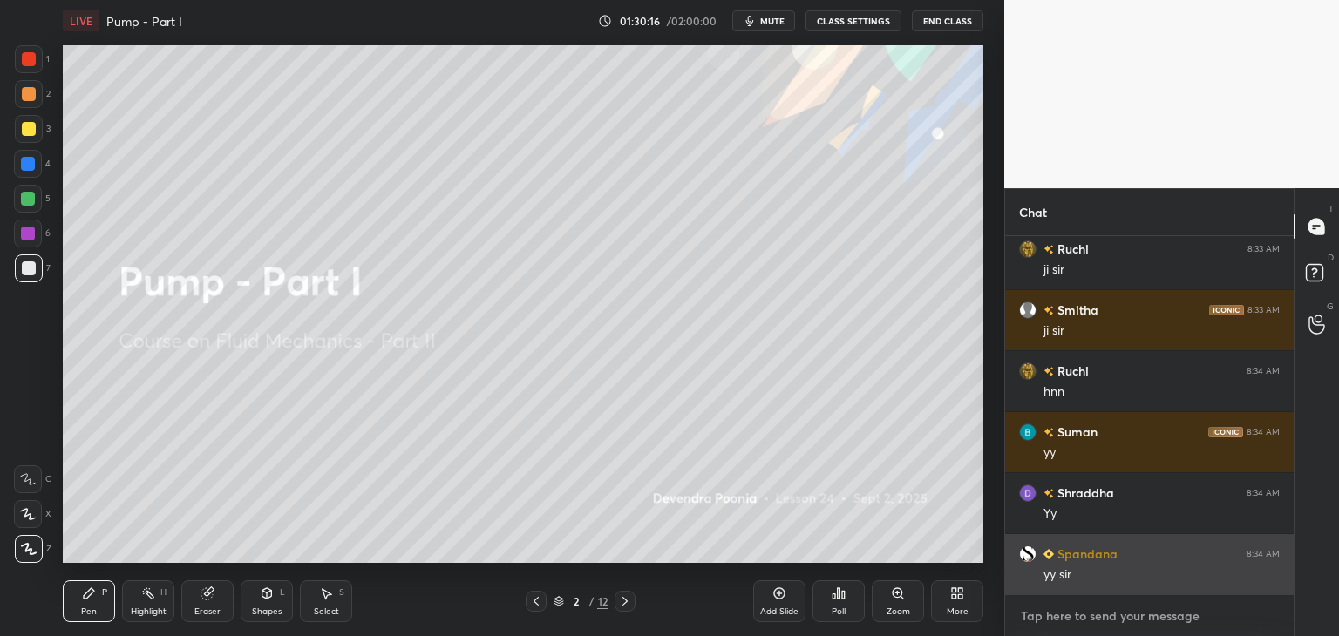
scroll to position [15882, 0]
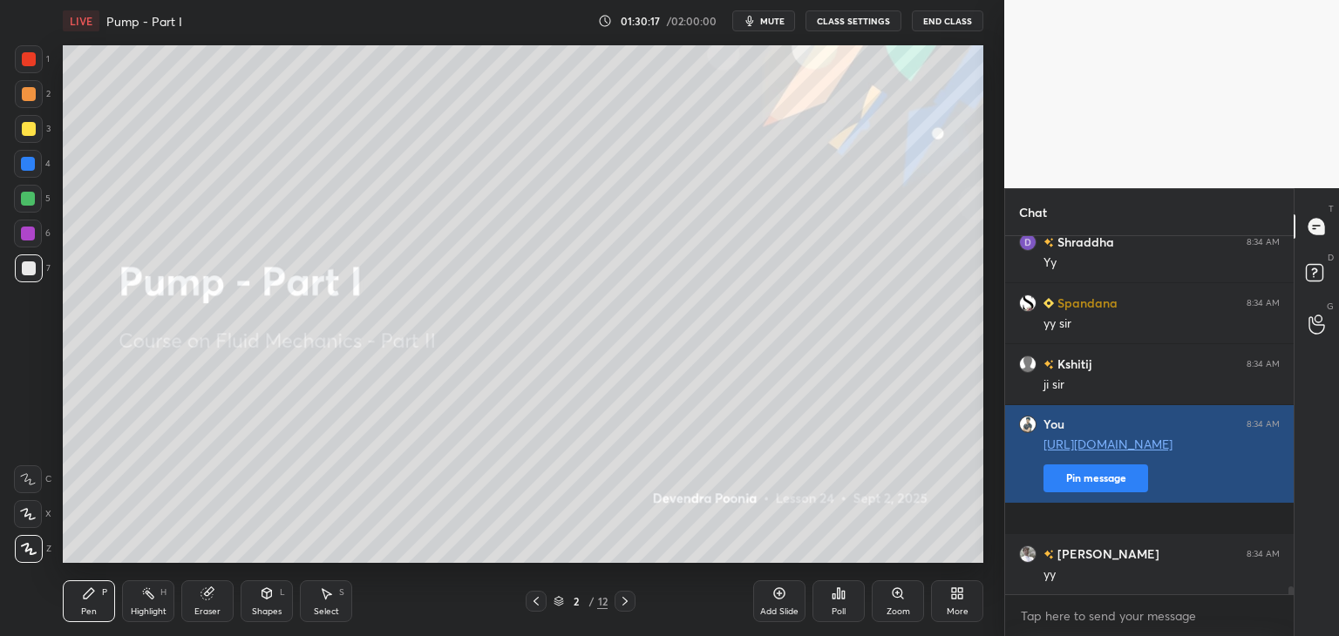
click at [1110, 492] on button "Pin message" at bounding box center [1095, 479] width 105 height 28
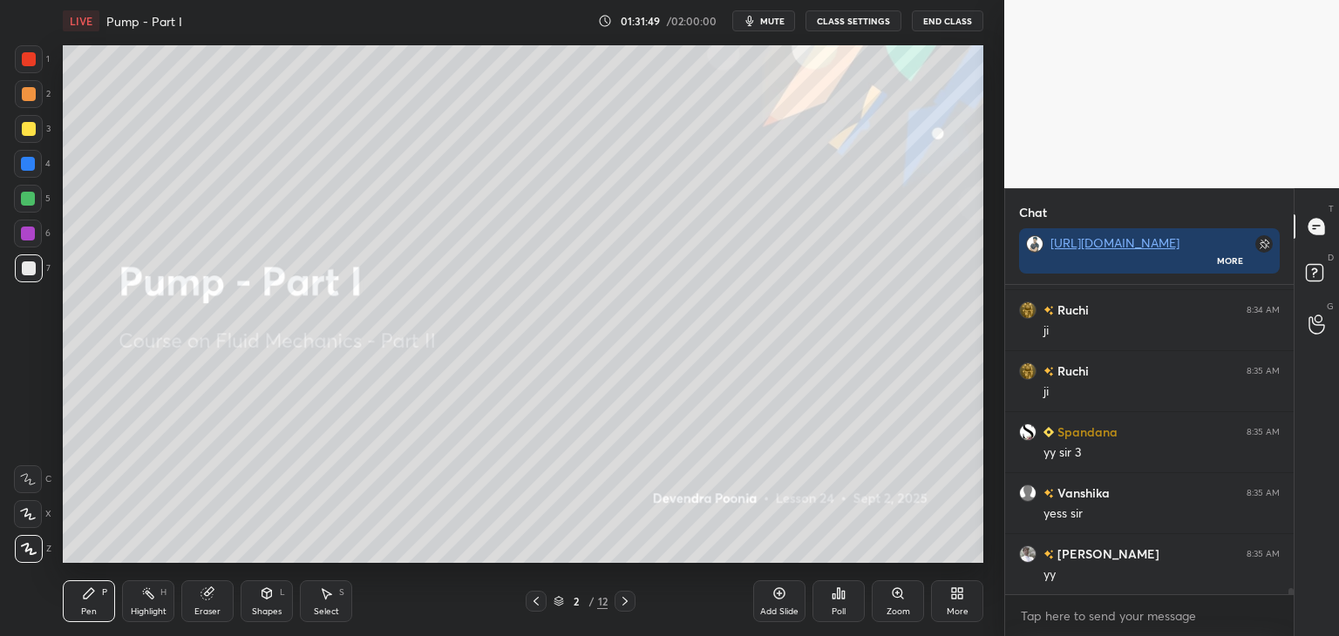
scroll to position [16480, 0]
click at [199, 603] on div "Eraser" at bounding box center [207, 601] width 52 height 42
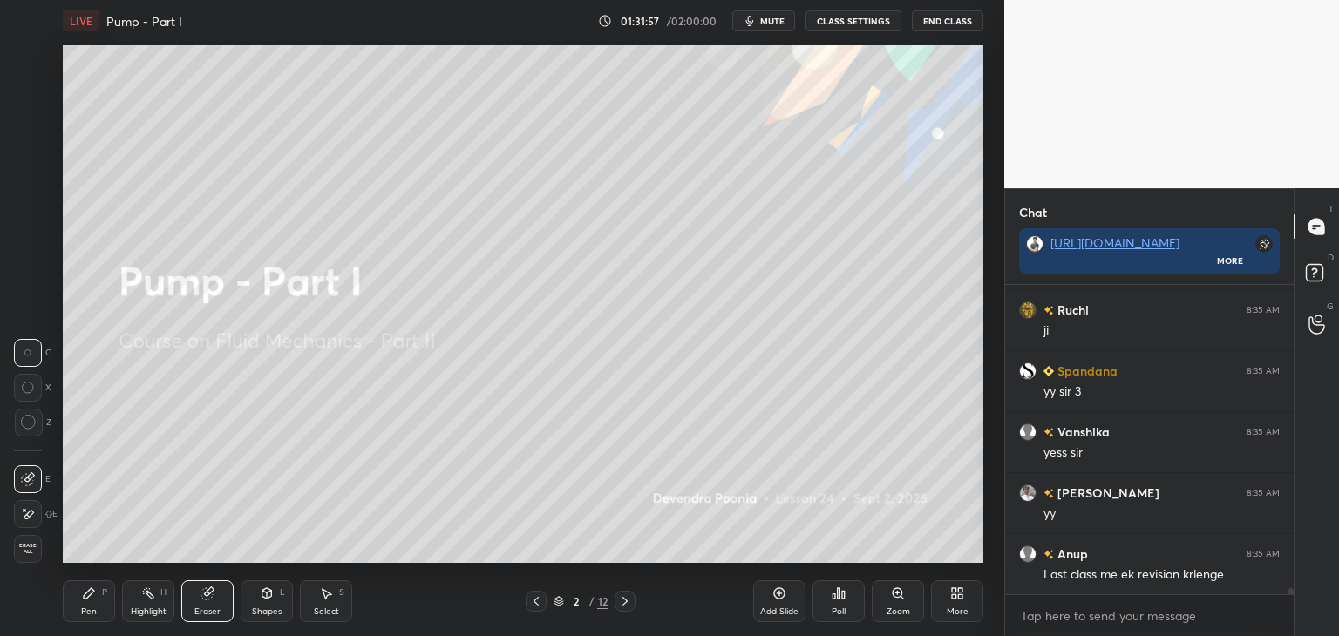
click at [105, 593] on div "P" at bounding box center [104, 592] width 5 height 9
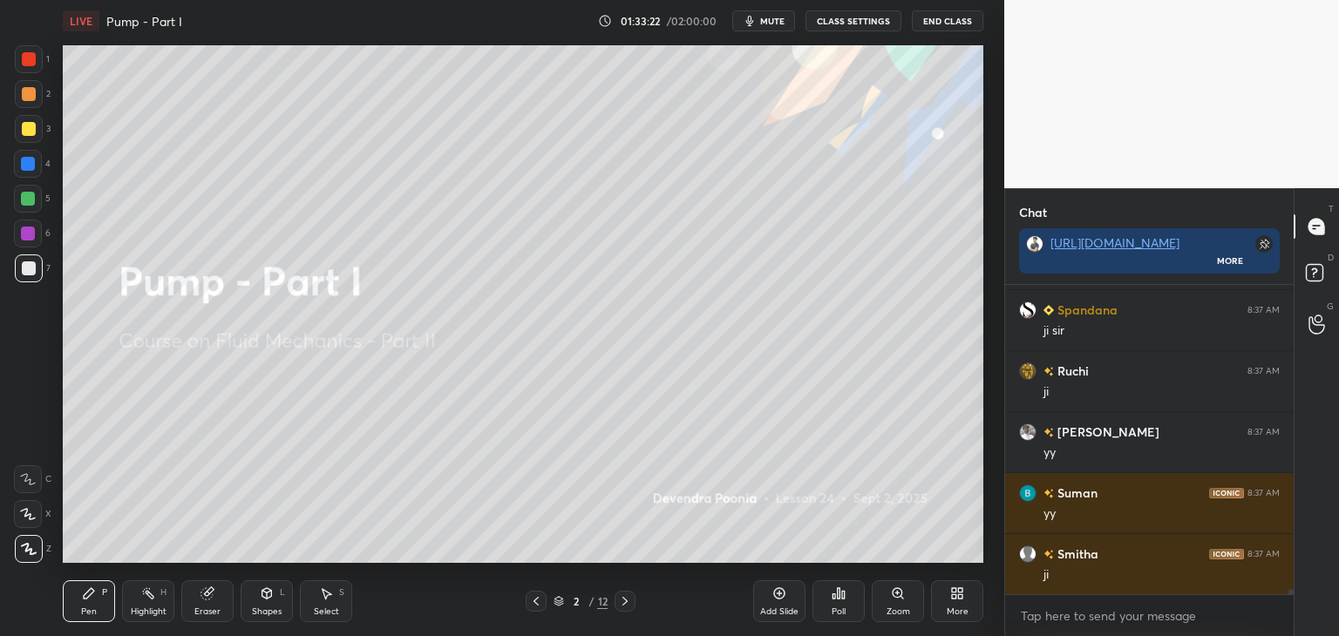
scroll to position [18127, 0]
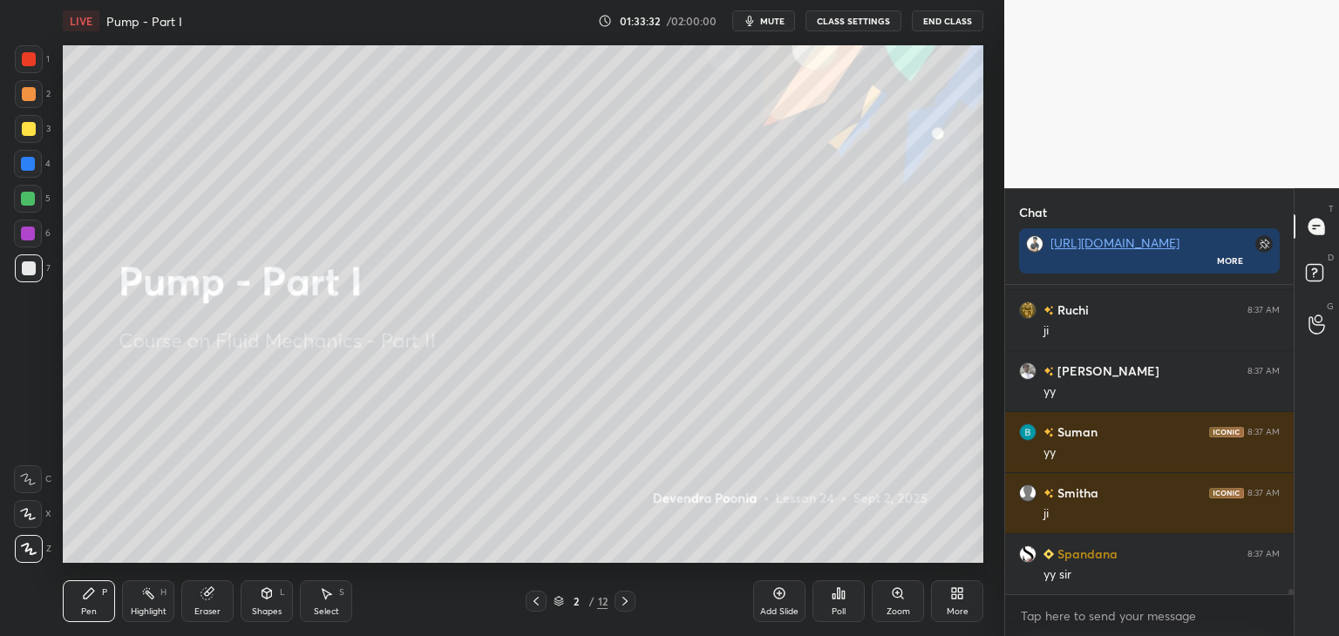
click at [941, 22] on button "End Class" at bounding box center [947, 20] width 71 height 21
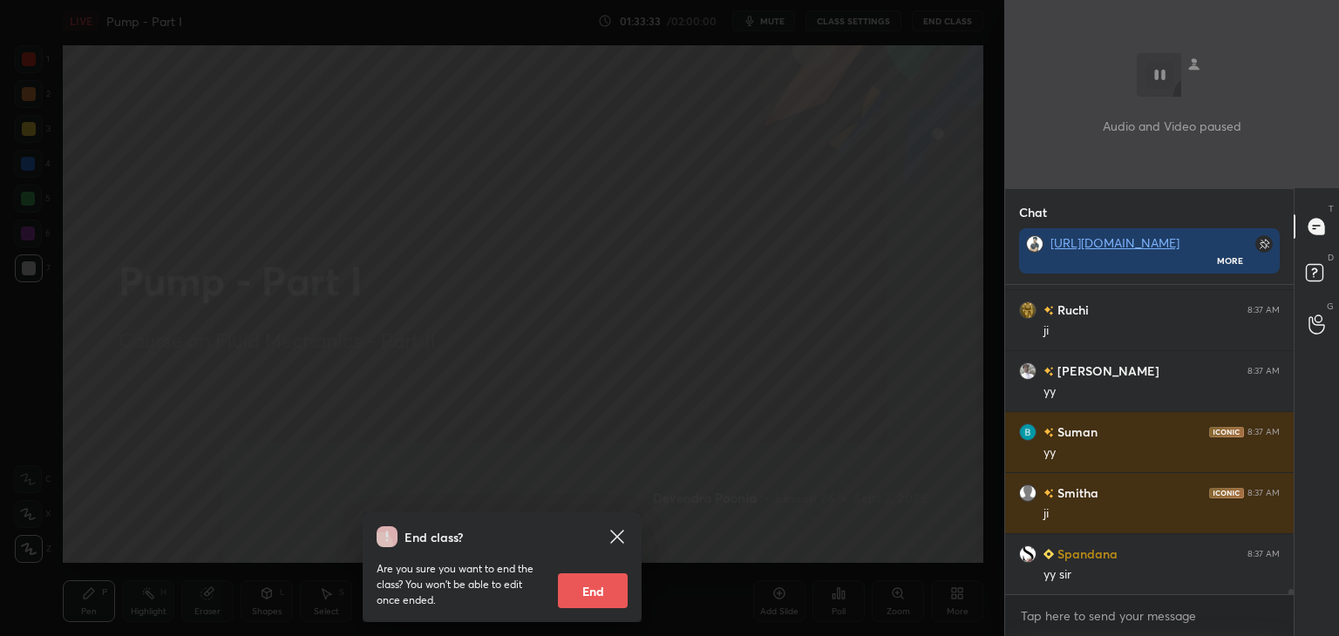
click at [587, 593] on button "End" at bounding box center [593, 590] width 70 height 35
type textarea "x"
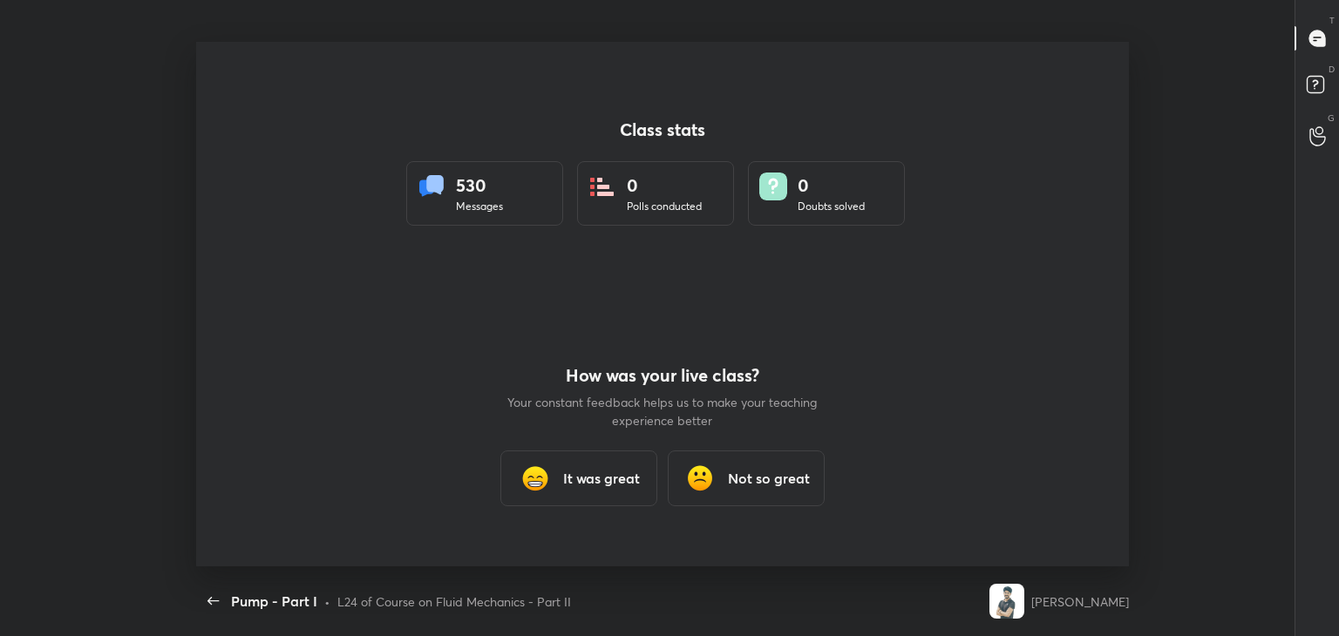
scroll to position [0, 0]
click at [560, 478] on div "It was great" at bounding box center [578, 479] width 157 height 56
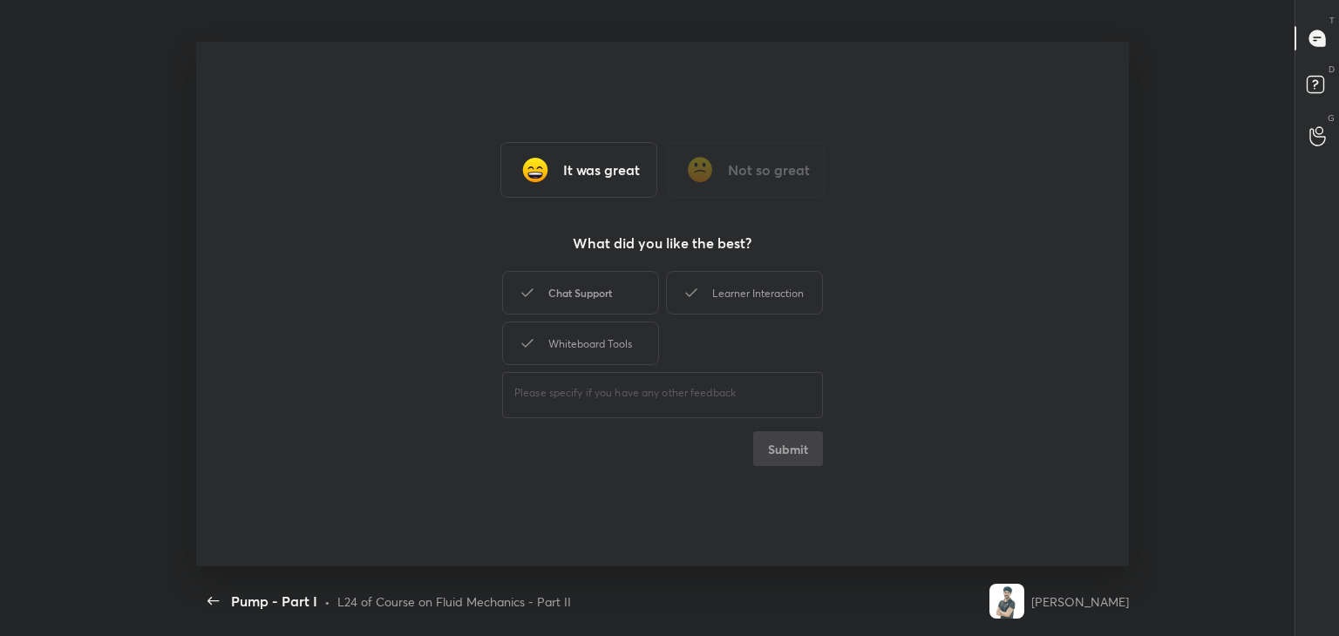
click at [601, 304] on div "Chat Support" at bounding box center [580, 293] width 157 height 44
drag, startPoint x: 602, startPoint y: 339, endPoint x: 701, endPoint y: 295, distance: 108.0
click at [603, 338] on div "Whiteboard Tools" at bounding box center [580, 344] width 157 height 44
click at [747, 293] on div "Learner Interaction" at bounding box center [744, 293] width 157 height 44
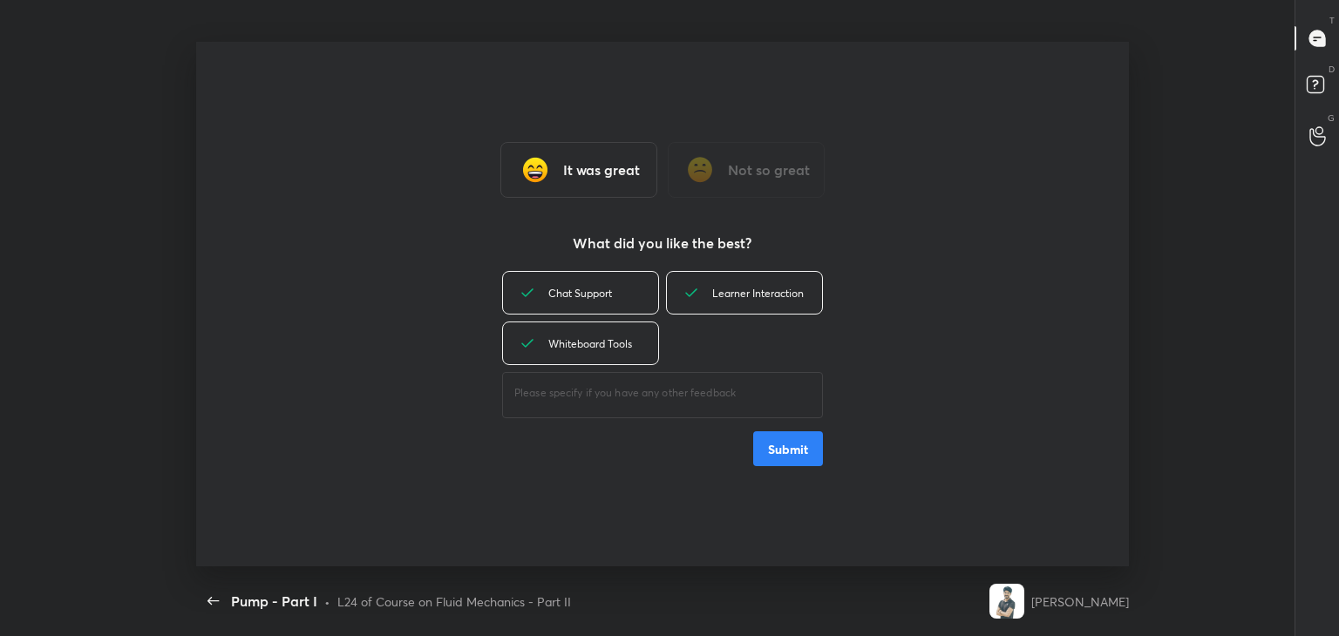
click at [799, 439] on button "Submit" at bounding box center [788, 448] width 70 height 35
